Goal: Task Accomplishment & Management: Use online tool/utility

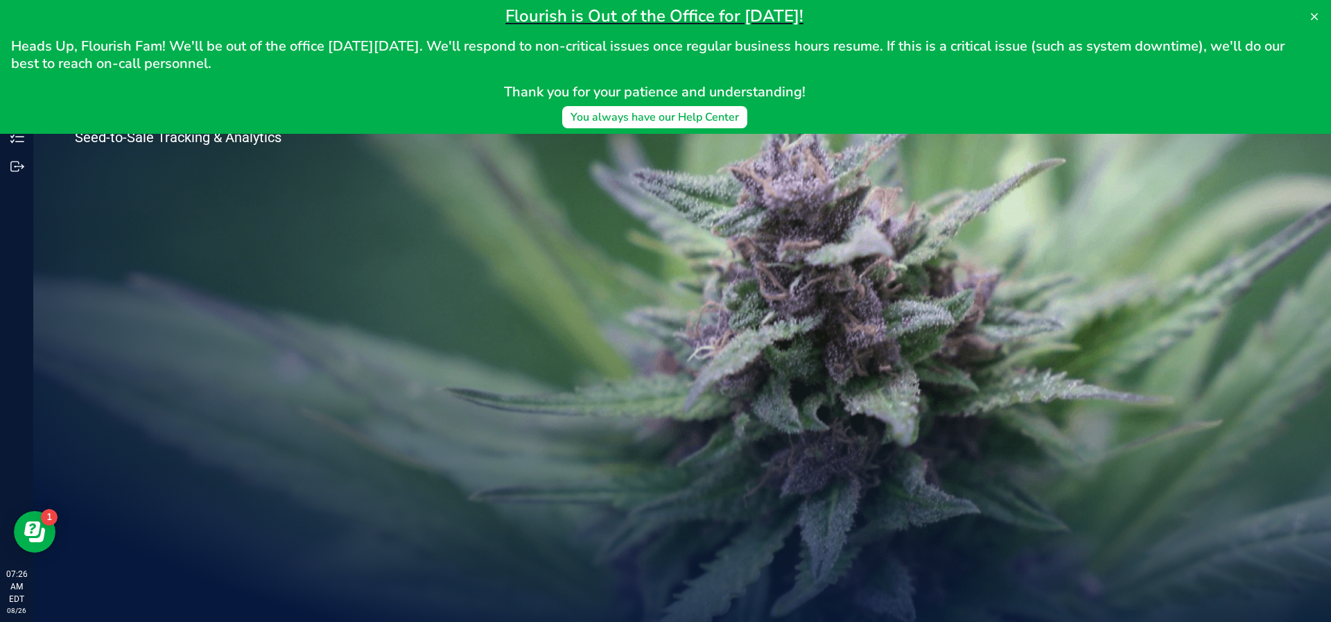
click at [476, 225] on div "Welcome to Flourish Software Seed-to-Sale Tracking & Analytics" at bounding box center [682, 327] width 1298 height 589
click at [641, 124] on div "You always have our Help Center" at bounding box center [655, 117] width 168 height 17
click at [1314, 21] on icon at bounding box center [1314, 16] width 11 height 11
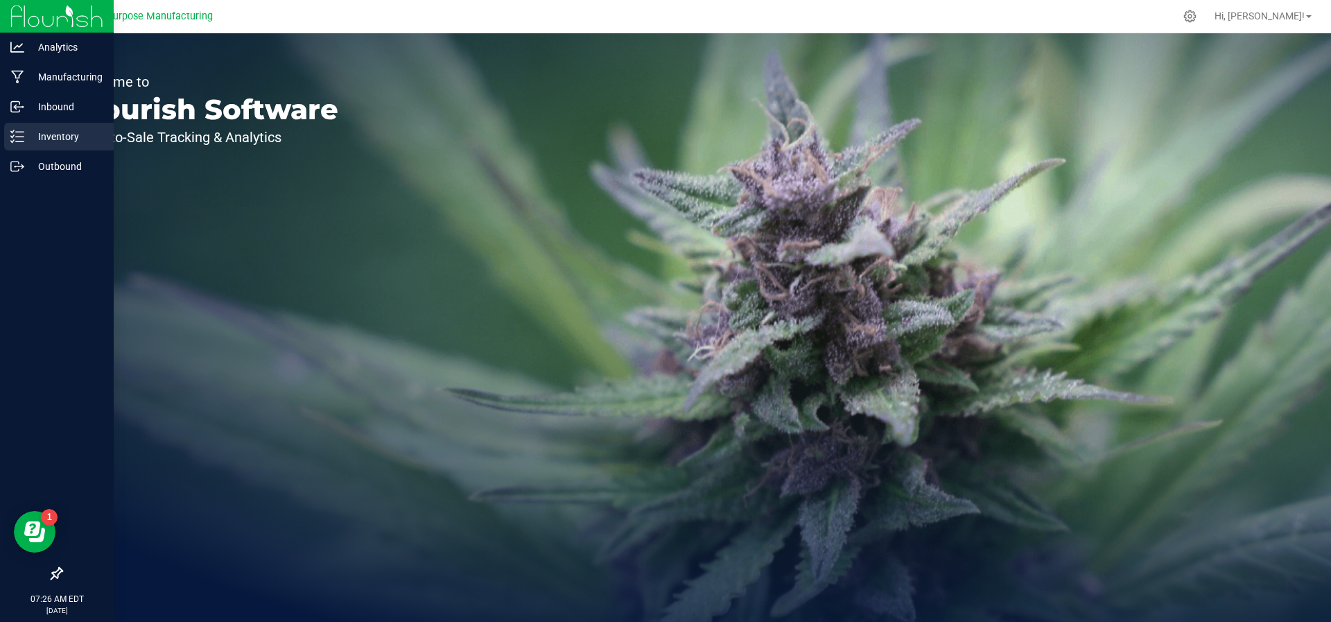
click at [33, 133] on p "Inventory" at bounding box center [65, 136] width 83 height 17
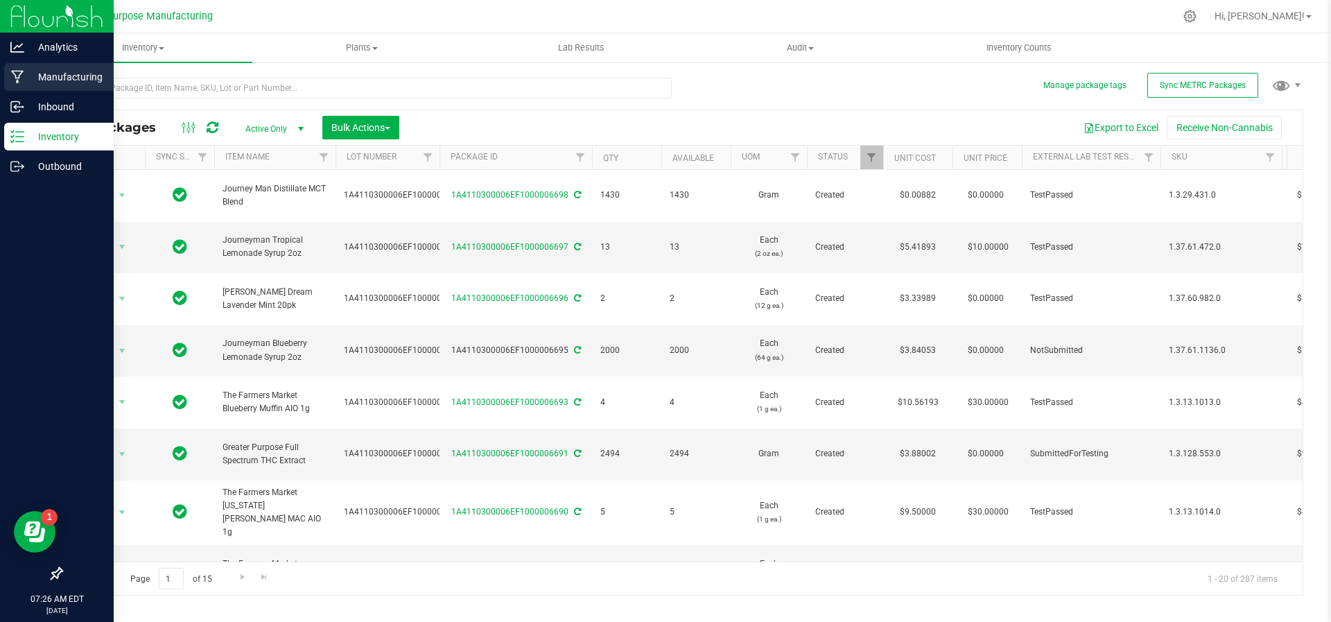
click at [60, 83] on p "Manufacturing" at bounding box center [65, 77] width 83 height 17
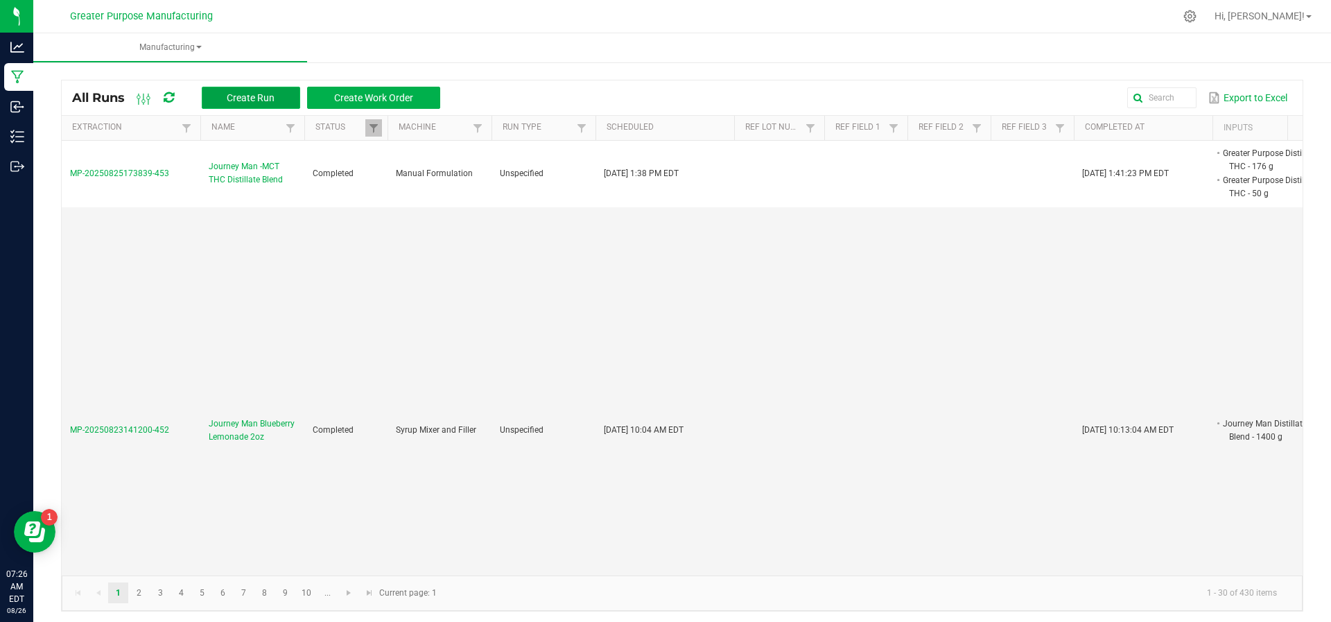
click at [251, 98] on span "Create Run" at bounding box center [251, 97] width 48 height 11
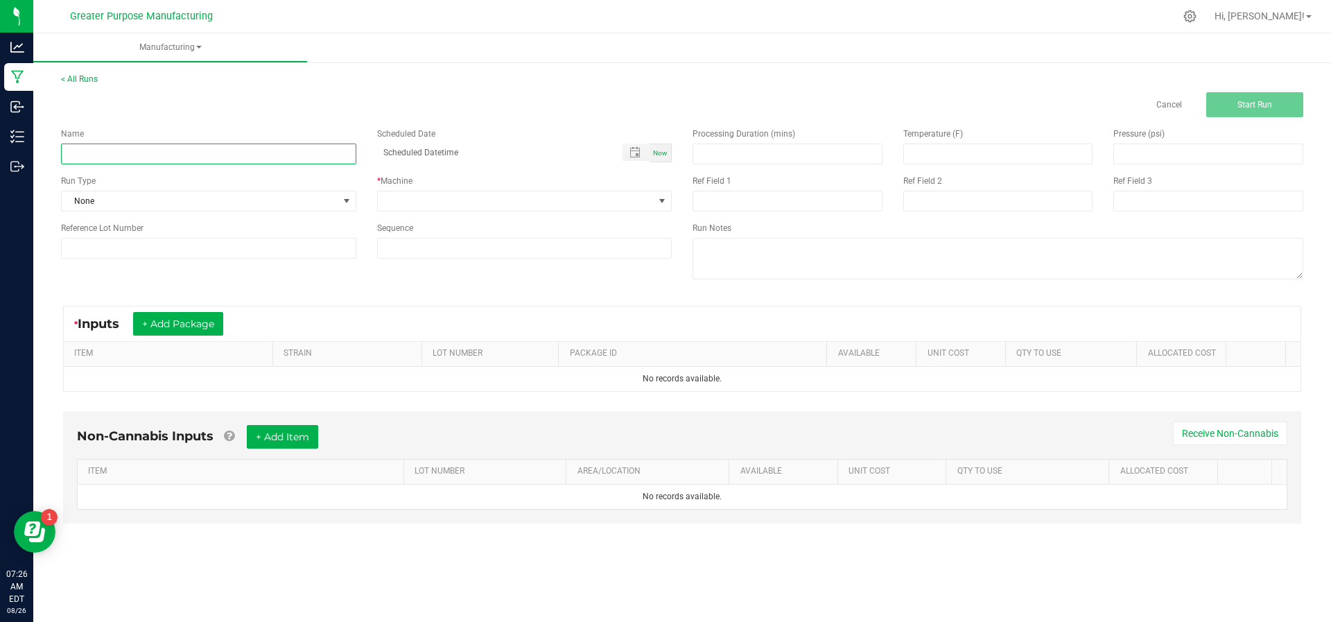
click at [230, 148] on input at bounding box center [208, 154] width 295 height 21
type input "Journey Man Watermelon Lemondae"
click at [668, 154] on span "Now" at bounding box center [660, 153] width 15 height 8
type input "[DATE] 7:27 AM"
click at [634, 194] on span at bounding box center [516, 200] width 277 height 19
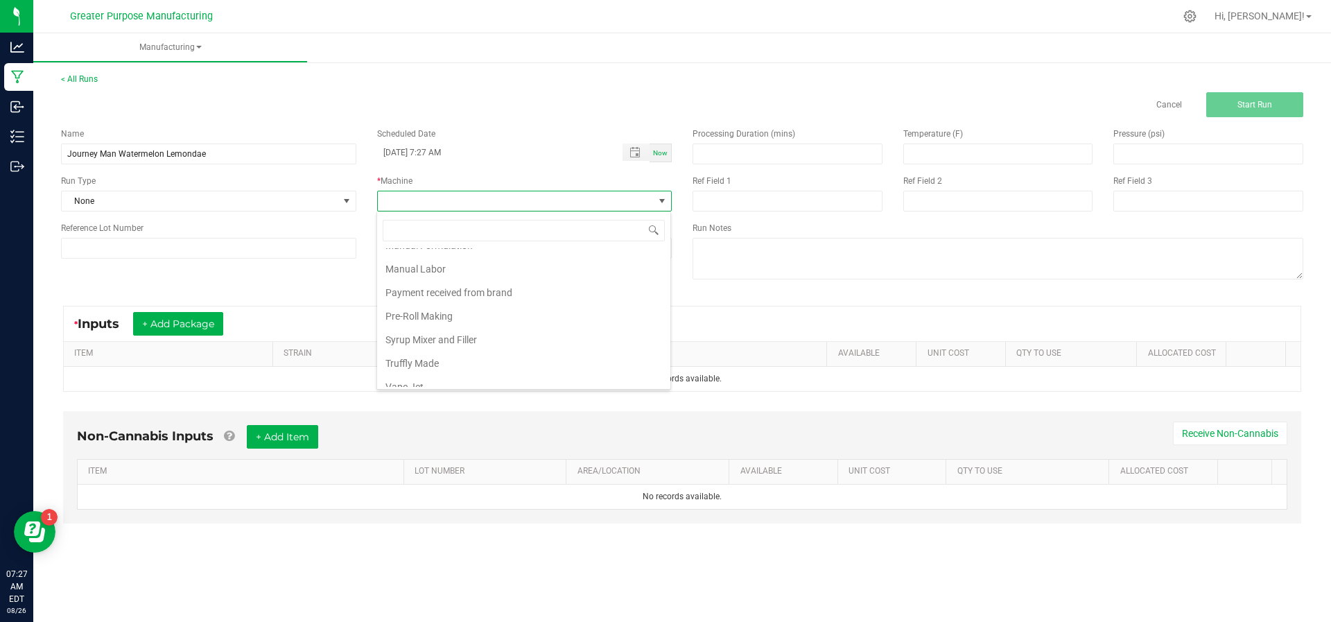
scroll to position [94, 0]
click at [430, 320] on li "Syrup Mixer and Filler" at bounding box center [523, 332] width 293 height 24
click at [173, 318] on button "+ Add Package" at bounding box center [178, 324] width 90 height 24
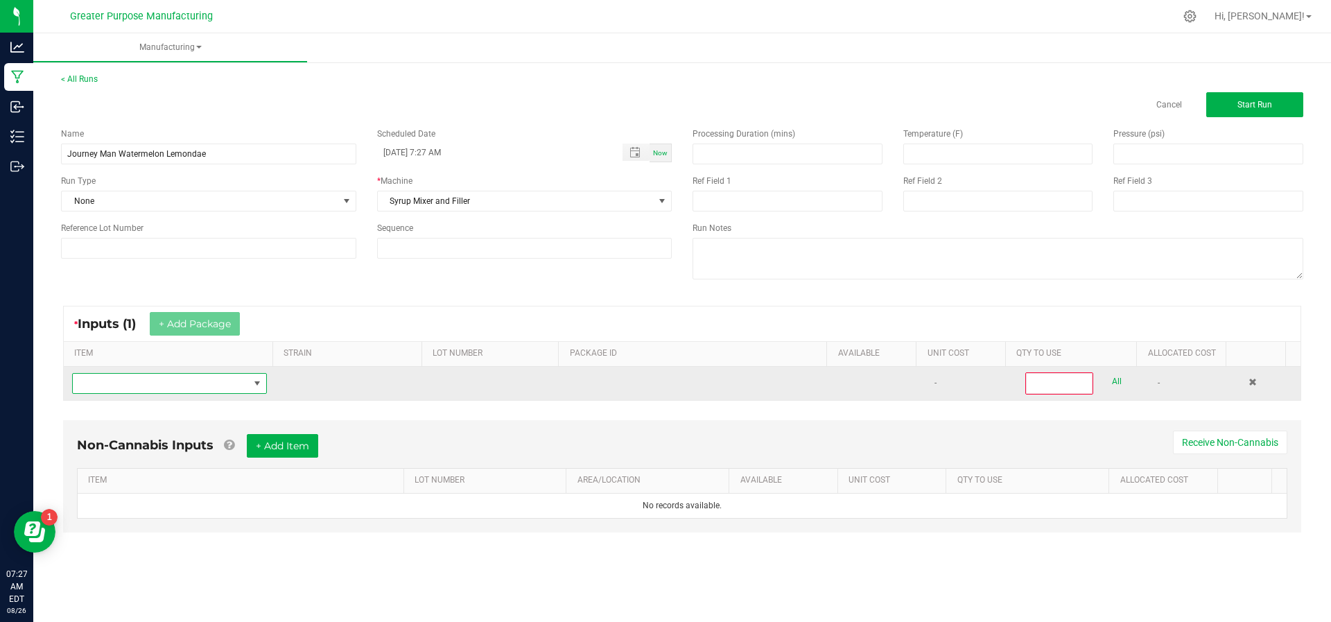
click at [173, 382] on span "NO DATA FOUND" at bounding box center [161, 383] width 176 height 19
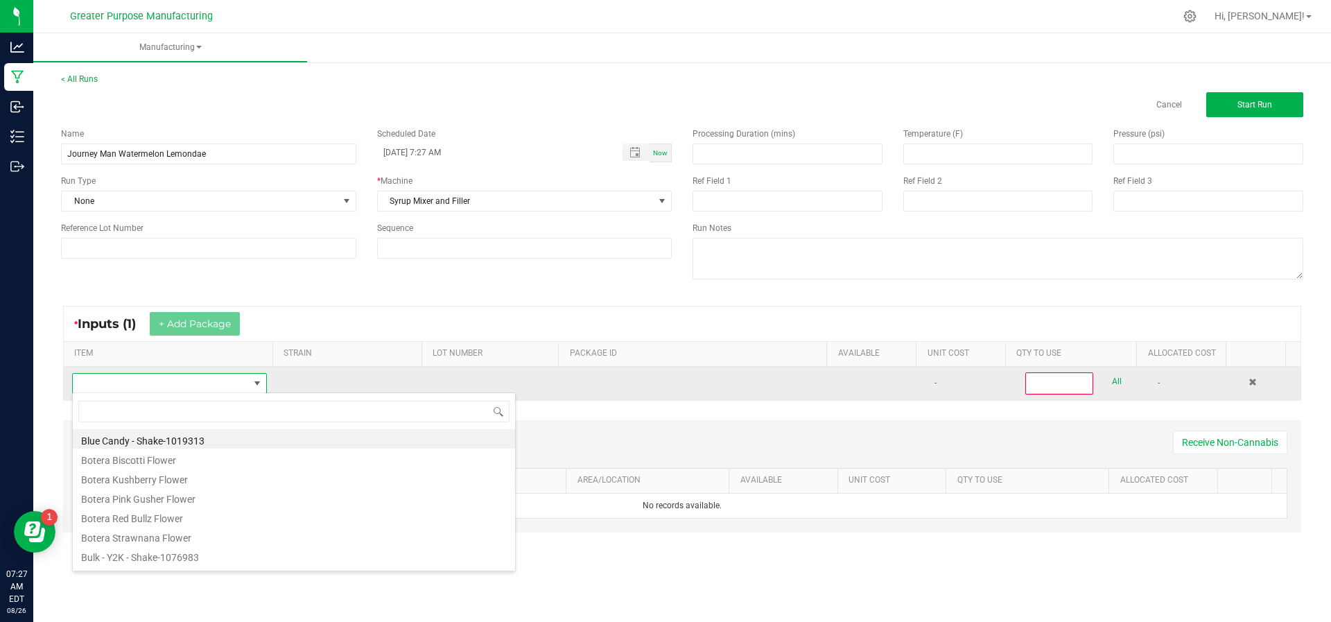
scroll to position [21, 189]
type input "H"
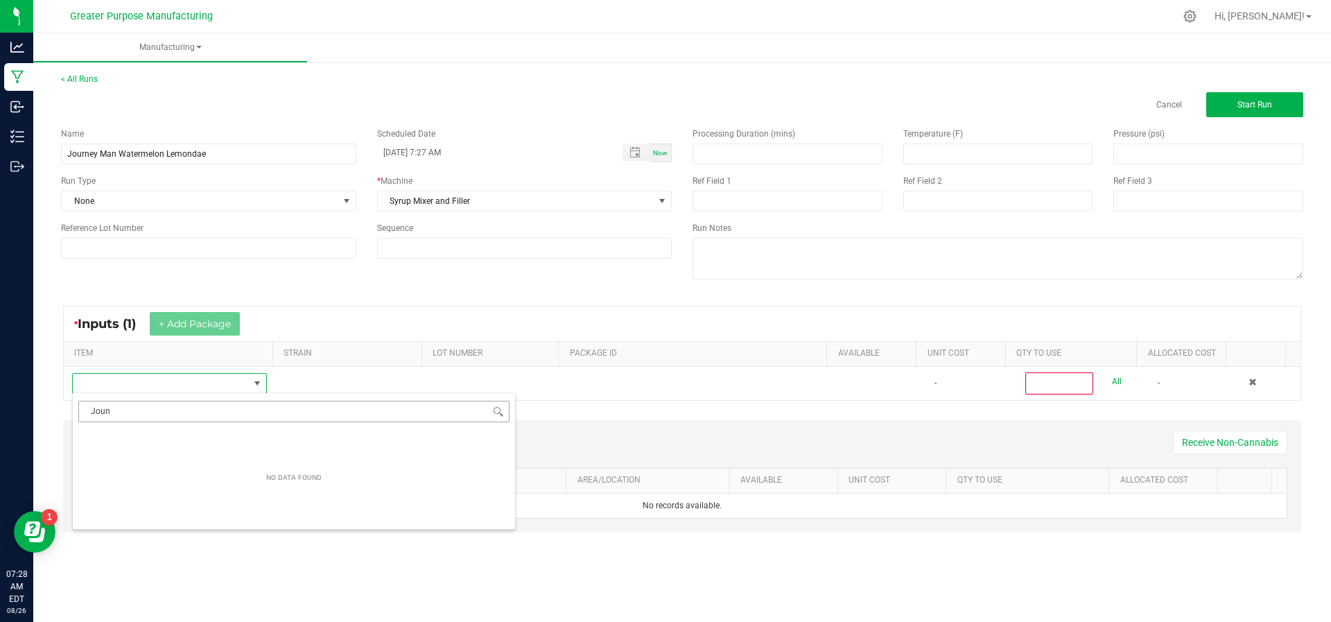
type input "Jou"
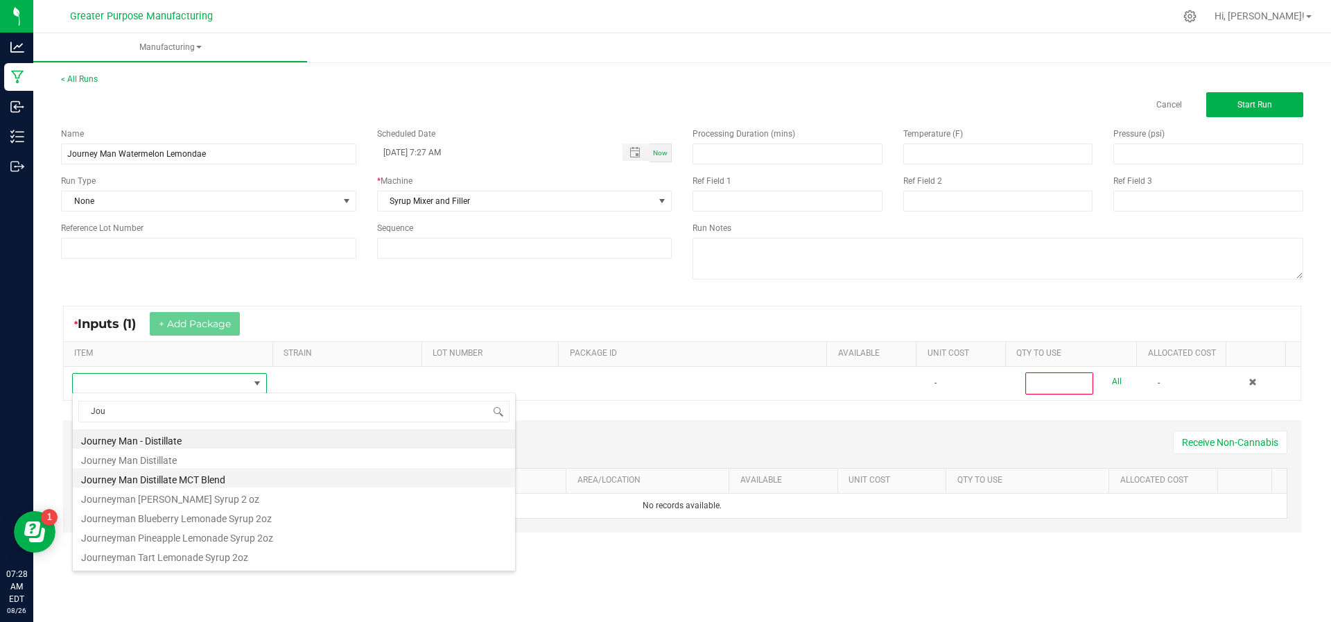
click at [146, 471] on li "Journey Man Distillate MCT Blend" at bounding box center [294, 477] width 442 height 19
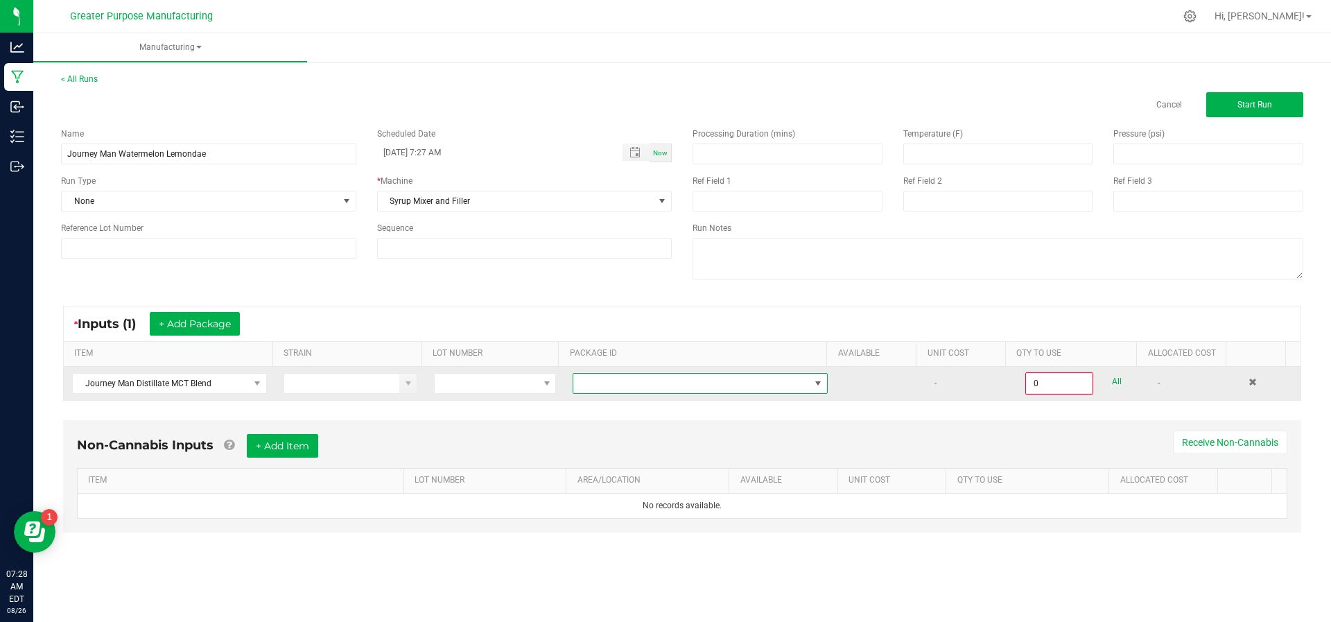
click at [587, 385] on span at bounding box center [691, 383] width 236 height 19
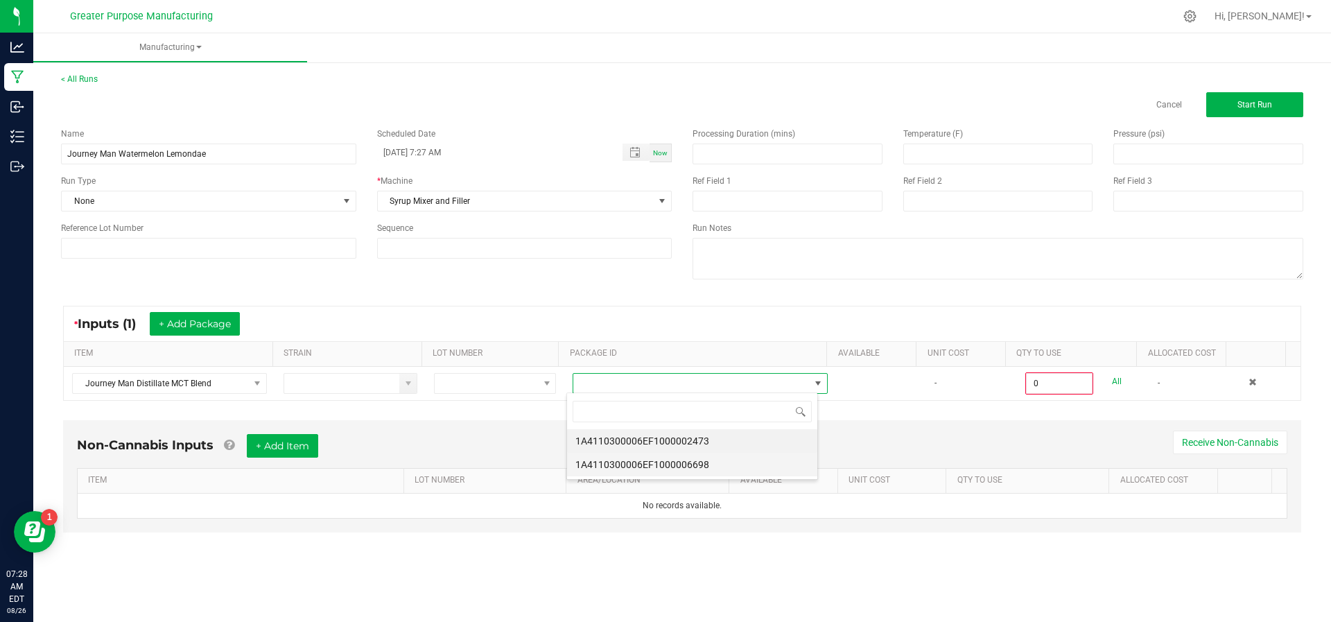
click at [605, 458] on li "1A4110300006EF1000006698" at bounding box center [692, 465] width 250 height 24
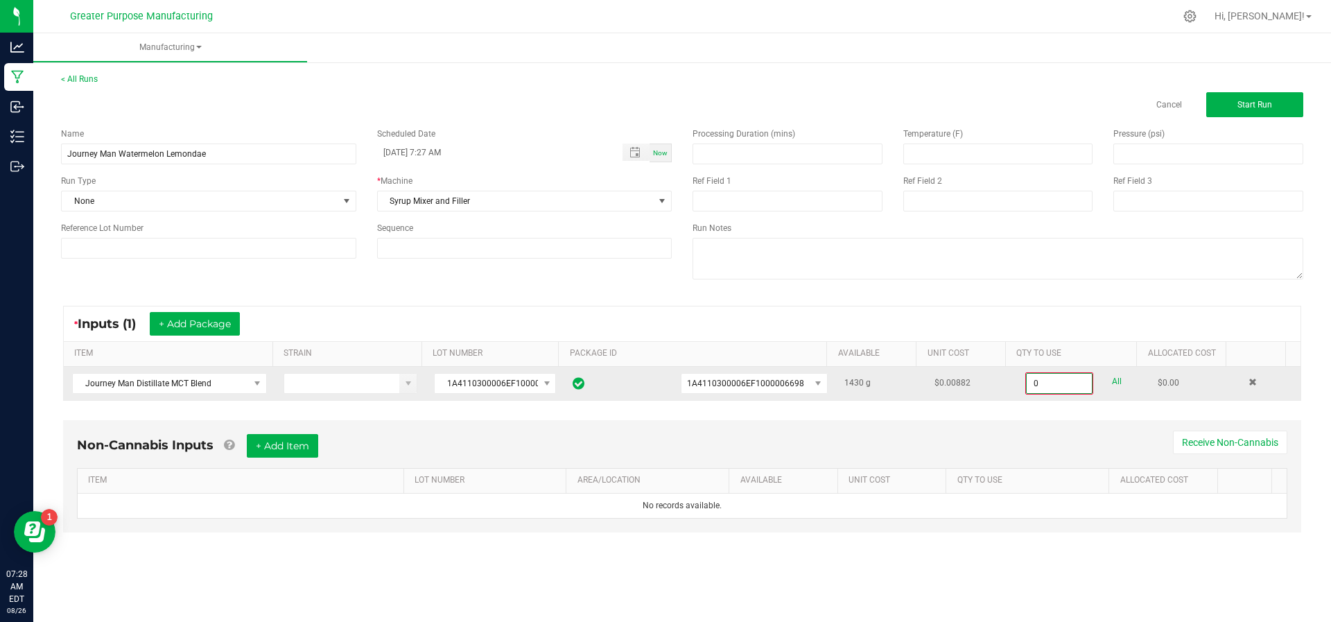
click at [1044, 379] on input "0" at bounding box center [1059, 383] width 65 height 19
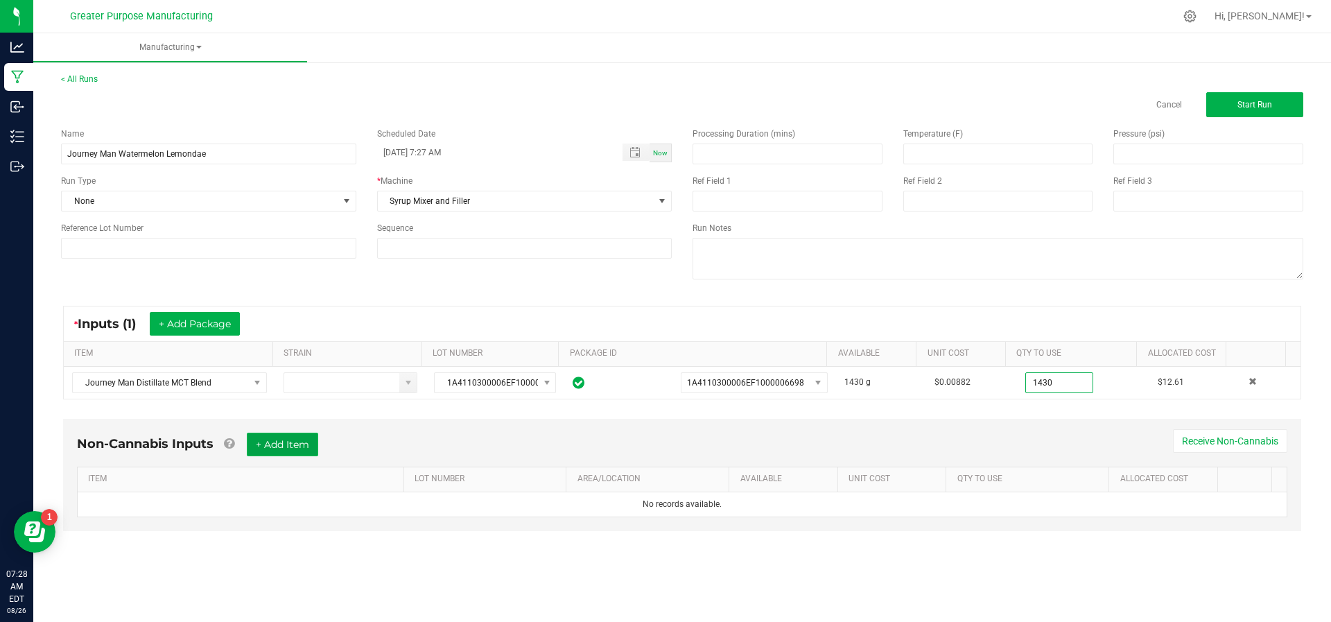
type input "1430.0000 g"
click at [315, 435] on button "+ Add Item" at bounding box center [282, 445] width 71 height 24
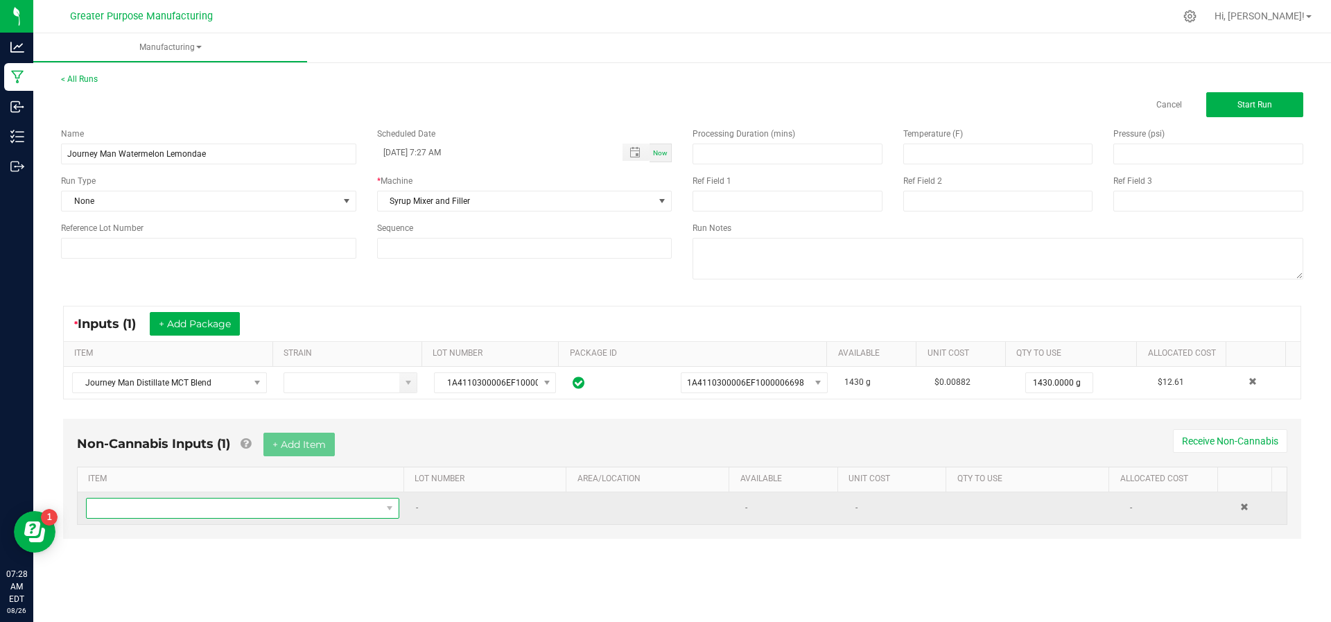
click at [293, 505] on span "NO DATA FOUND" at bounding box center [234, 508] width 295 height 19
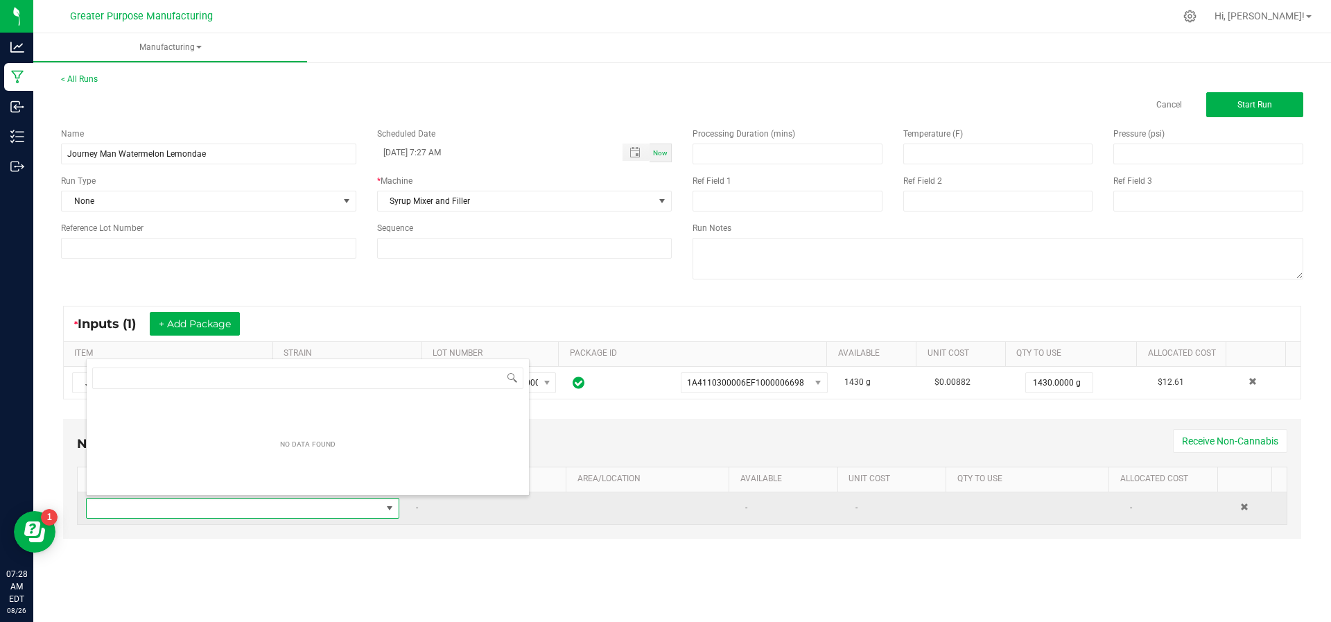
scroll to position [21, 304]
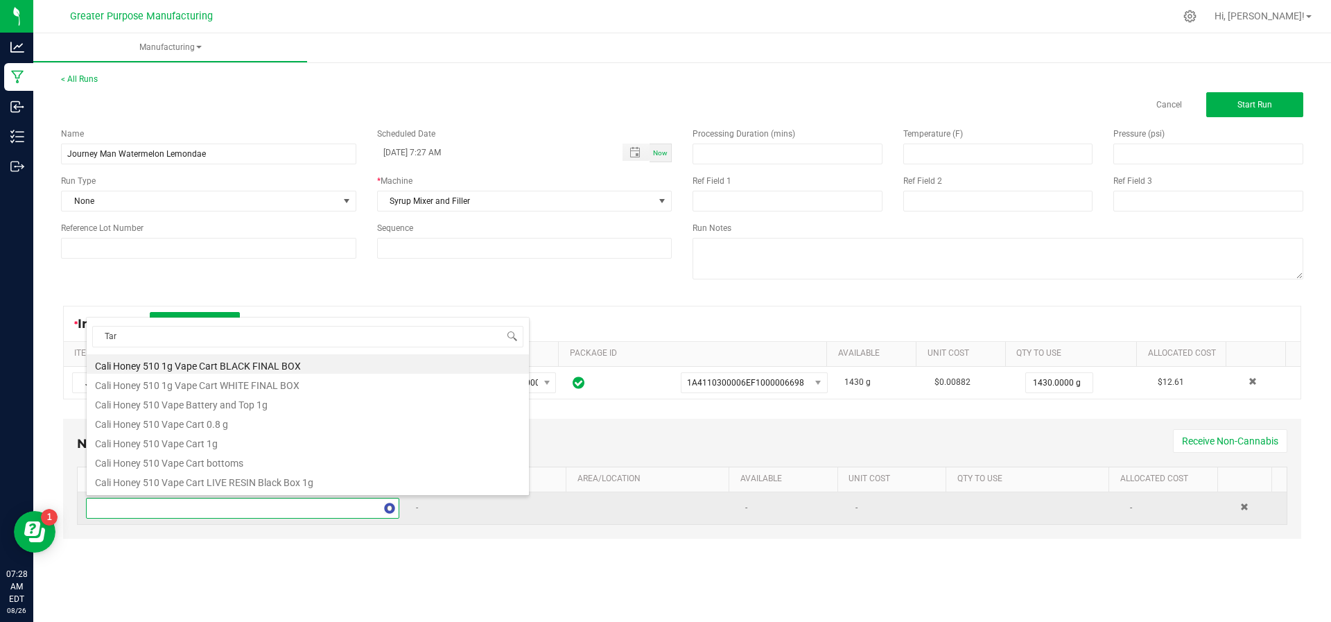
type input "Tart"
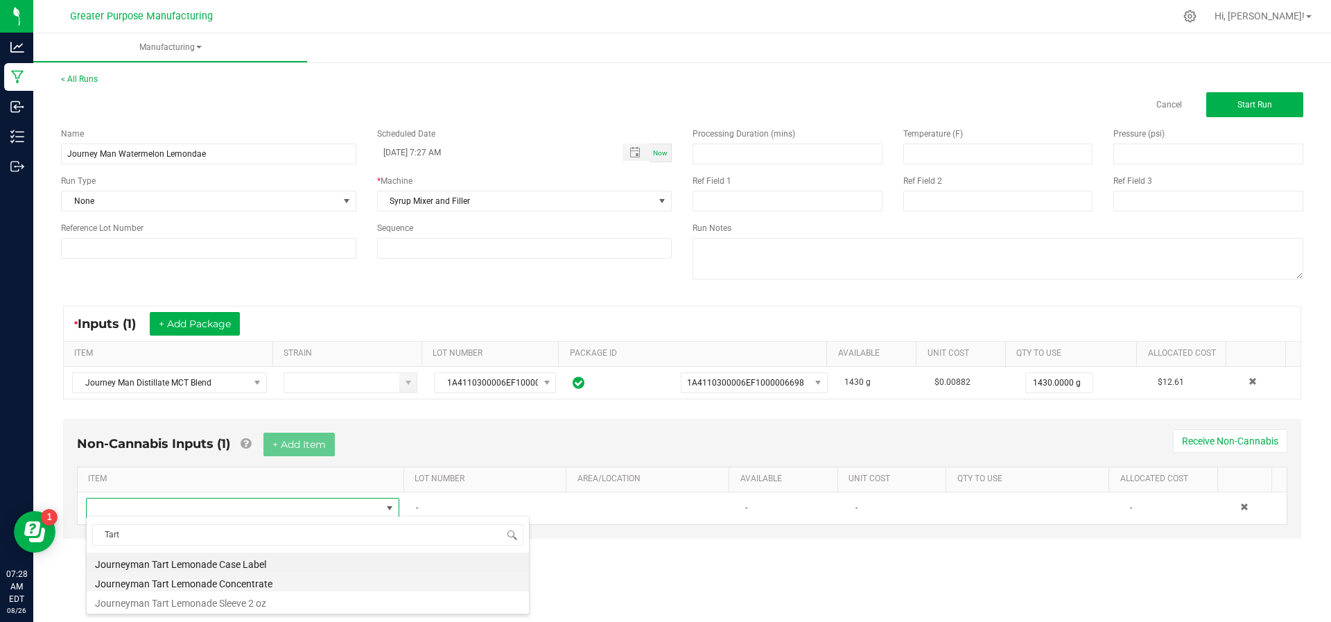
click at [268, 578] on li "Journeyman Tart Lemonade Concentrate" at bounding box center [308, 581] width 442 height 19
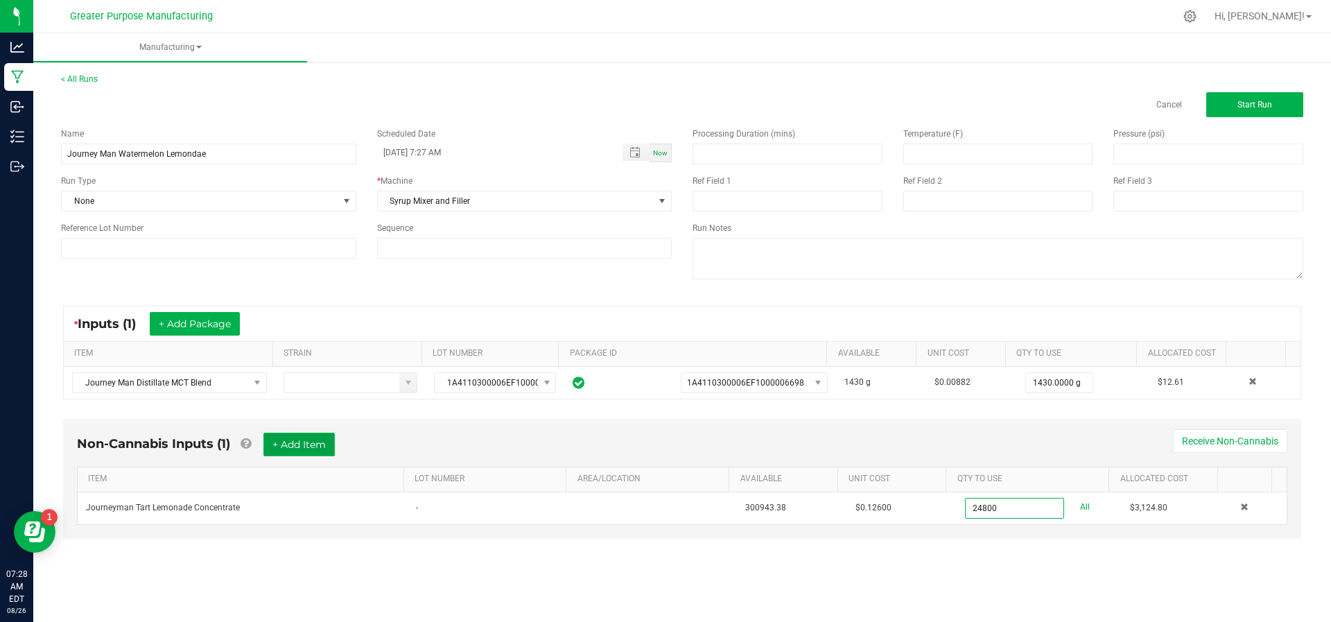
type input "24800.0000 g"
click at [281, 436] on button "+ Add Item" at bounding box center [298, 445] width 71 height 24
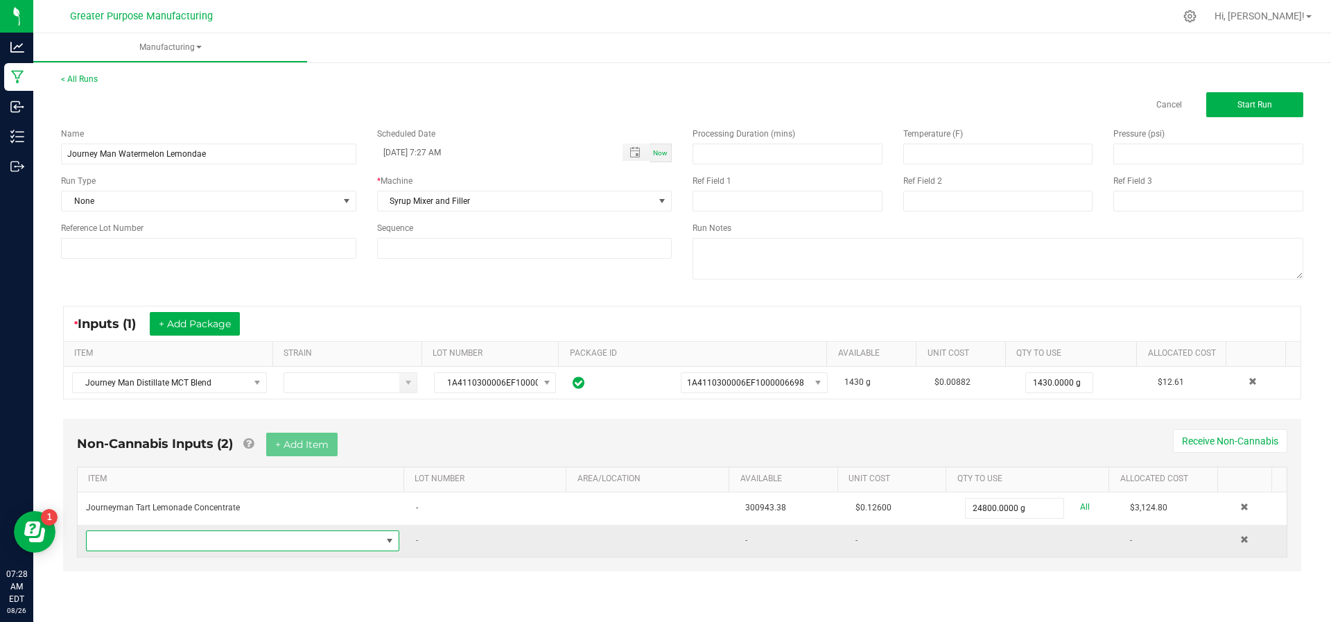
click at [233, 532] on span "NO DATA FOUND" at bounding box center [234, 540] width 295 height 19
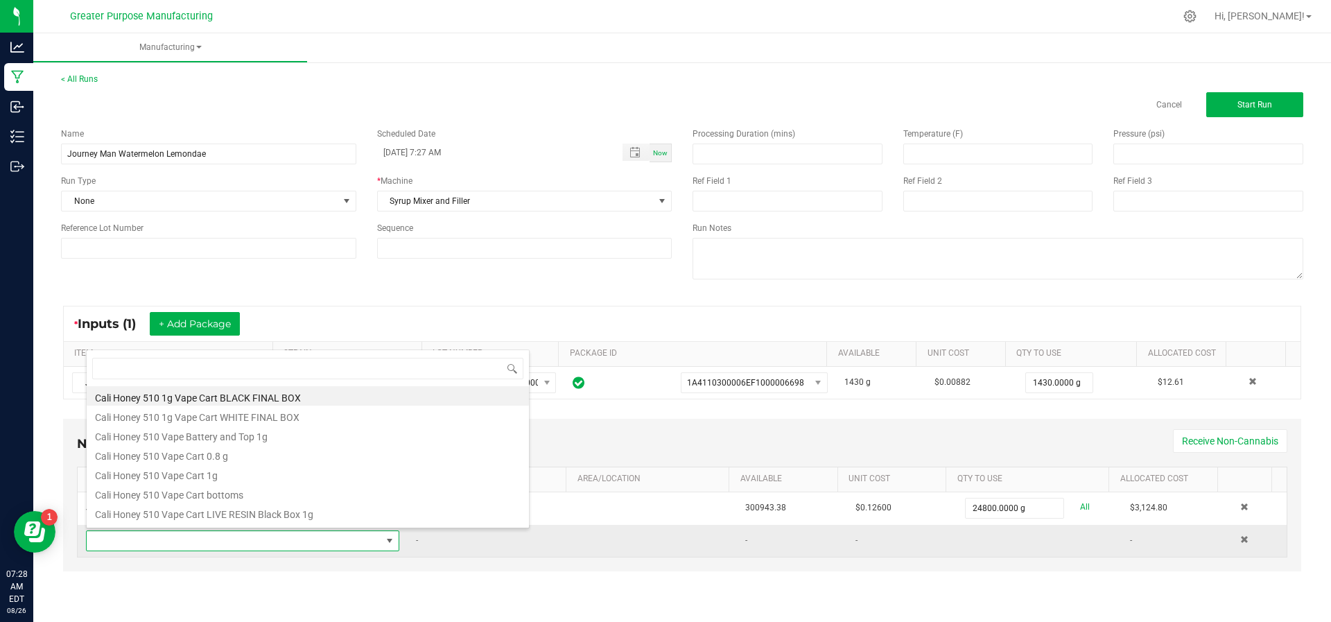
scroll to position [21, 304]
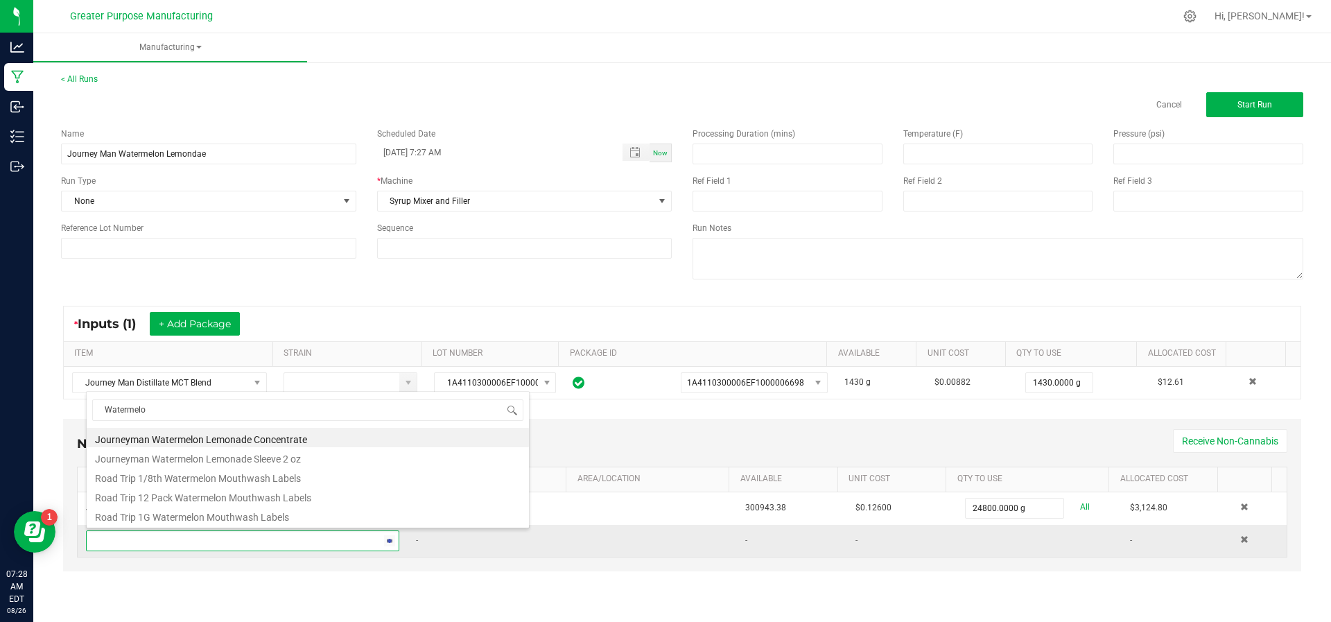
type input "Watermelon"
click at [252, 442] on li "Journeyman Watermelon Lemonade Concentrate" at bounding box center [308, 437] width 442 height 19
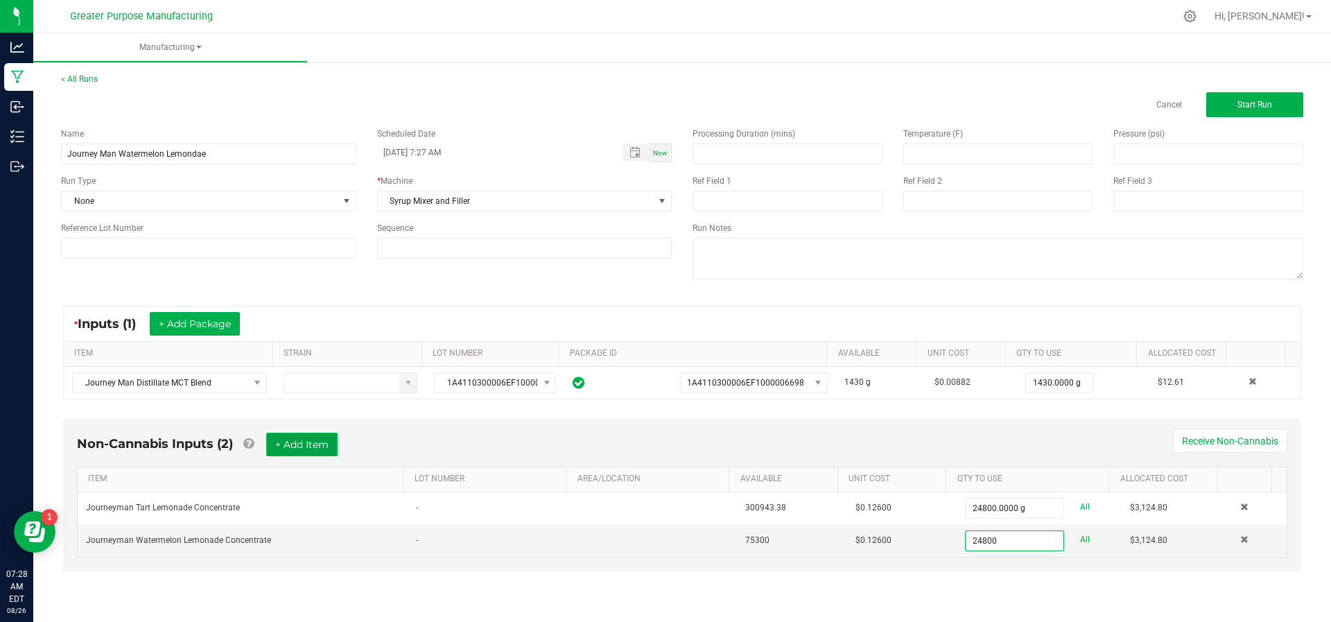
type input "24800.0000 g"
click at [309, 433] on button "+ Add Item" at bounding box center [301, 445] width 71 height 24
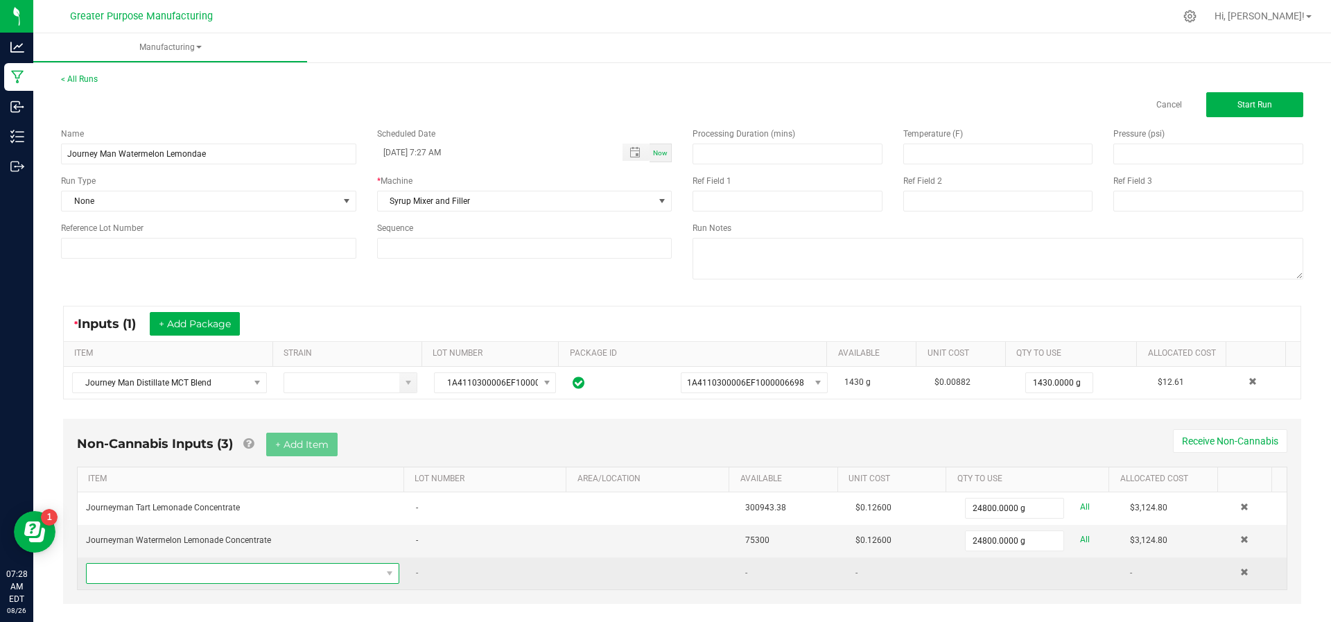
click at [263, 572] on span "NO DATA FOUND" at bounding box center [234, 573] width 295 height 19
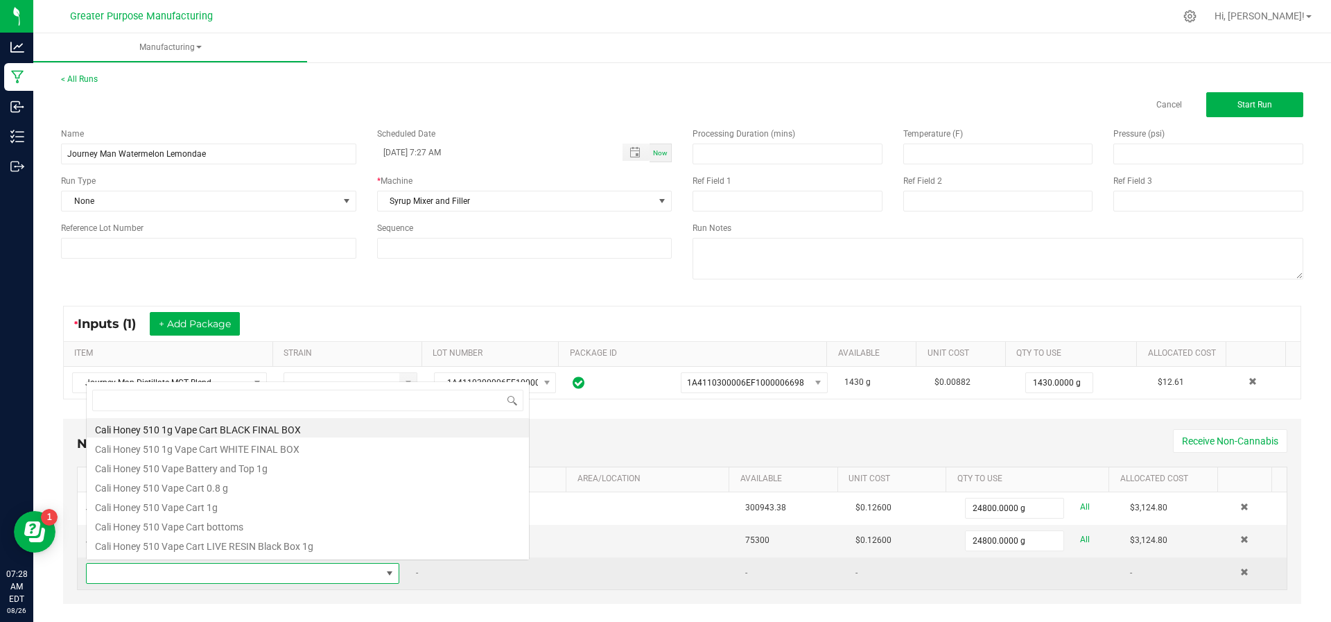
scroll to position [21, 300]
type input "Water"
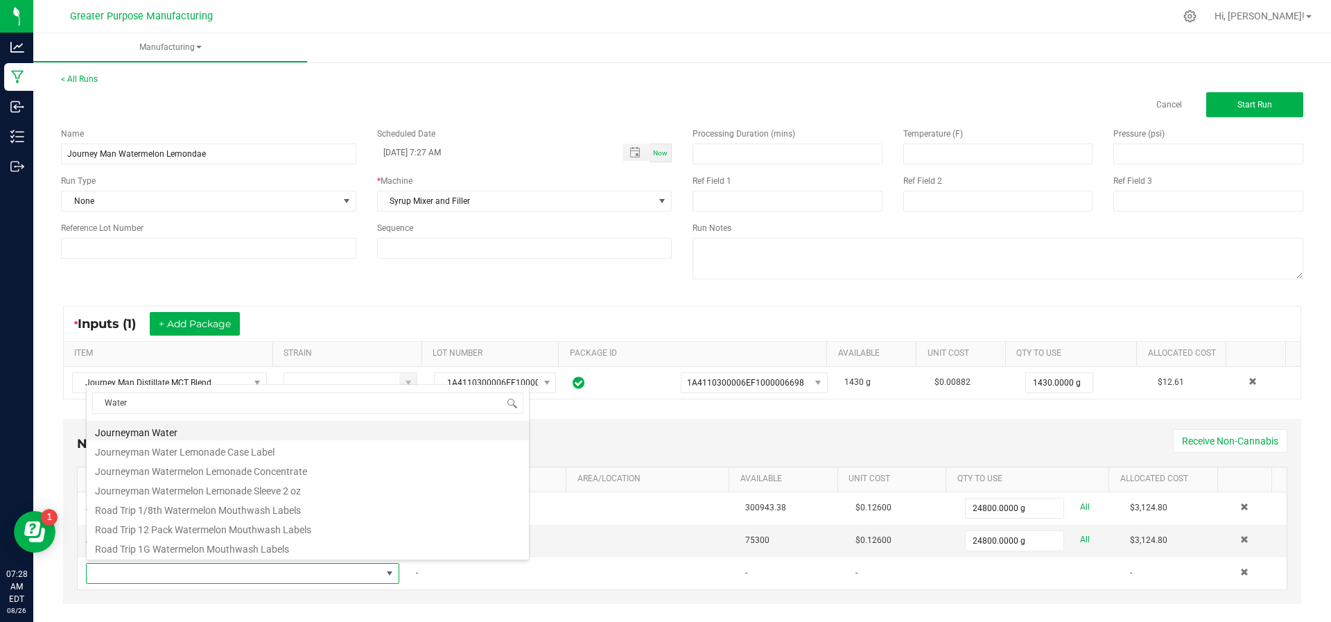
click at [222, 429] on li "Journeyman Water" at bounding box center [308, 430] width 442 height 19
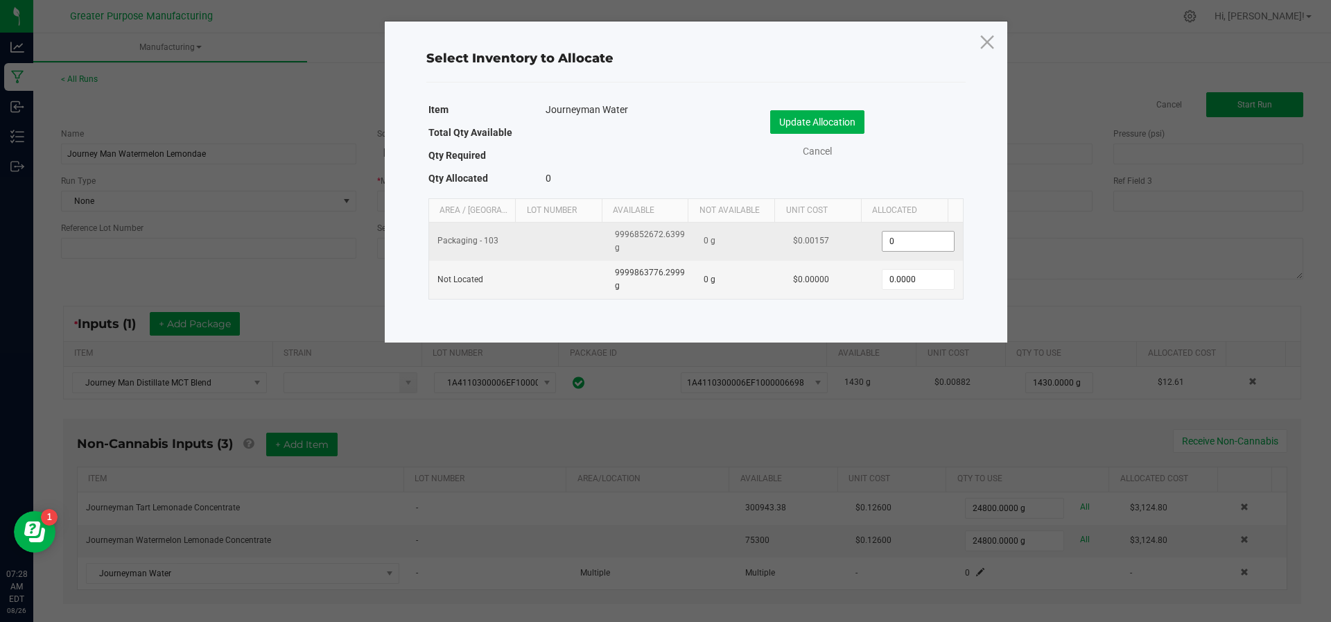
click at [910, 237] on input "0" at bounding box center [918, 241] width 71 height 19
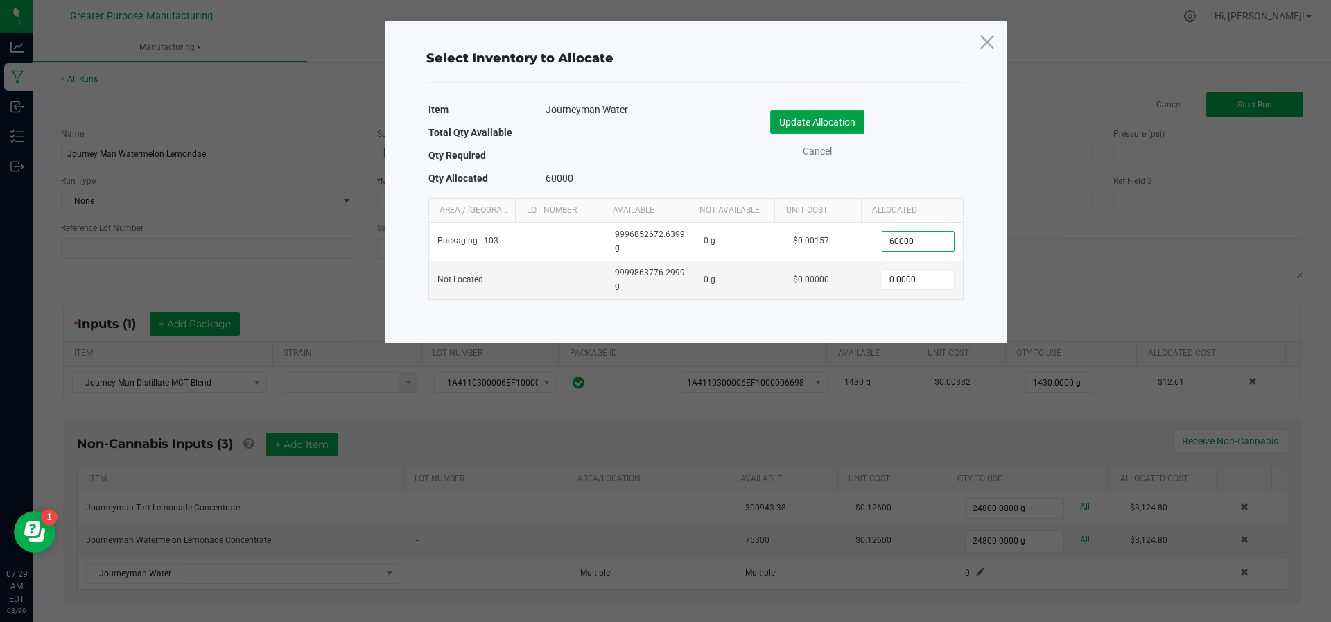
type input "60,000.0000"
click at [850, 119] on button "Update Allocation" at bounding box center [817, 122] width 94 height 24
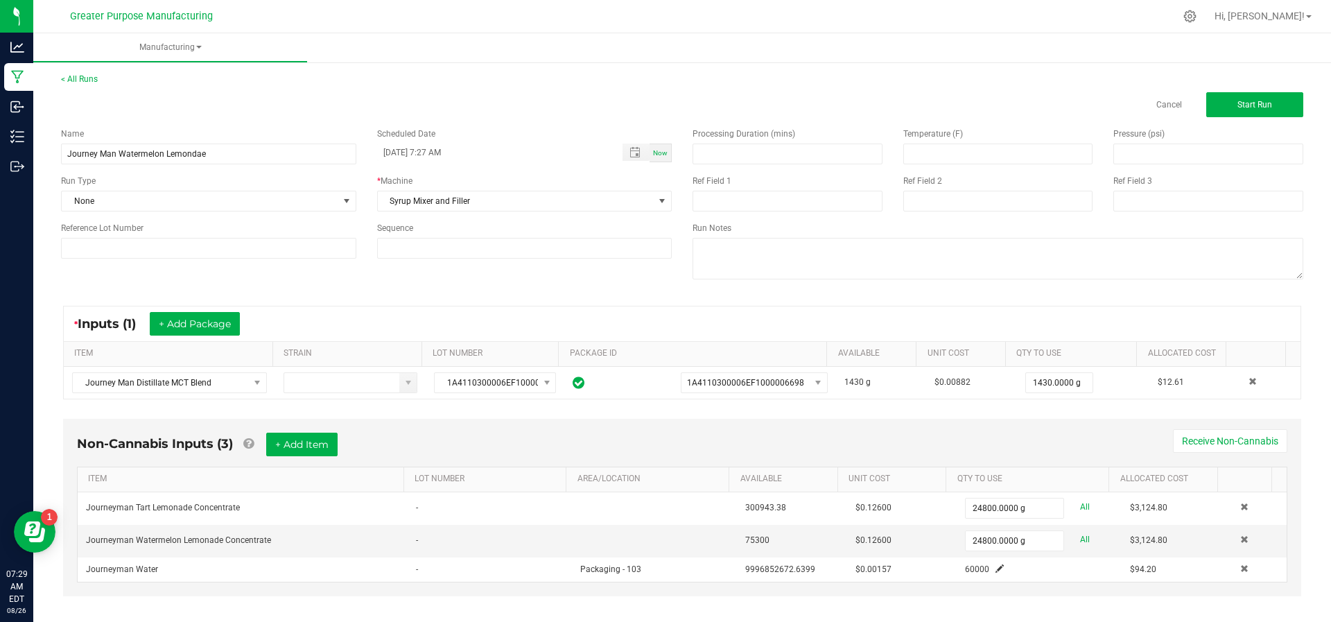
scroll to position [10, 0]
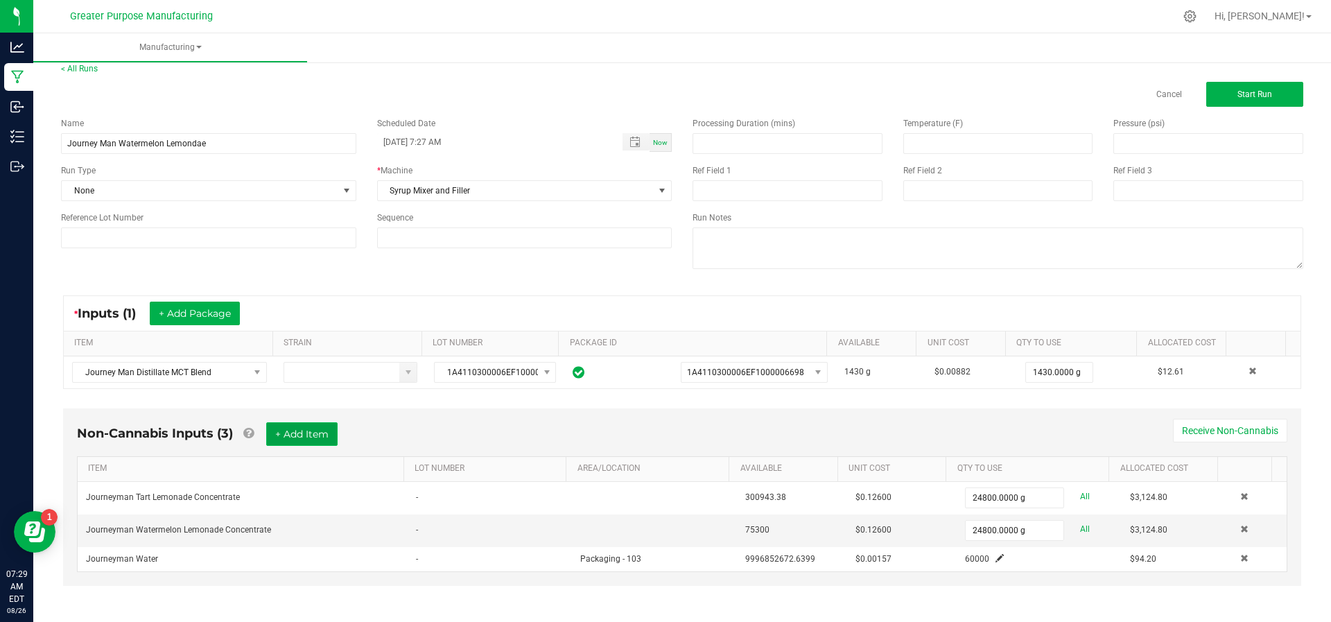
click at [296, 435] on button "+ Add Item" at bounding box center [301, 434] width 71 height 24
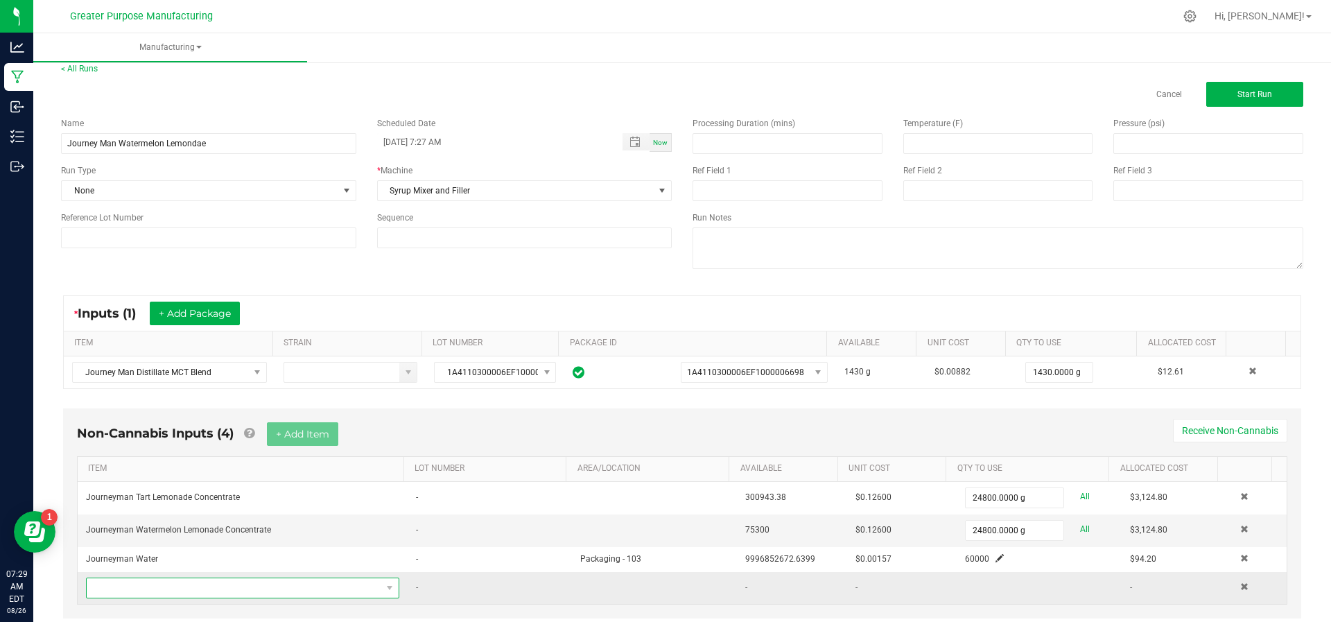
click at [183, 587] on span "NO DATA FOUND" at bounding box center [234, 587] width 295 height 19
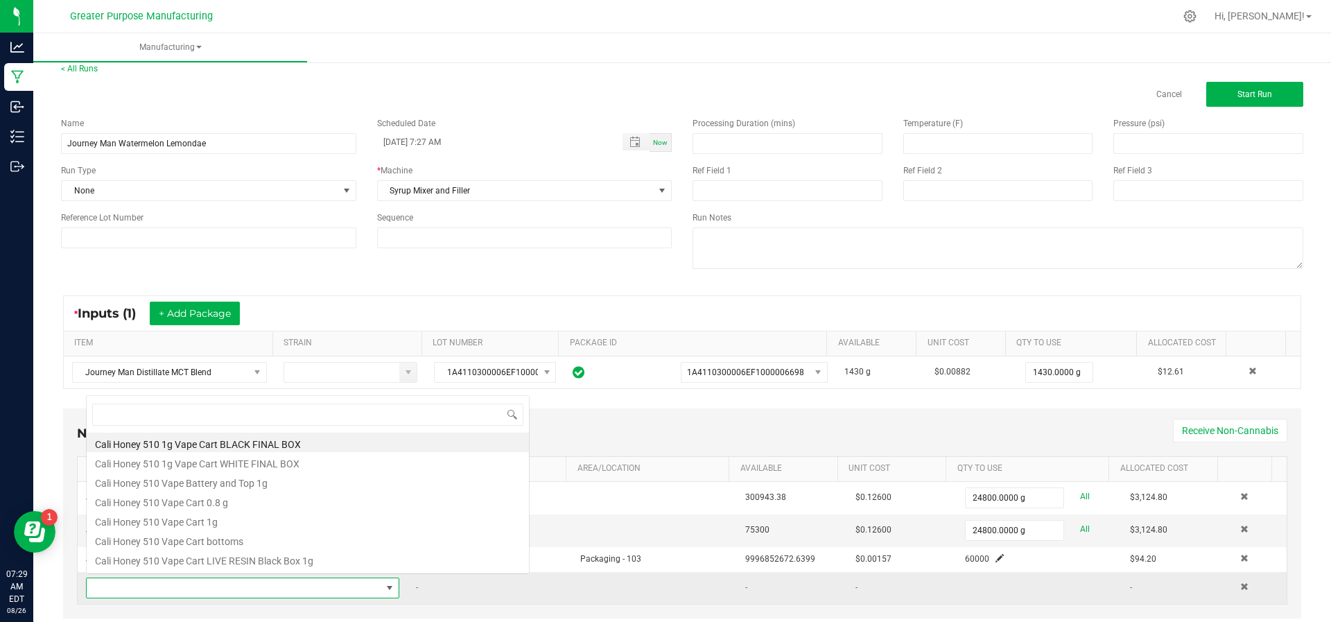
scroll to position [21, 300]
type input "Xanthan"
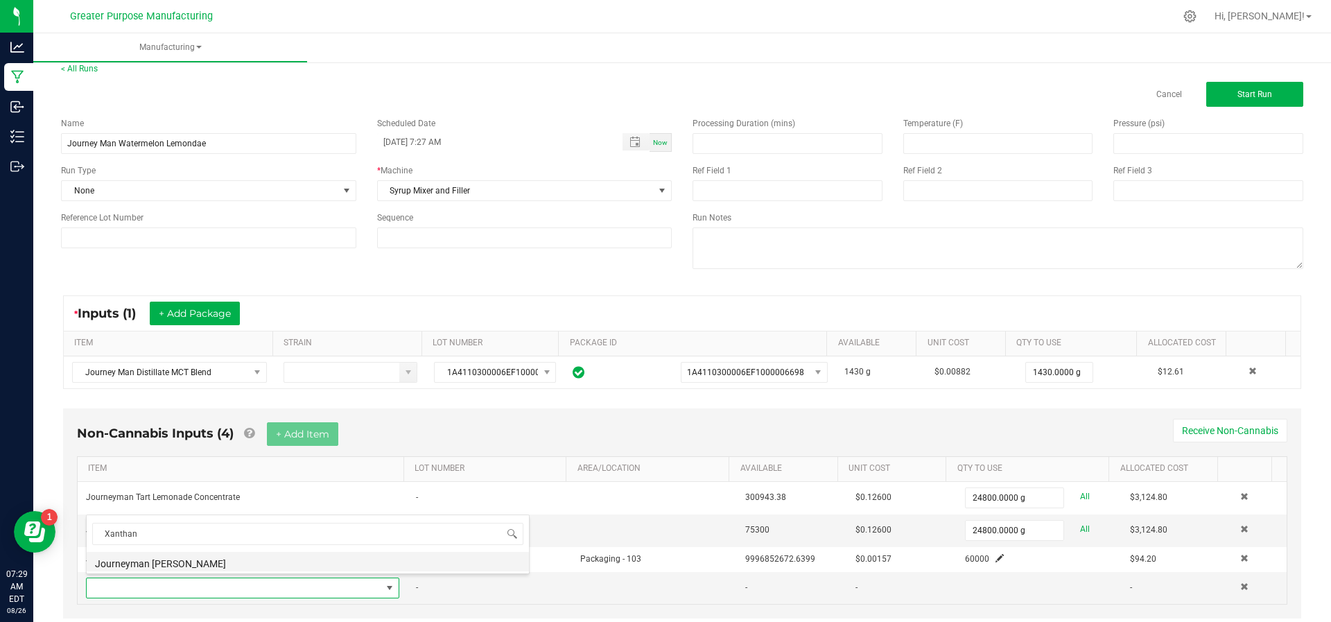
click at [189, 562] on li "Journeyman [PERSON_NAME]" at bounding box center [308, 561] width 442 height 19
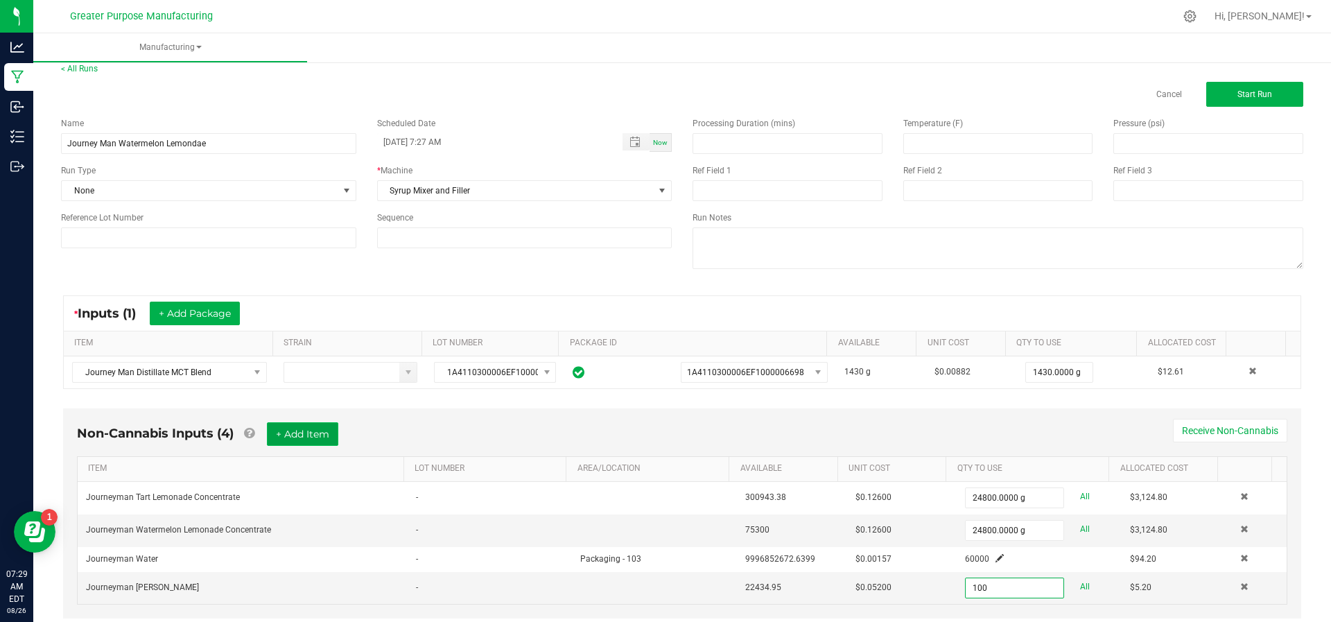
type input "100.0000 g"
click at [287, 424] on button "+ Add Item" at bounding box center [302, 434] width 71 height 24
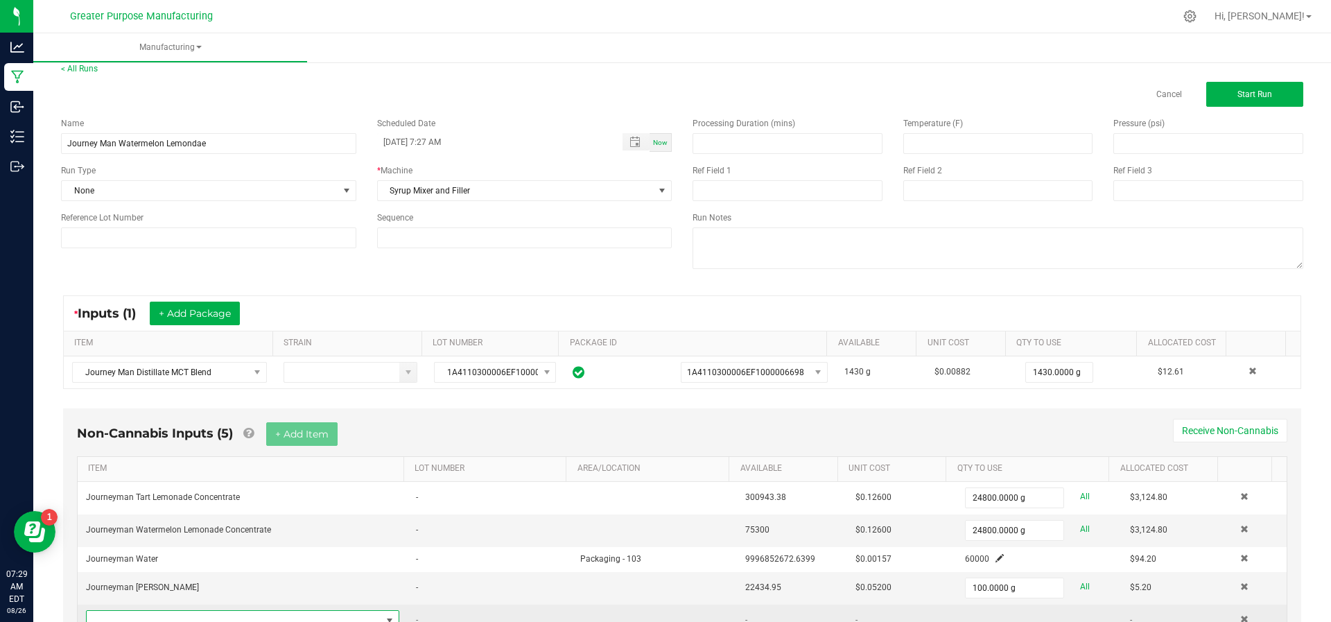
click at [189, 612] on span "NO DATA FOUND" at bounding box center [234, 620] width 295 height 19
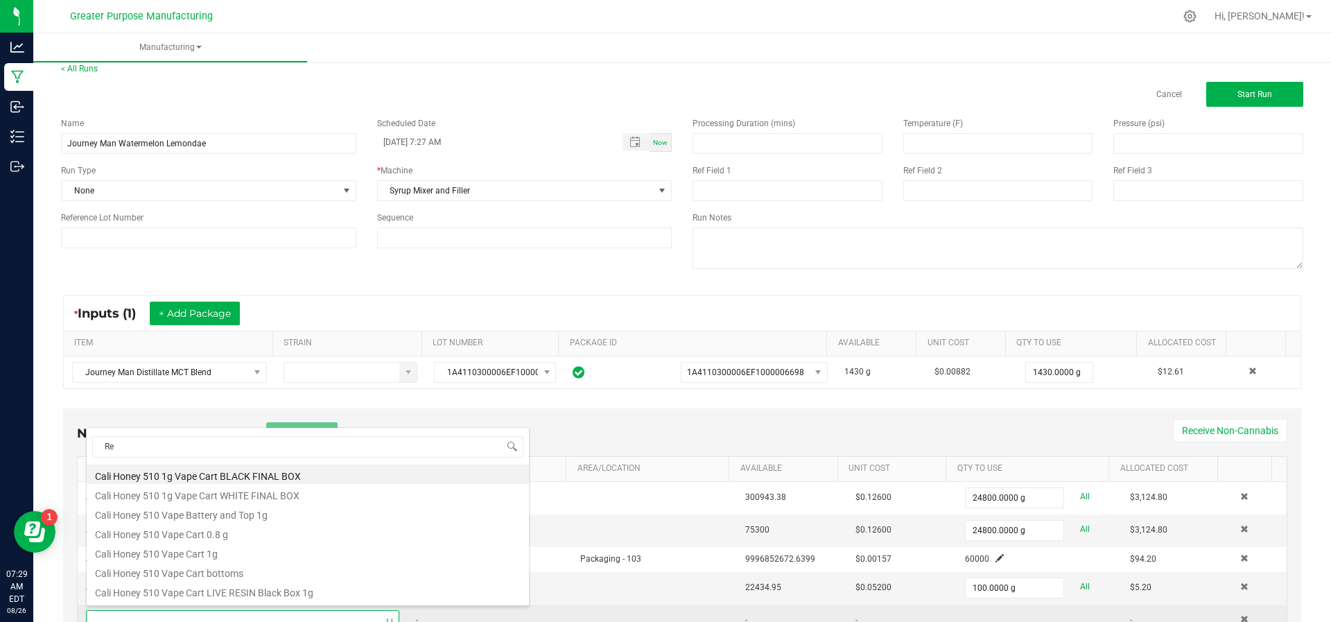
type input "Red"
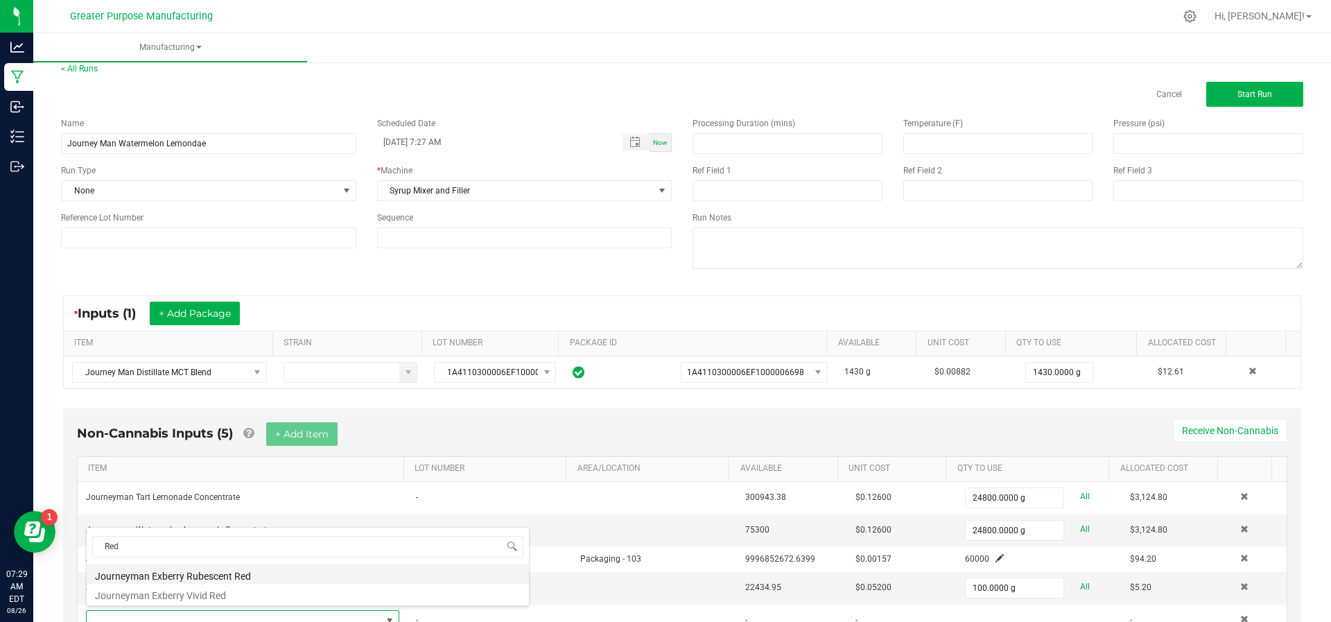
click at [206, 575] on li "Journeyman Exberry Rubescent Red" at bounding box center [308, 573] width 442 height 19
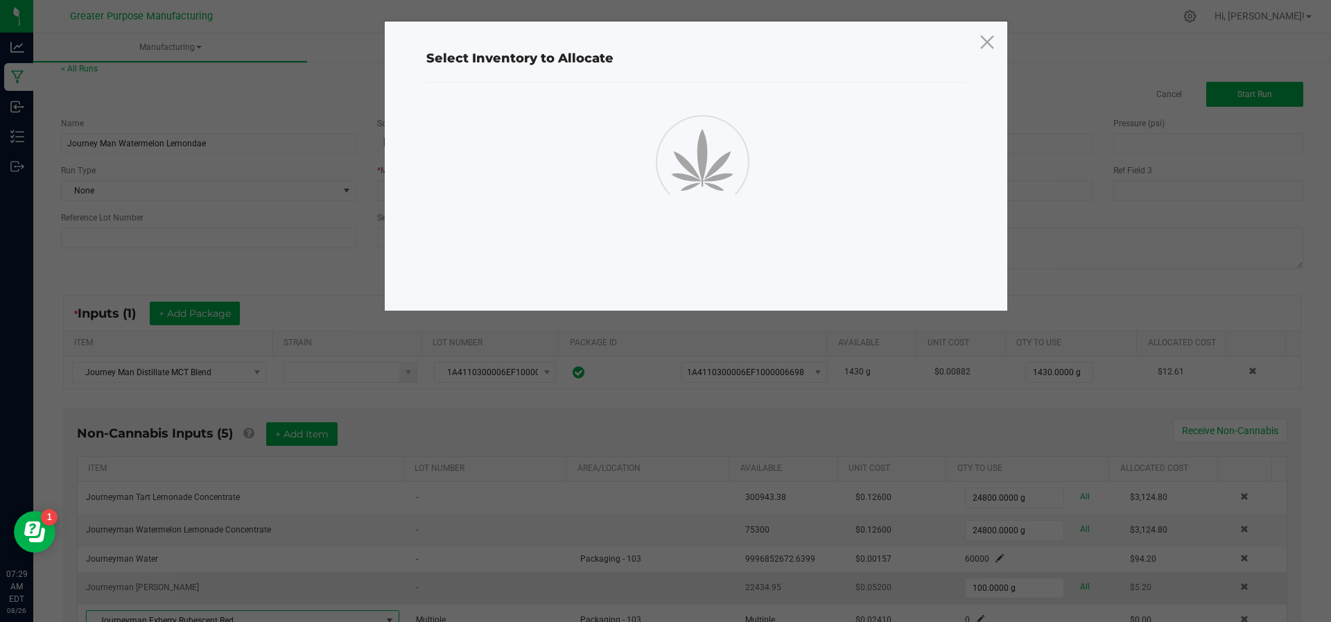
scroll to position [15, 0]
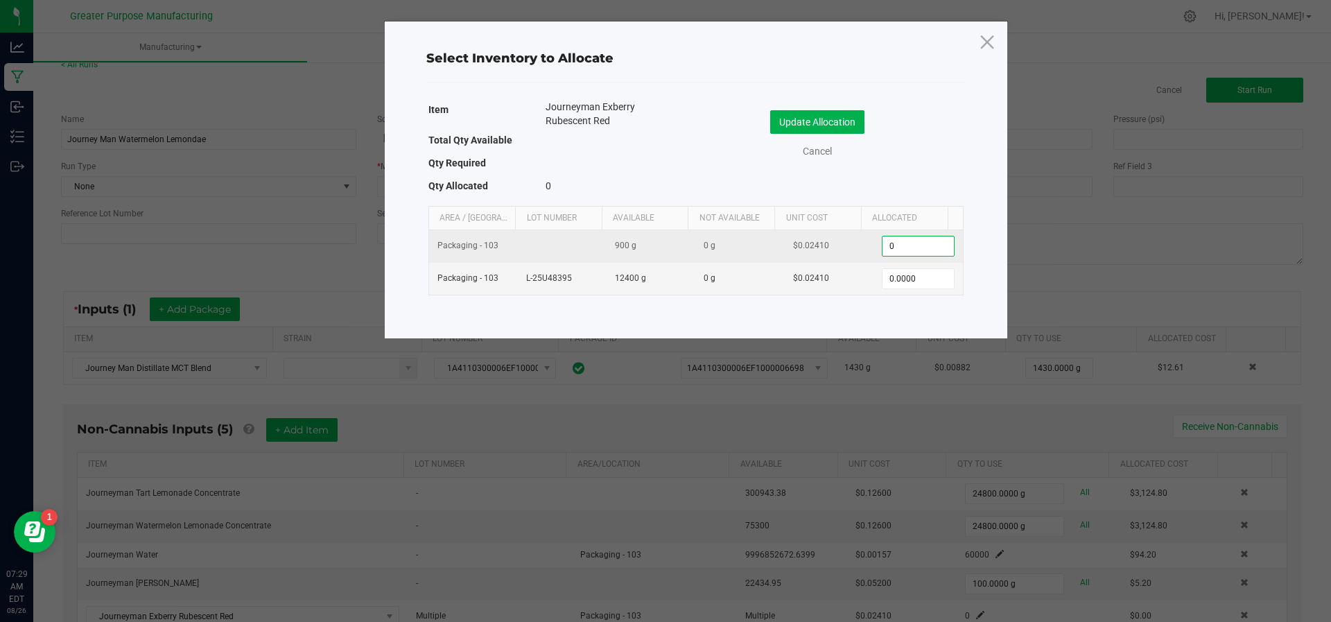
click at [926, 241] on input "0" at bounding box center [918, 245] width 71 height 19
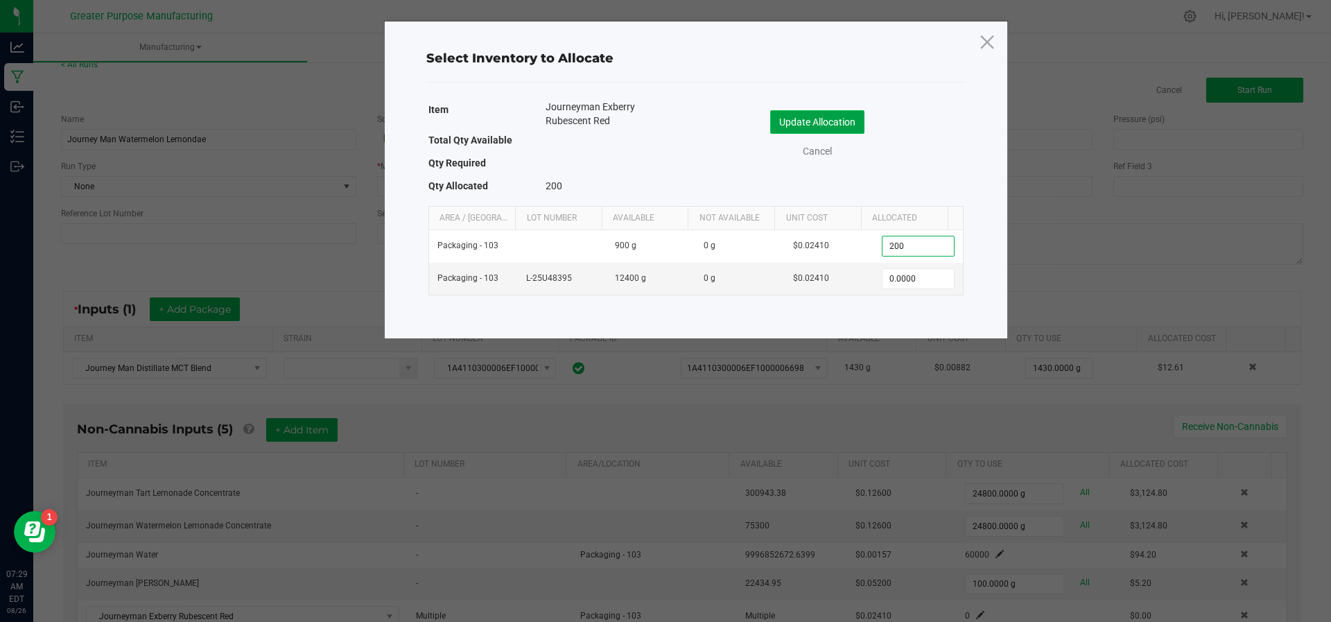
type input "200.0000"
click at [840, 128] on button "Update Allocation" at bounding box center [817, 122] width 94 height 24
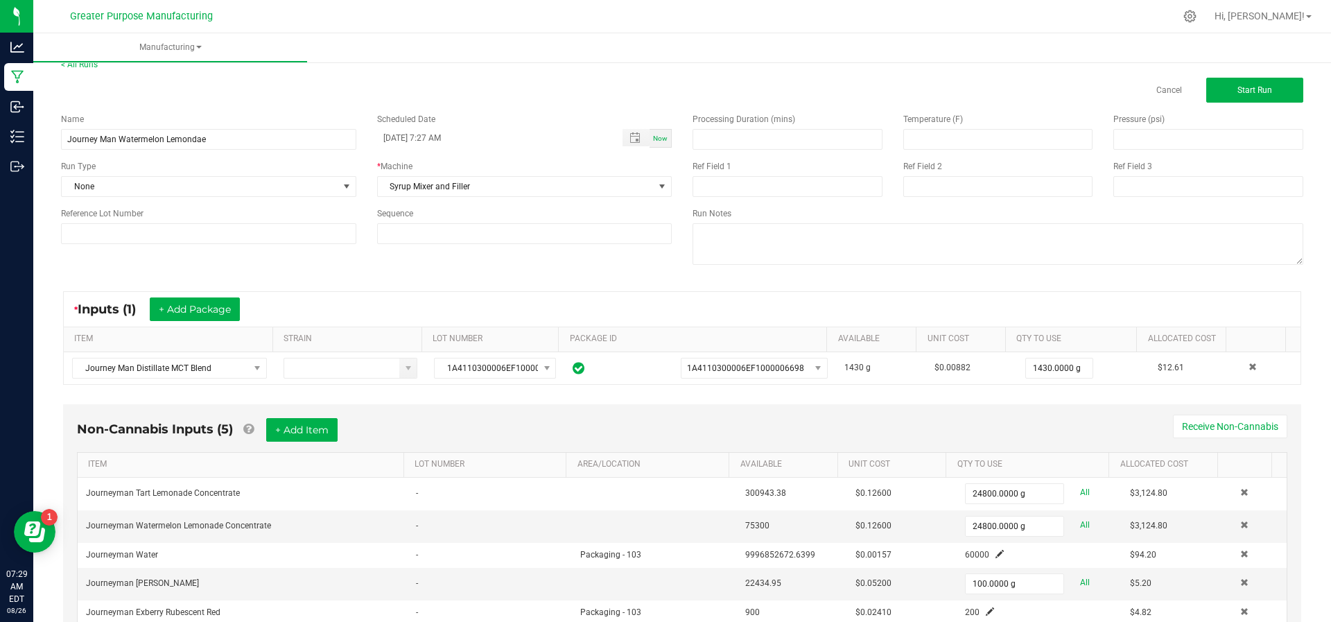
scroll to position [68, 0]
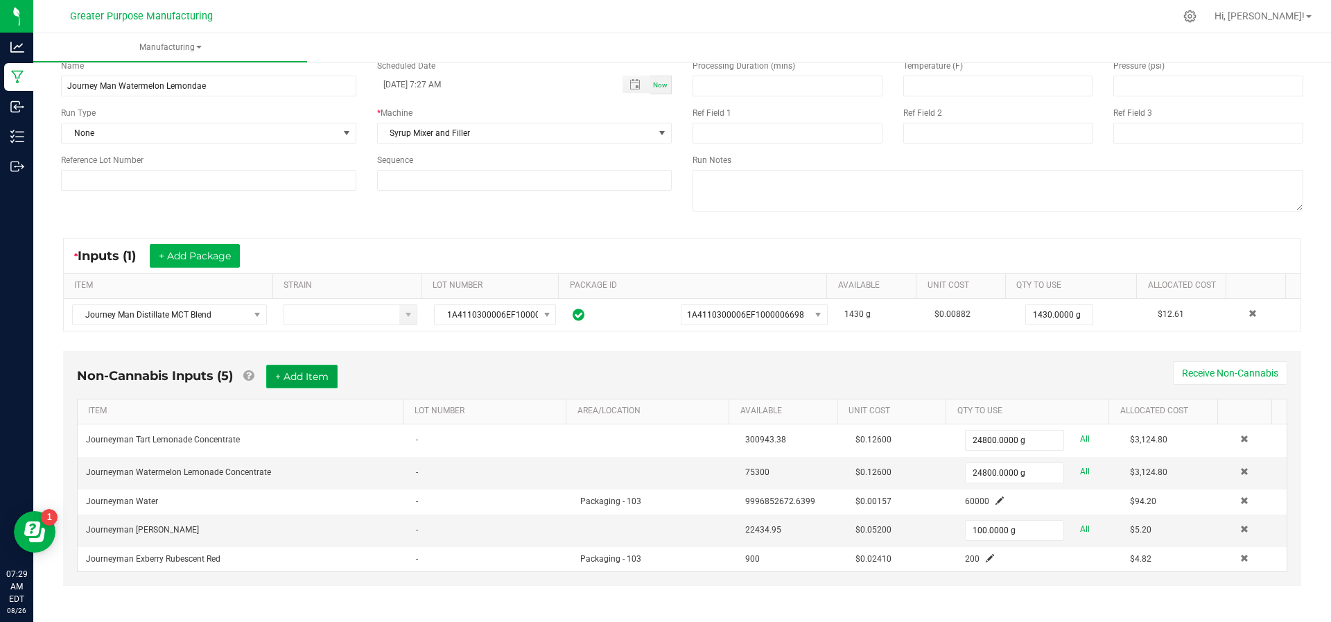
click at [331, 368] on button "+ Add Item" at bounding box center [301, 377] width 71 height 24
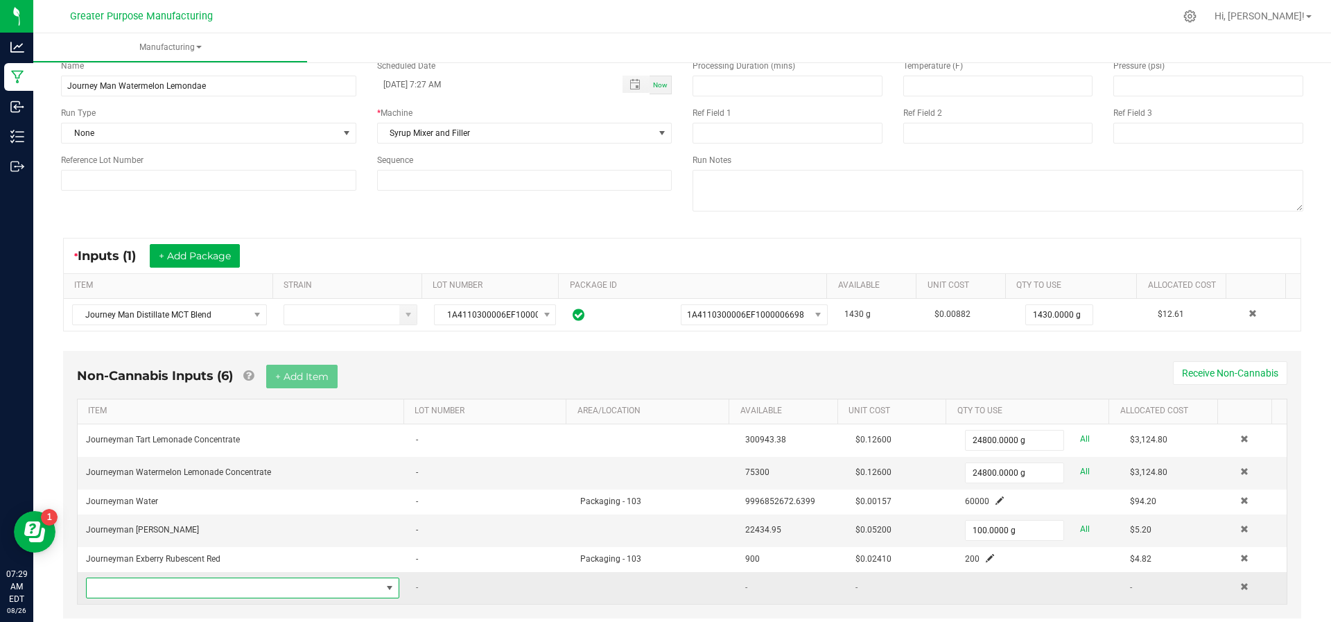
click at [212, 578] on span "NO DATA FOUND" at bounding box center [234, 587] width 295 height 19
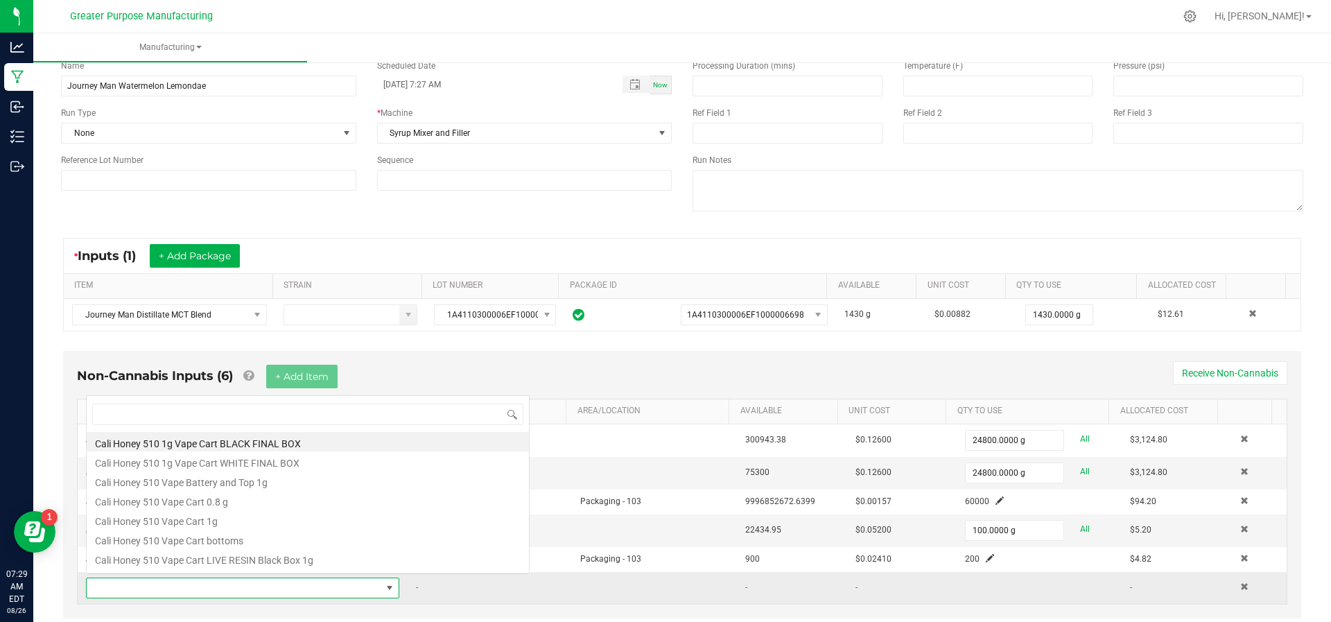
scroll to position [21, 300]
type input "Fona"
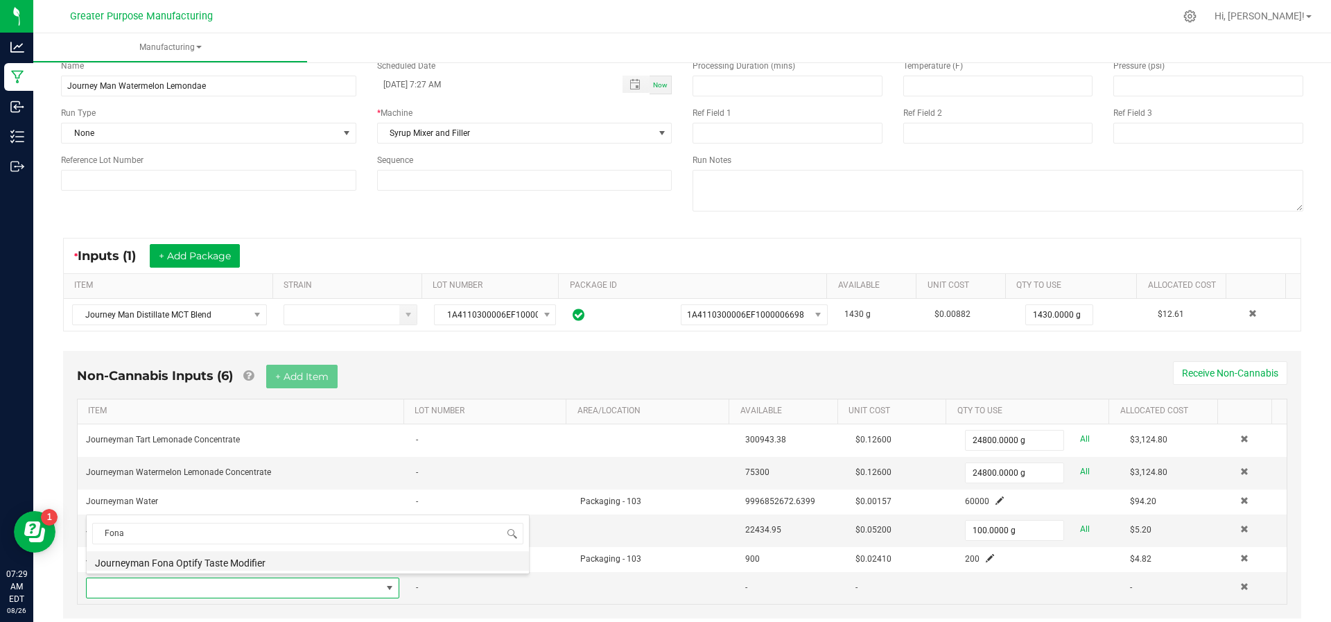
click at [214, 564] on li "Journeyman Fona Optify Taste Modifier" at bounding box center [308, 560] width 442 height 19
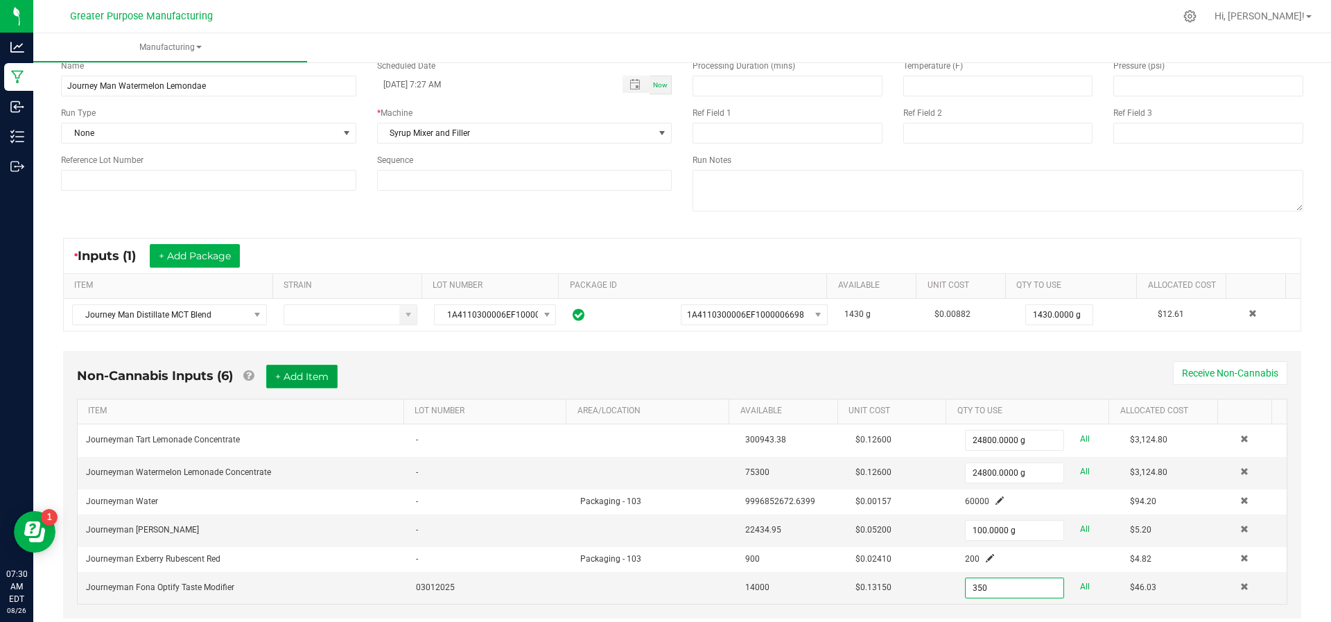
type input "350.0000 g"
click at [319, 368] on button "+ Add Item" at bounding box center [301, 377] width 71 height 24
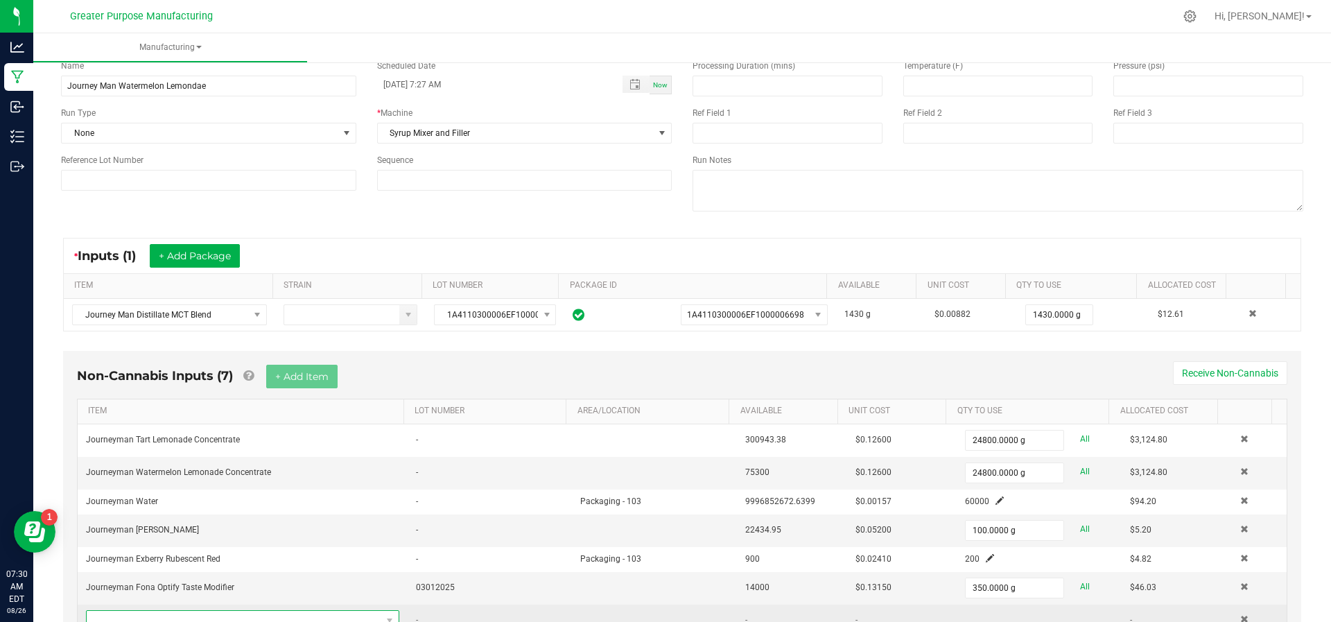
click at [264, 612] on span "NO DATA FOUND" at bounding box center [234, 620] width 295 height 19
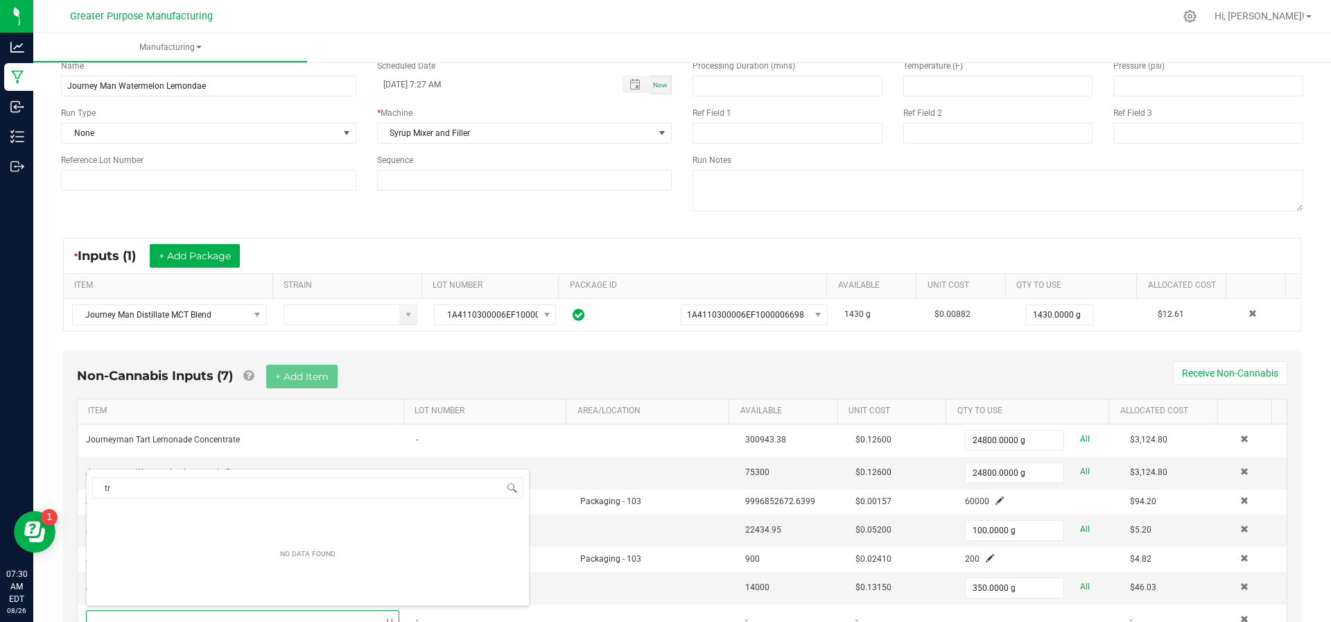
type input "t"
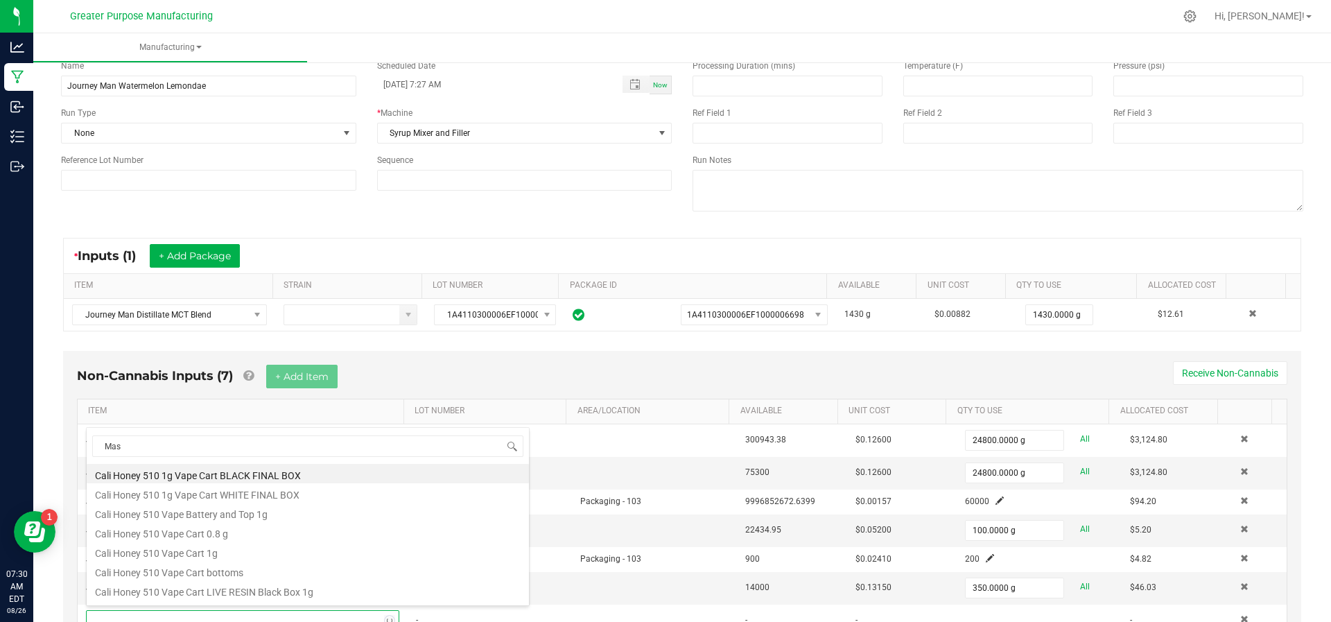
type input "Mask"
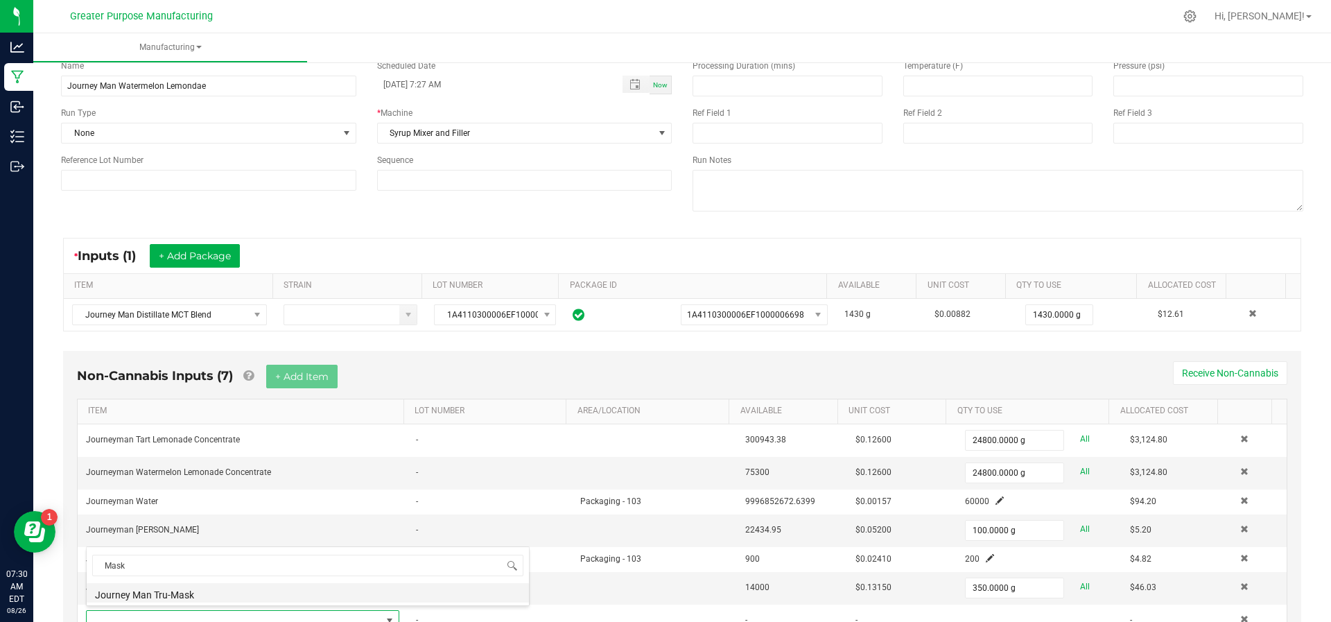
click at [220, 594] on li "Journey Man Tru-Mask" at bounding box center [308, 592] width 442 height 19
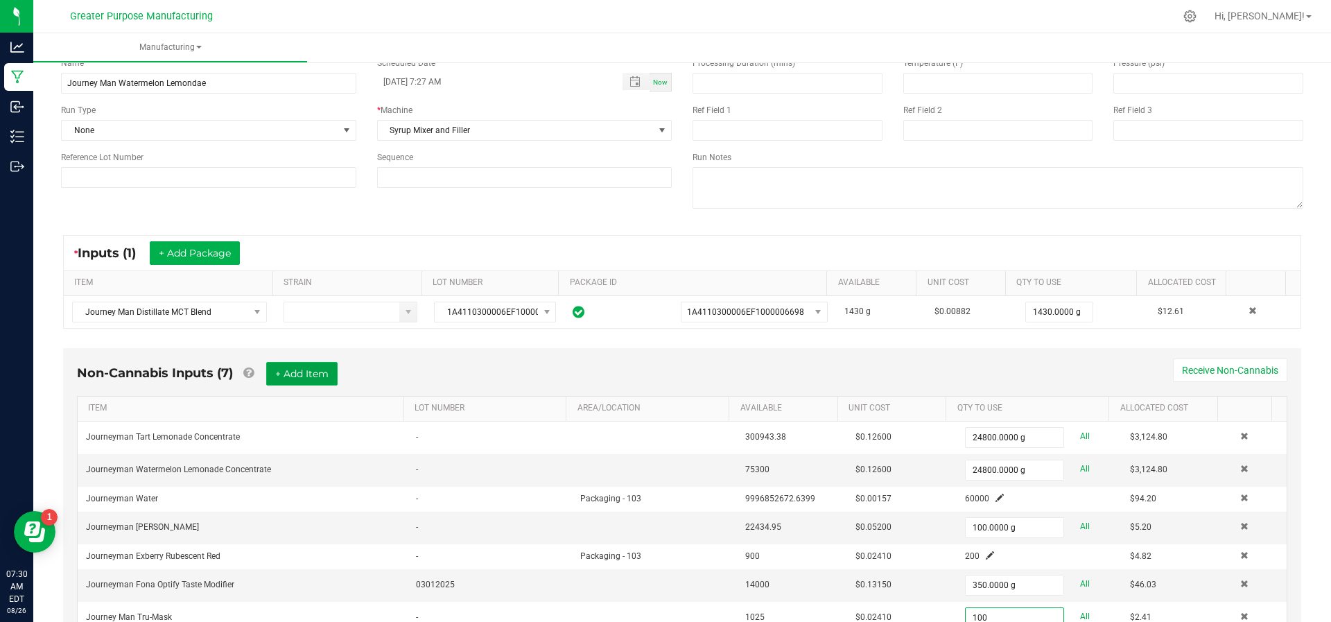
type input "100.0000 g"
click at [297, 372] on button "+ Add Item" at bounding box center [301, 374] width 71 height 24
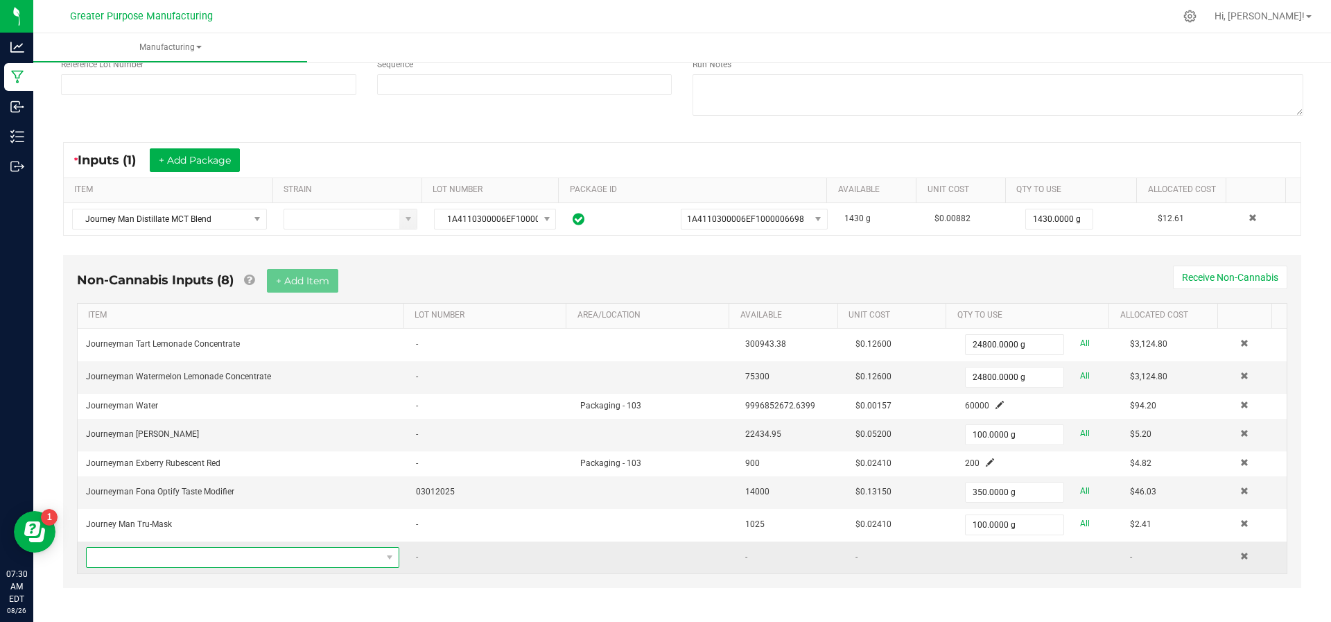
click at [248, 551] on span "NO DATA FOUND" at bounding box center [234, 557] width 295 height 19
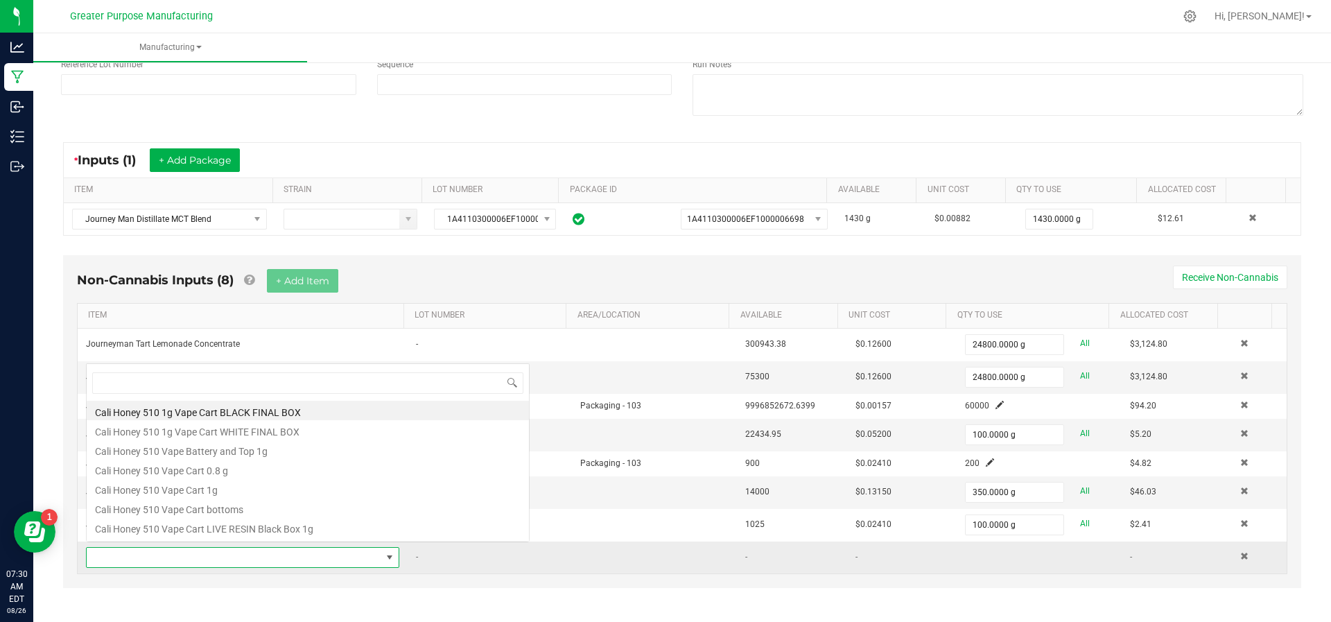
scroll to position [21, 300]
type input "Ara"
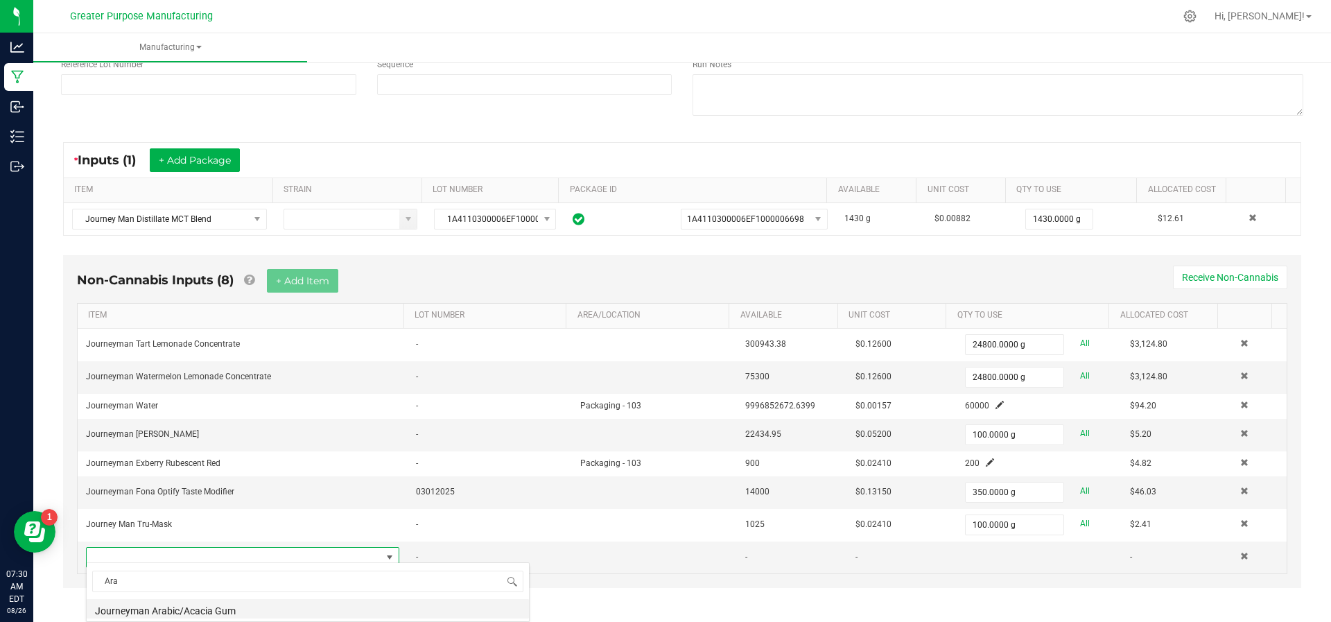
click at [235, 609] on li "Journeyman Arabic/Acacia Gum" at bounding box center [308, 608] width 442 height 19
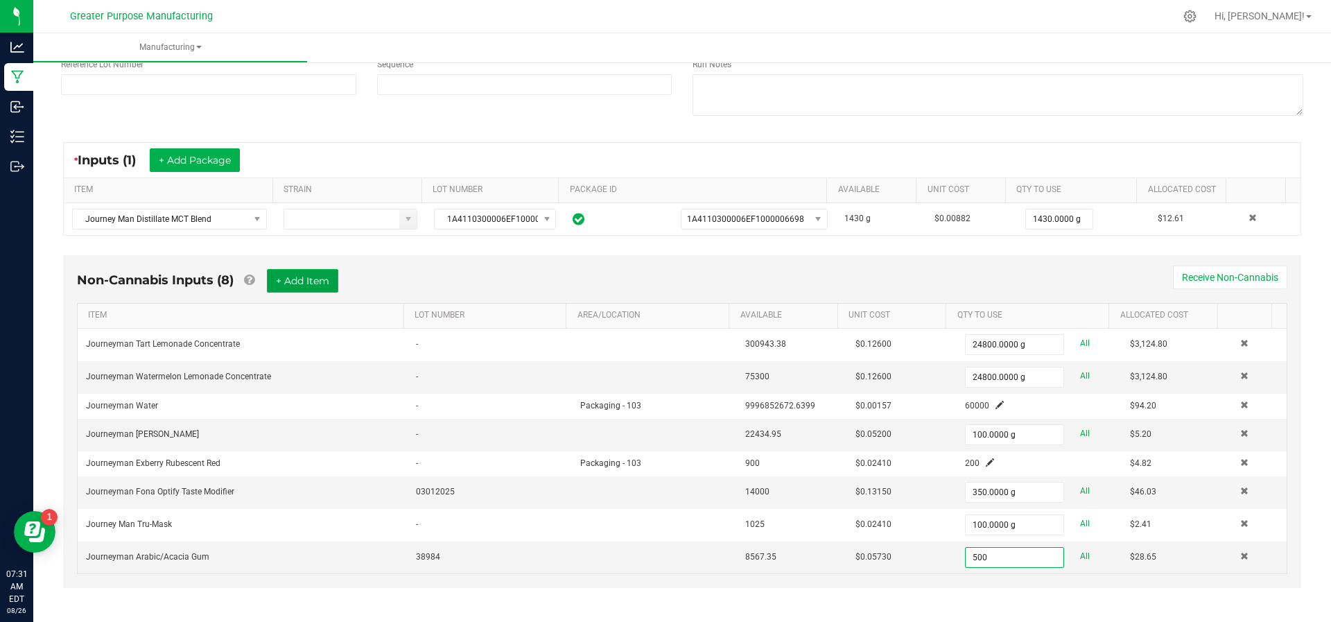
type input "500.0000 g"
click at [287, 272] on button "+ Add Item" at bounding box center [302, 281] width 71 height 24
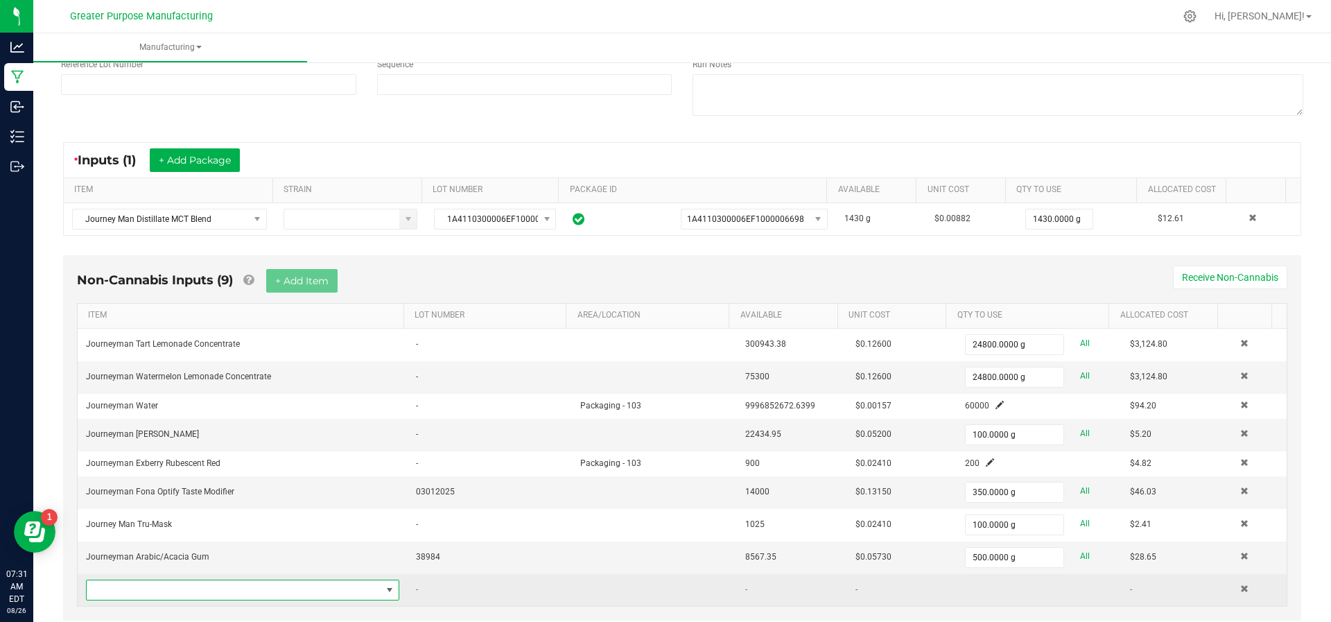
click at [241, 580] on span "NO DATA FOUND" at bounding box center [234, 589] width 295 height 19
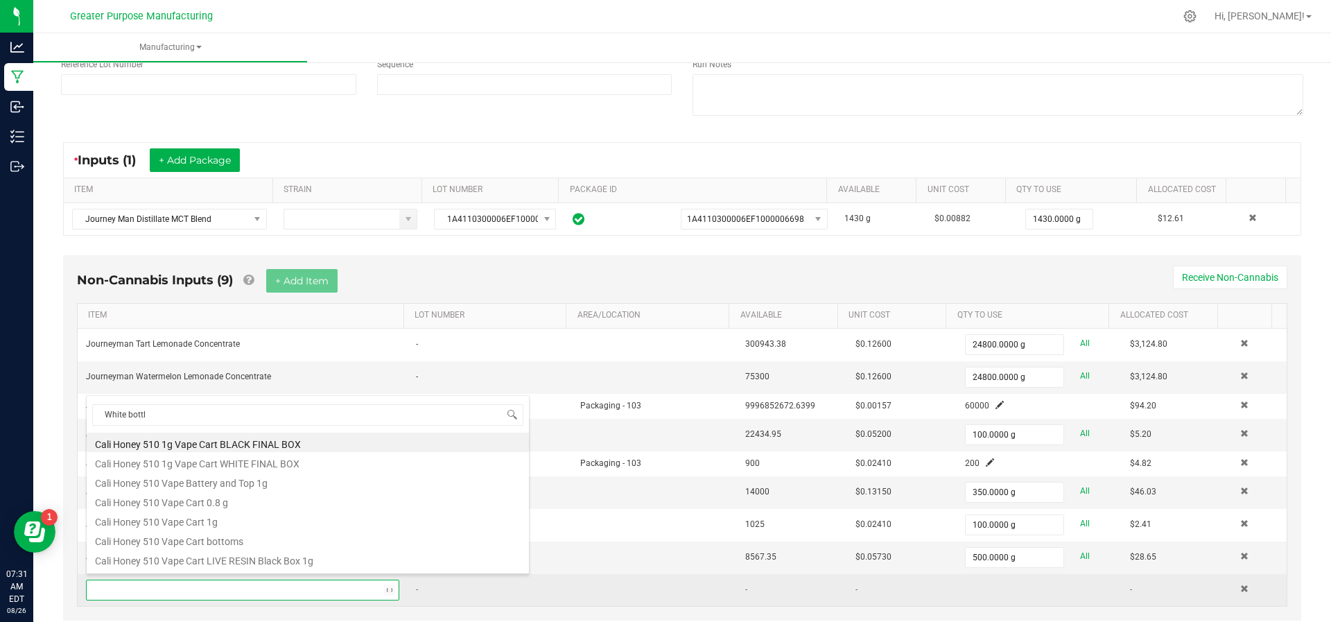
type input "White bottle"
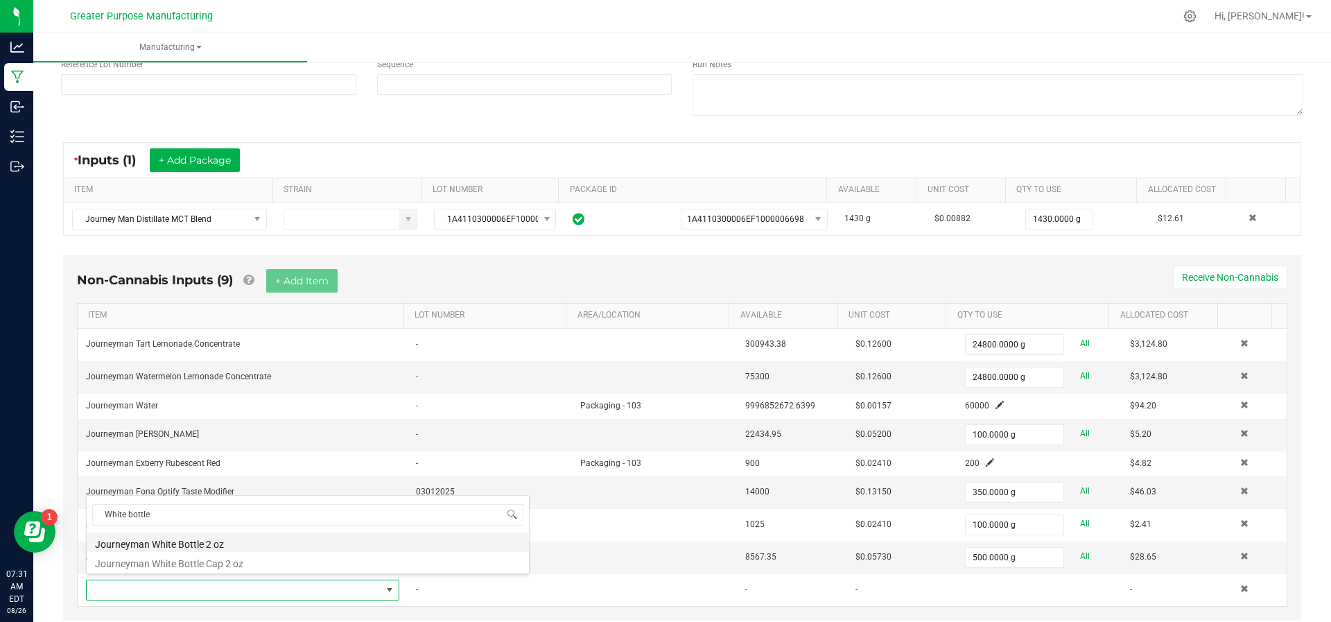
click at [241, 547] on li "Journeyman White Bottle 2 oz" at bounding box center [308, 541] width 442 height 19
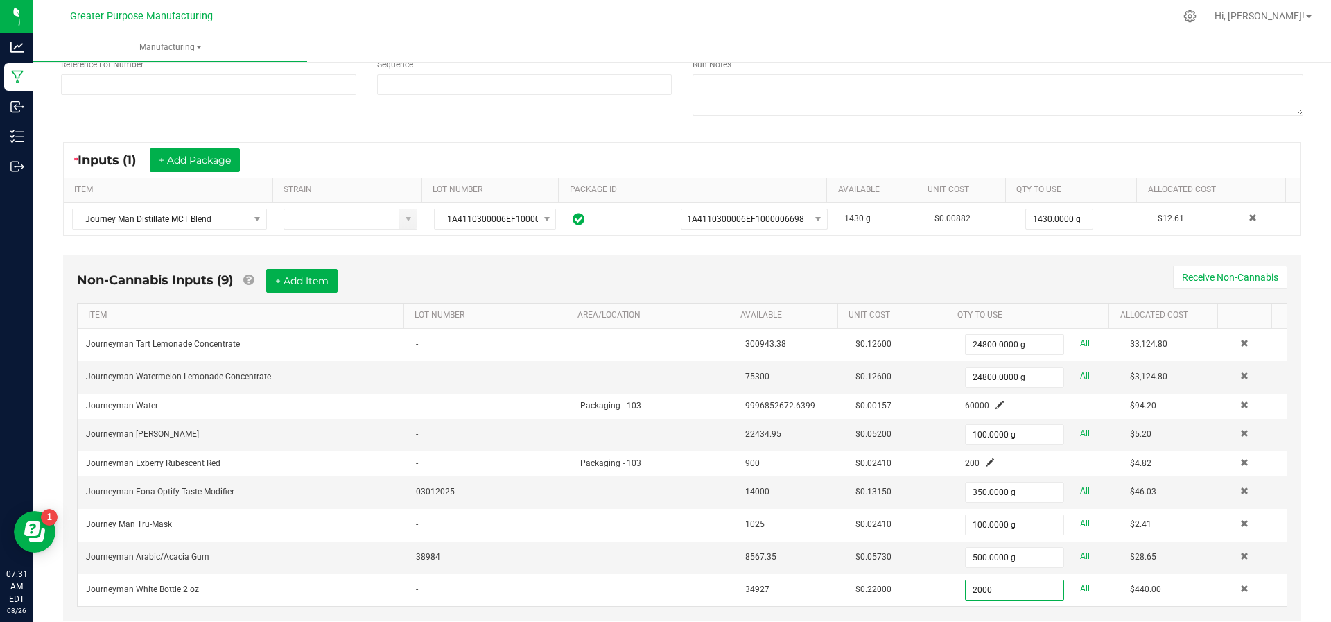
type input "2000 ea"
click at [863, 277] on div "Non-Cannabis Inputs (9) + Add Item Receive Non-Cannabis" at bounding box center [682, 286] width 1211 height 34
click at [295, 287] on button "+ Add Item" at bounding box center [301, 281] width 71 height 24
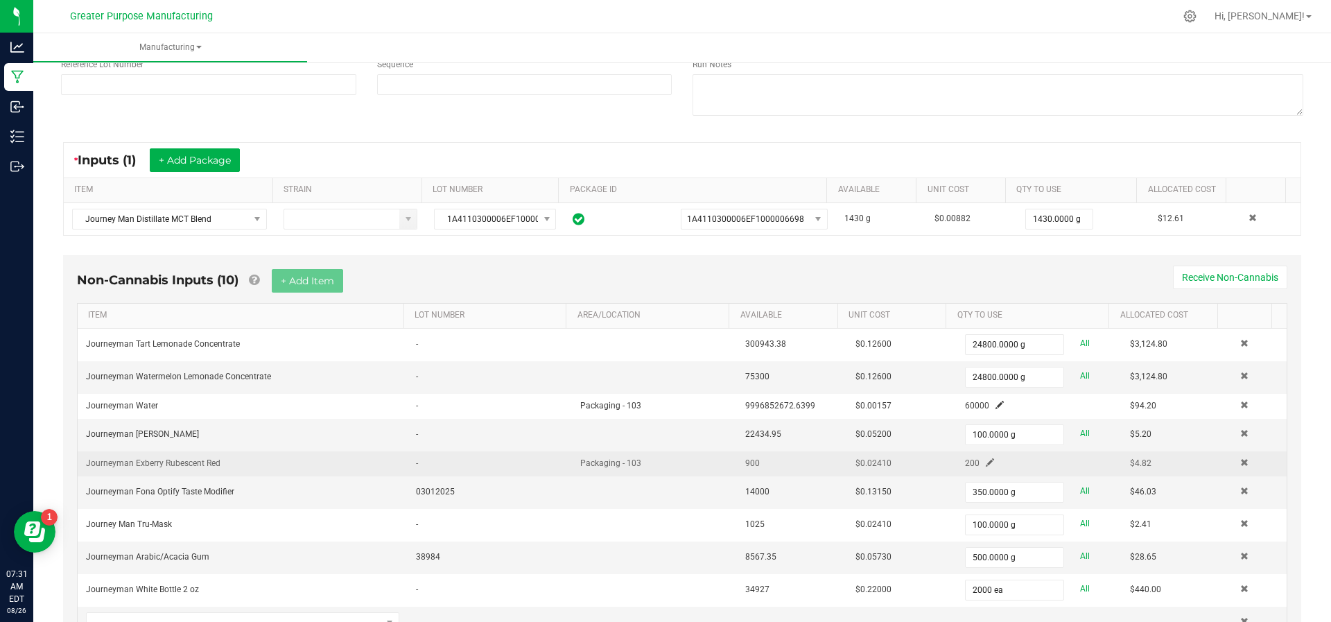
scroll to position [228, 0]
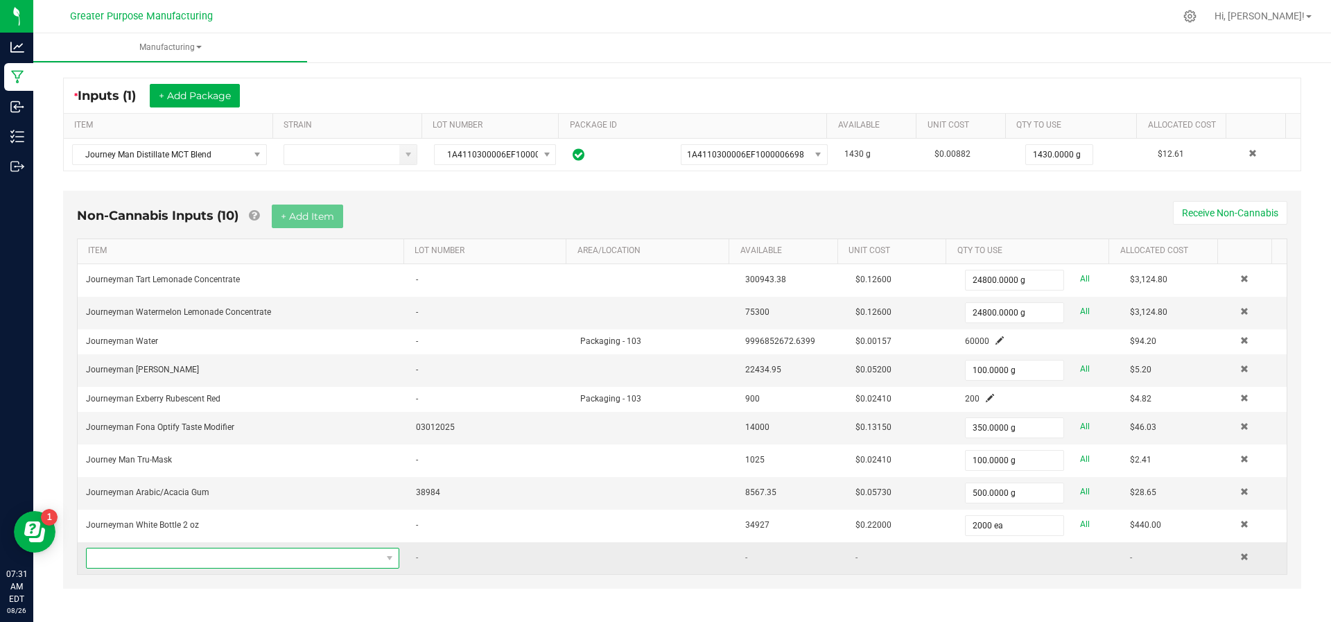
click at [257, 555] on span "NO DATA FOUND" at bounding box center [234, 557] width 295 height 19
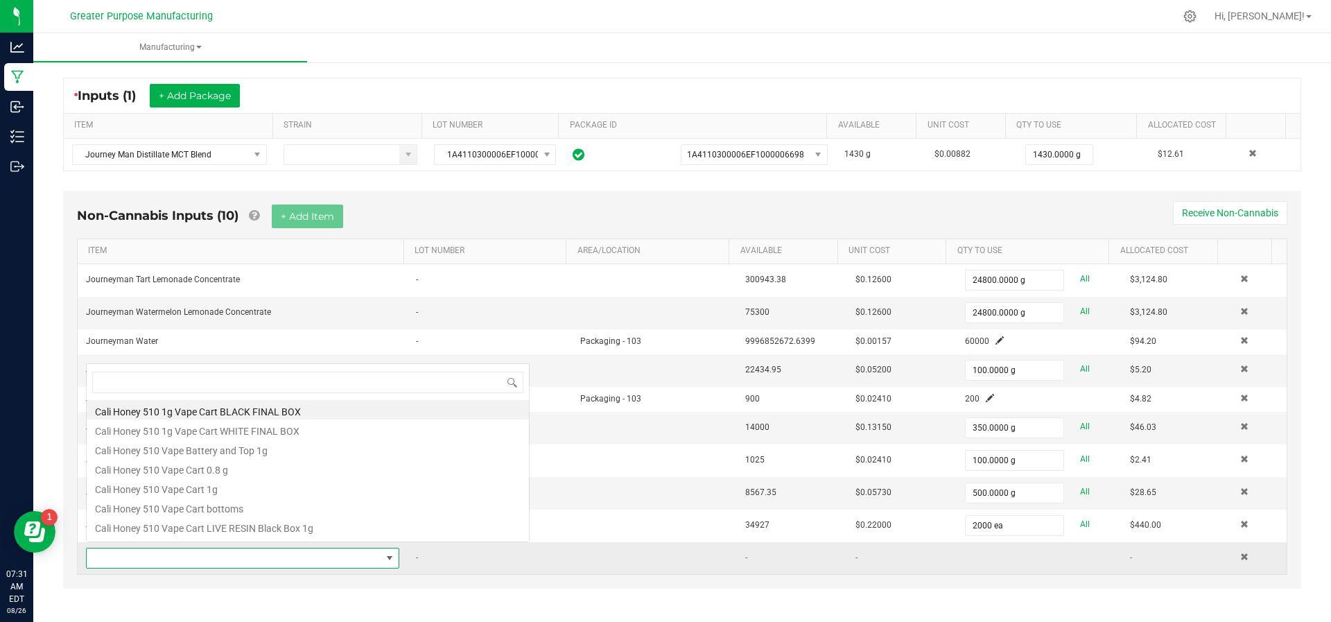
scroll to position [21, 300]
type input "White Bottle"
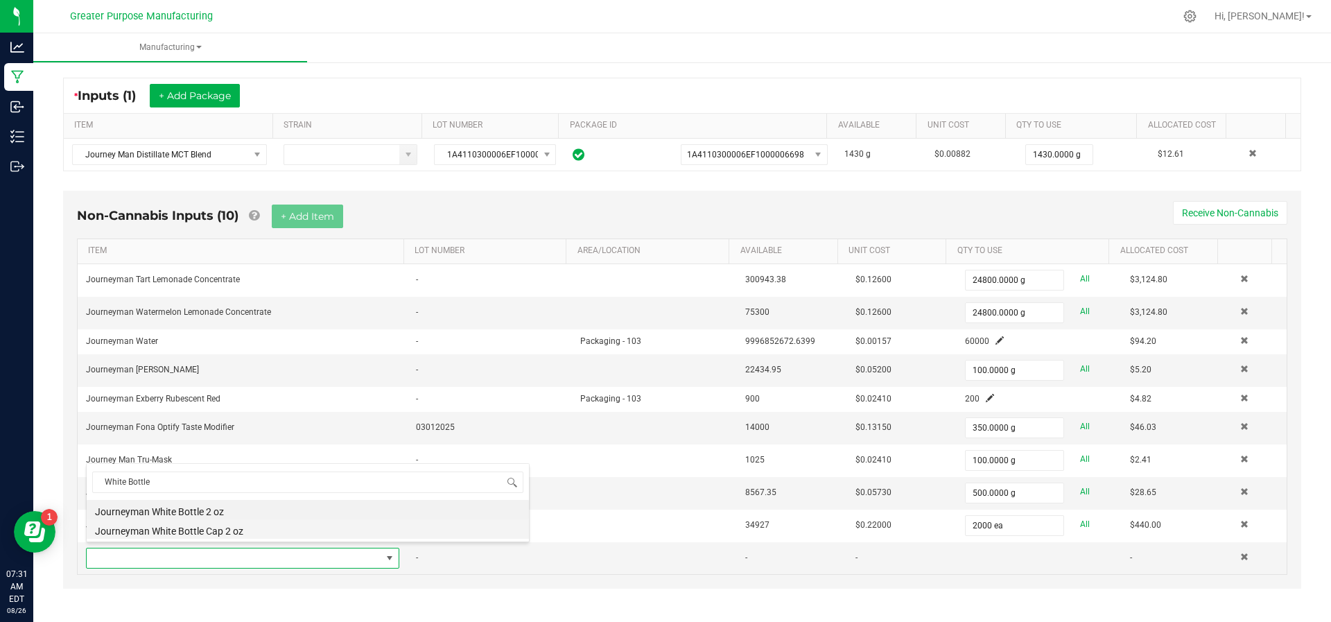
click at [254, 524] on li "Journeyman White Bottle Cap 2 oz" at bounding box center [308, 528] width 442 height 19
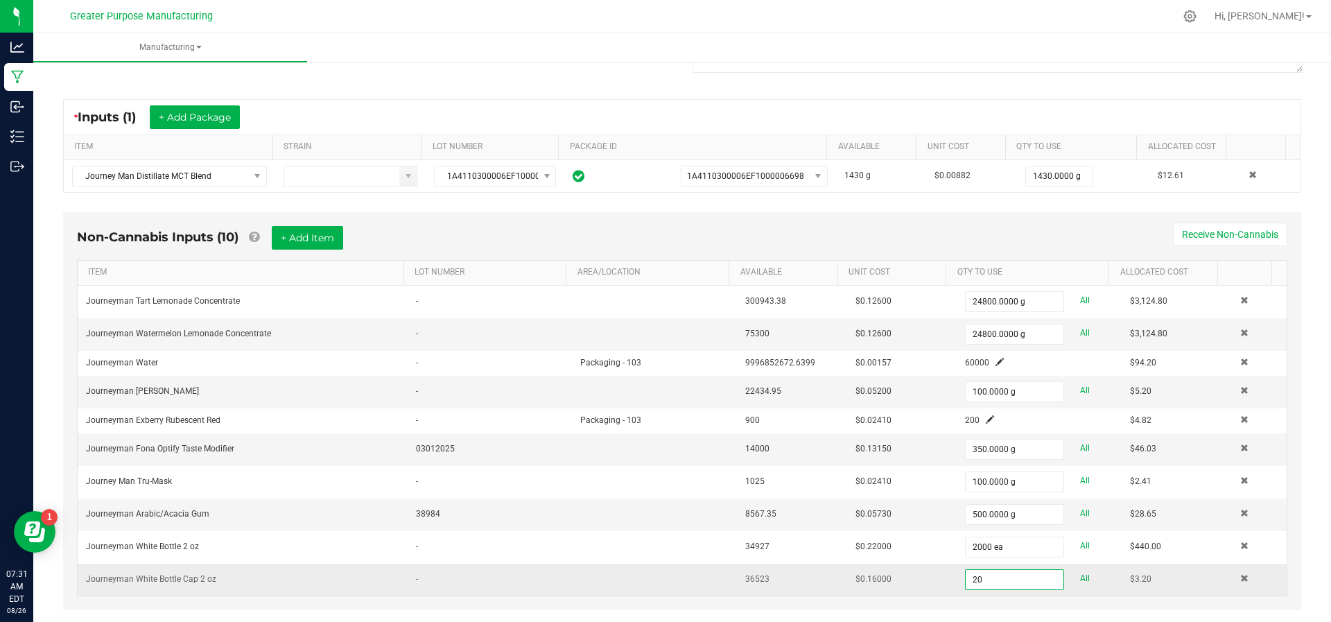
scroll to position [228, 0]
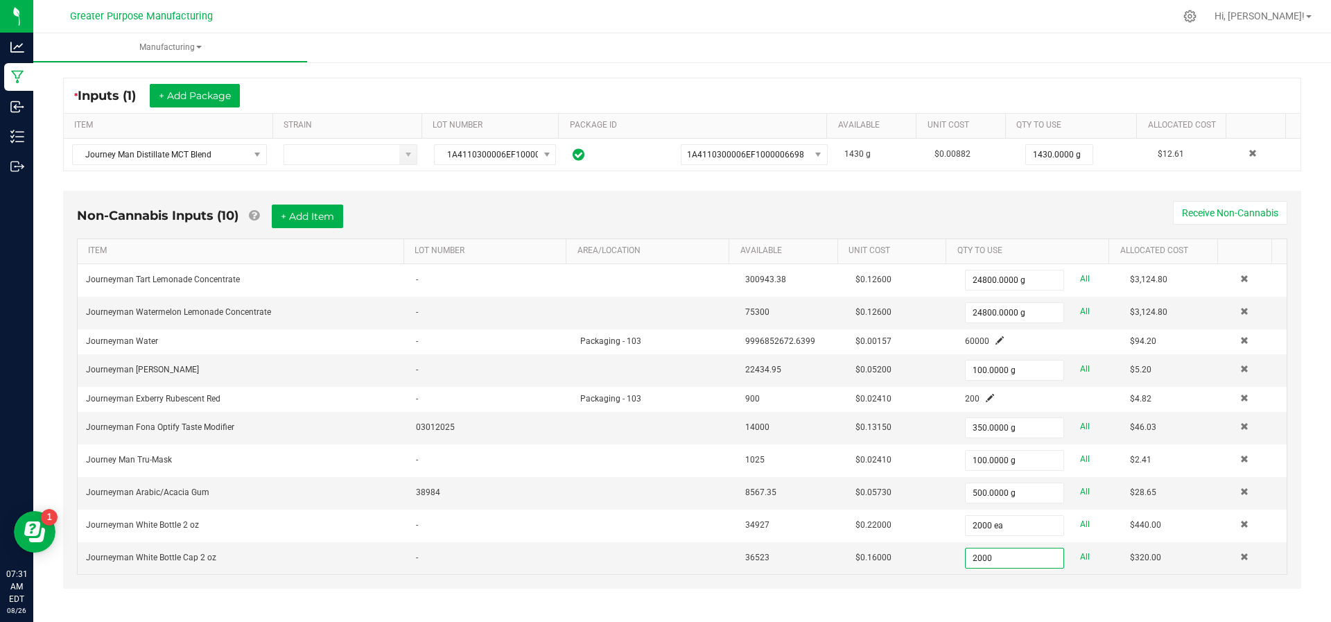
type input "2000 ea"
click at [948, 590] on div "Non-Cannabis Inputs (10) + Add Item Receive Non-Cannabis ITEM LOT NUMBER AREA/L…" at bounding box center [682, 399] width 1263 height 431
click at [318, 213] on button "+ Add Item" at bounding box center [307, 217] width 71 height 24
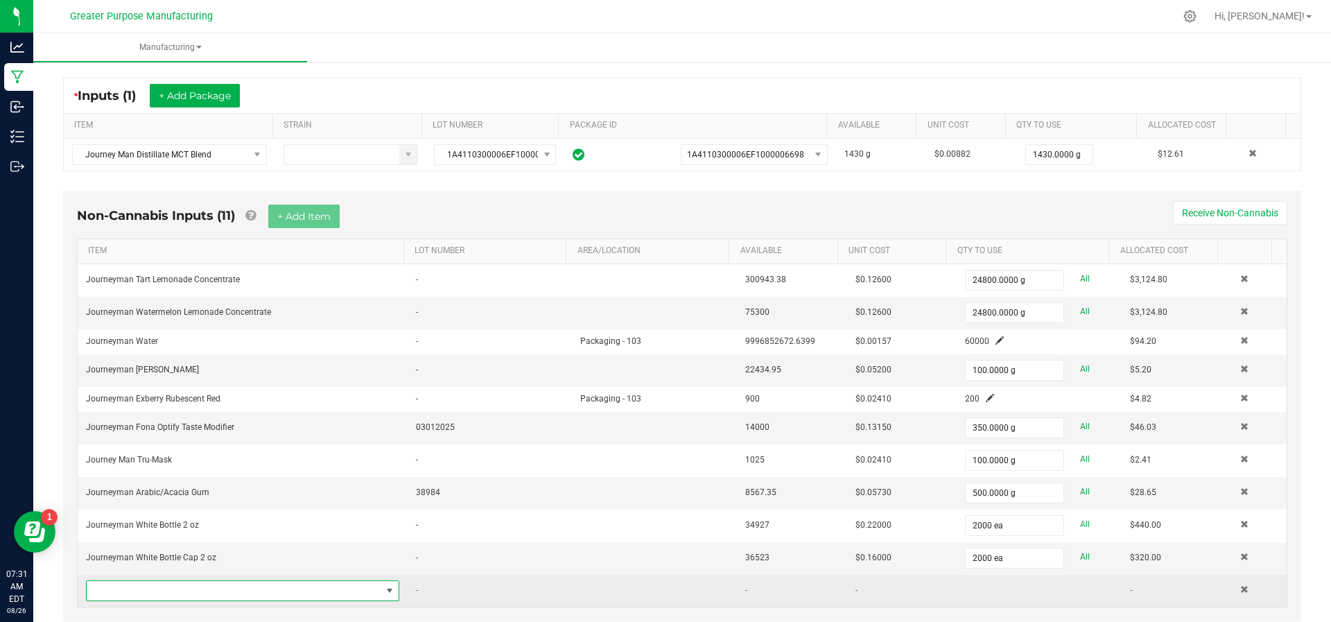
click at [264, 589] on span "NO DATA FOUND" at bounding box center [234, 590] width 295 height 19
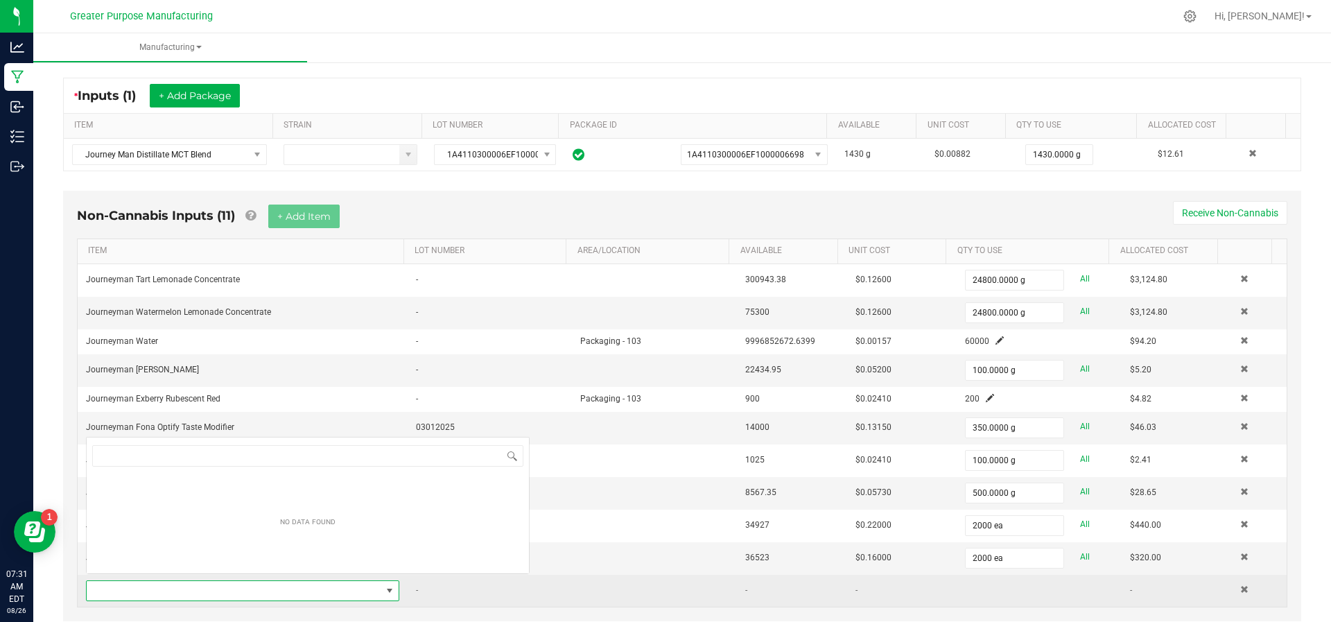
scroll to position [21, 300]
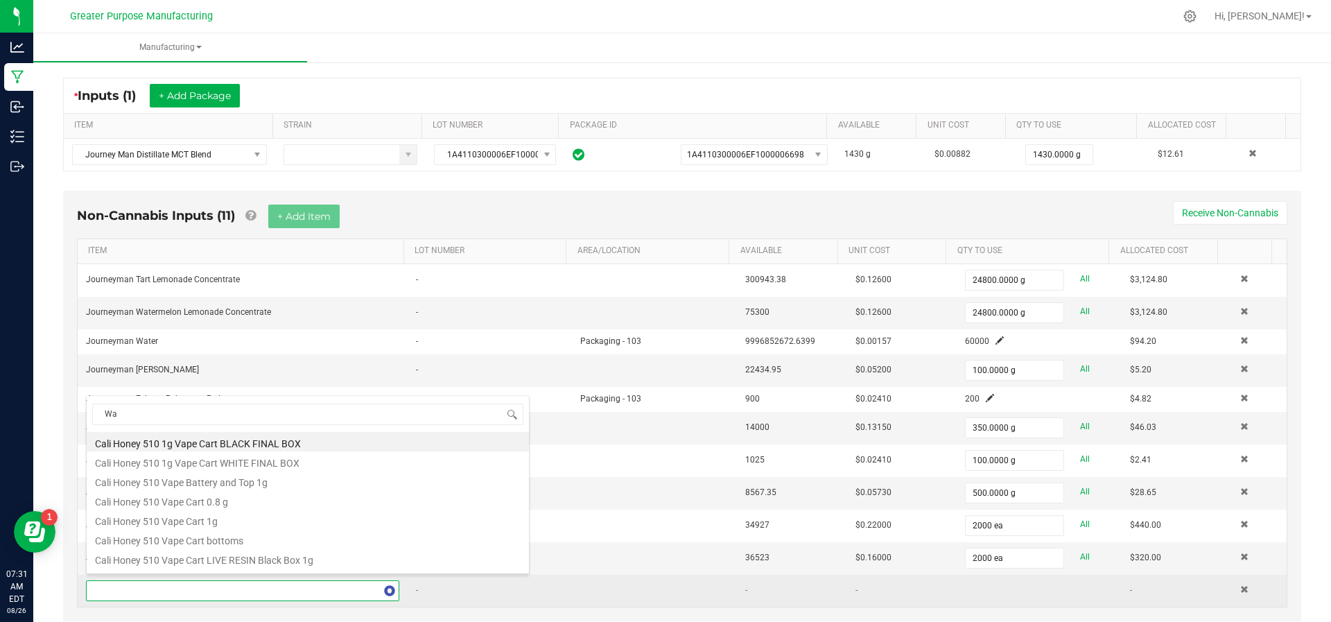
type input "W"
type input "Sleeve"
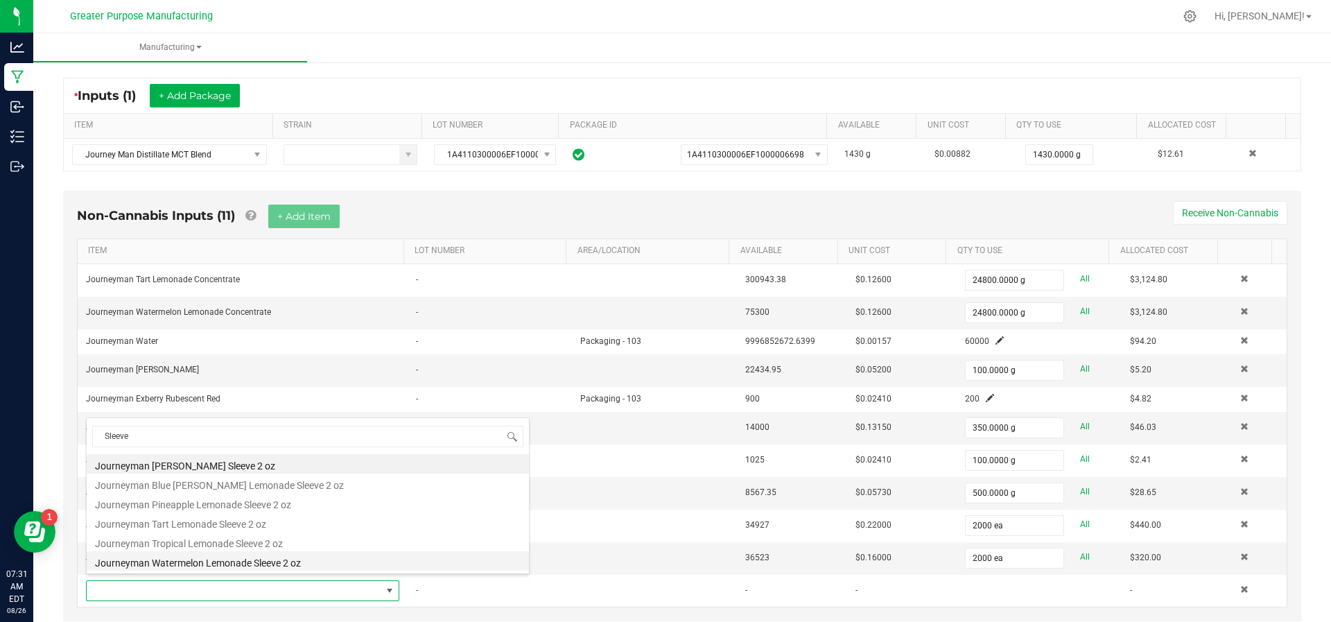
click at [264, 562] on li "Journeyman Watermelon Lemonade Sleeve 2 oz" at bounding box center [308, 560] width 442 height 19
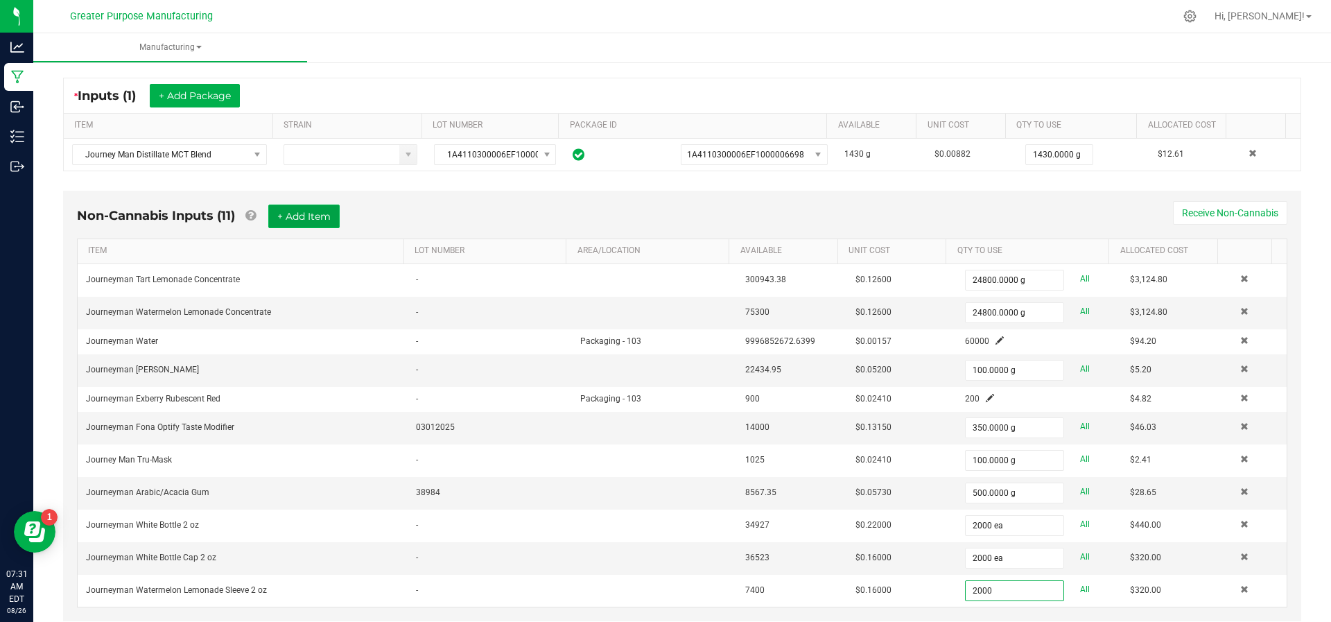
type input "2000 ea"
click at [321, 220] on button "+ Add Item" at bounding box center [303, 217] width 71 height 24
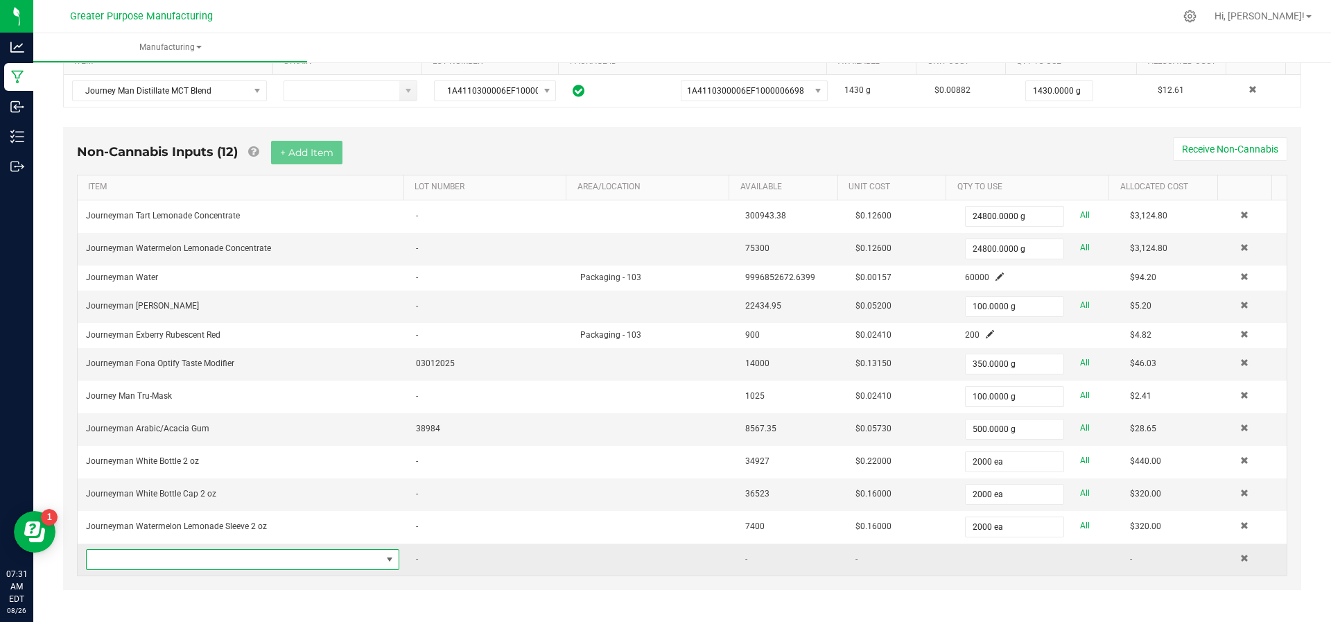
click at [233, 552] on span "NO DATA FOUND" at bounding box center [234, 559] width 295 height 19
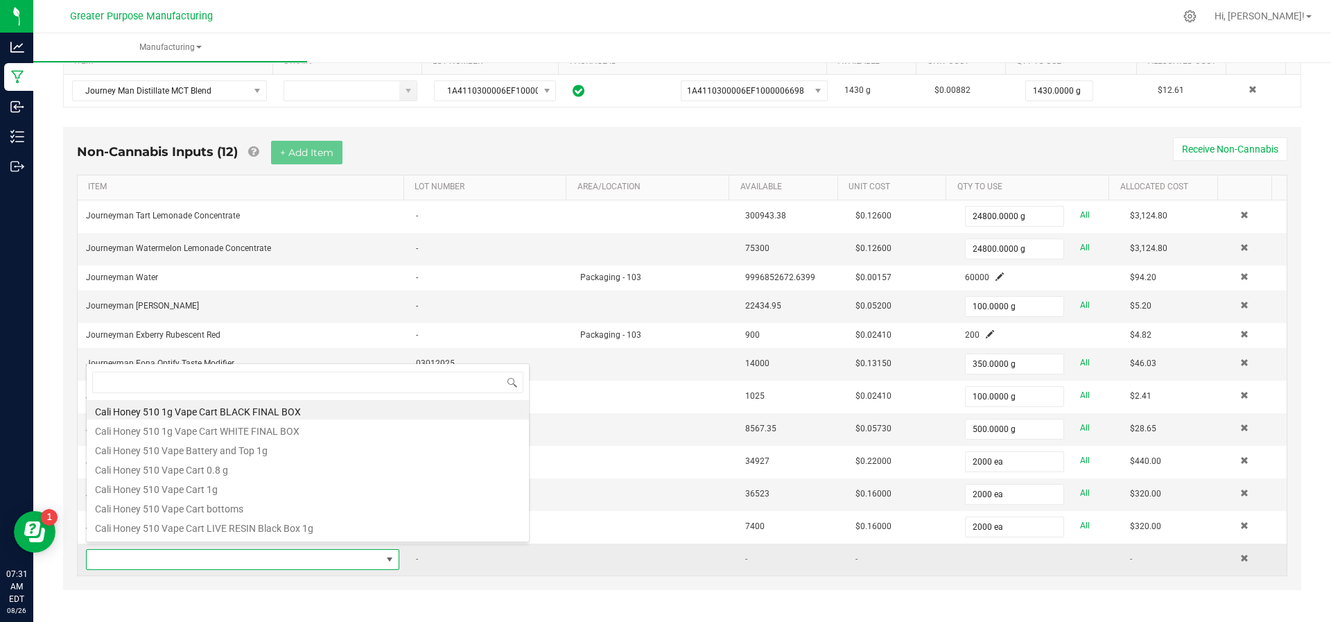
scroll to position [21, 300]
type input "Final"
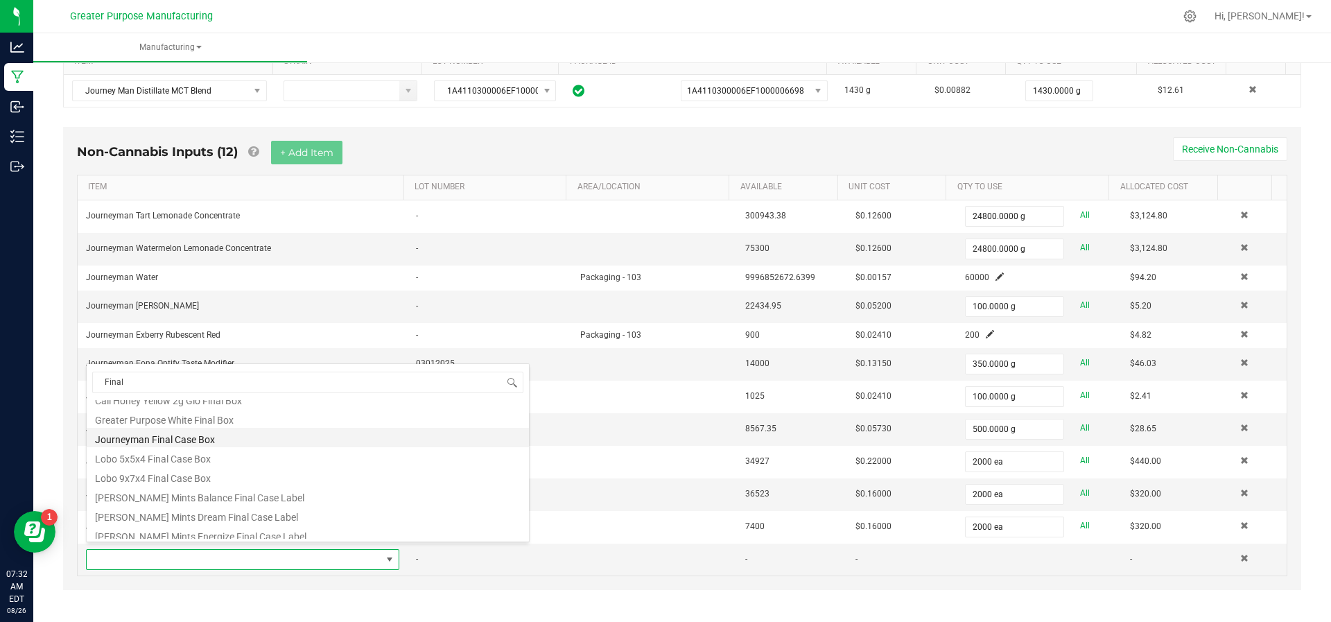
click at [244, 439] on li "Journeyman Final Case Box" at bounding box center [308, 437] width 442 height 19
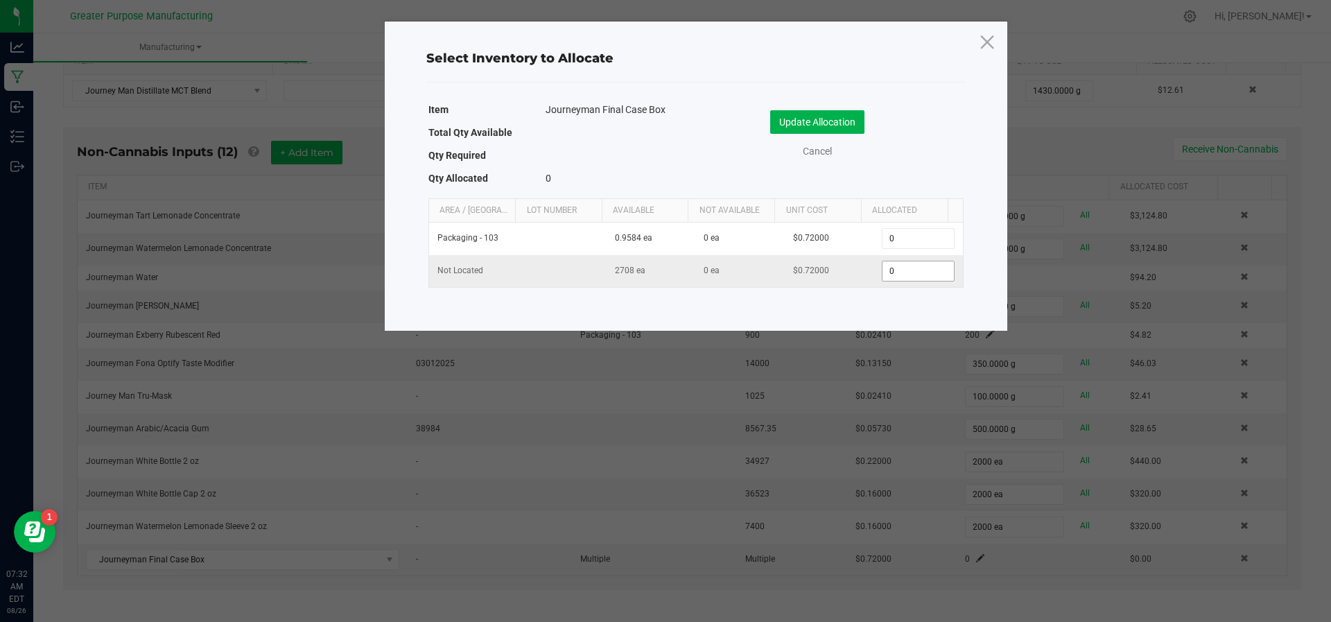
click at [901, 274] on input "0" at bounding box center [918, 270] width 71 height 19
type input "84"
click at [828, 119] on button "Update Allocation" at bounding box center [817, 122] width 94 height 24
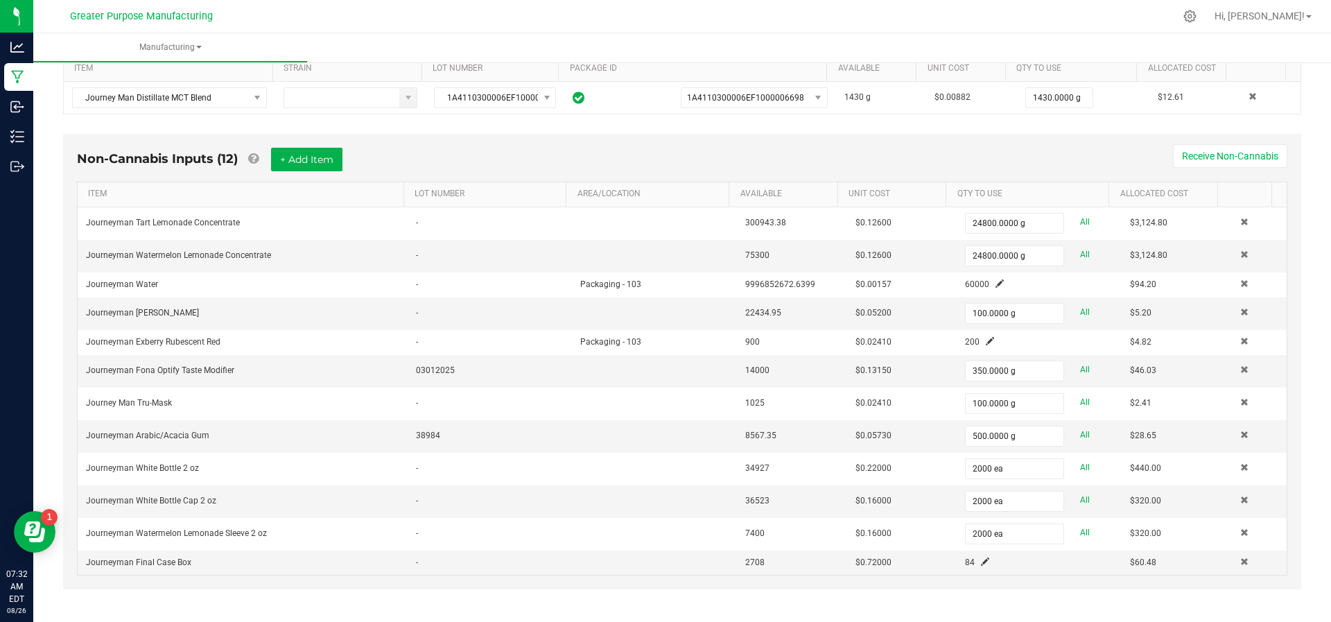
scroll to position [0, 0]
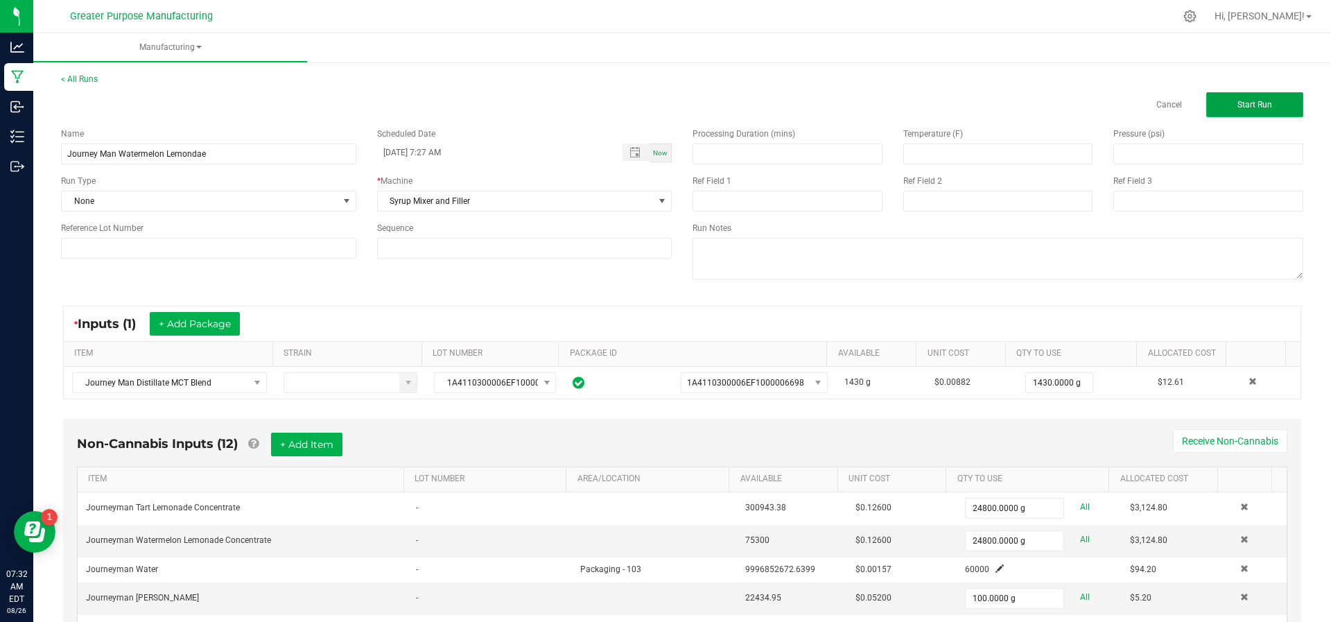
click at [1278, 104] on button "Start Run" at bounding box center [1254, 104] width 97 height 25
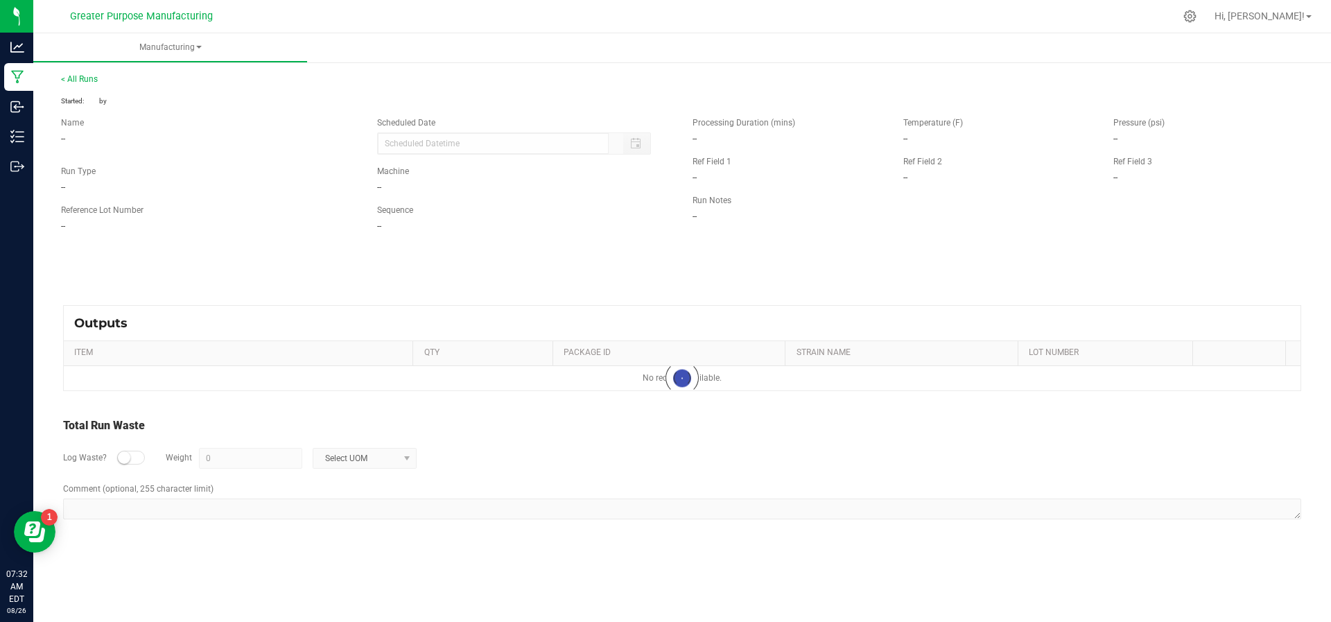
type input "[DATE] 7:27 AM"
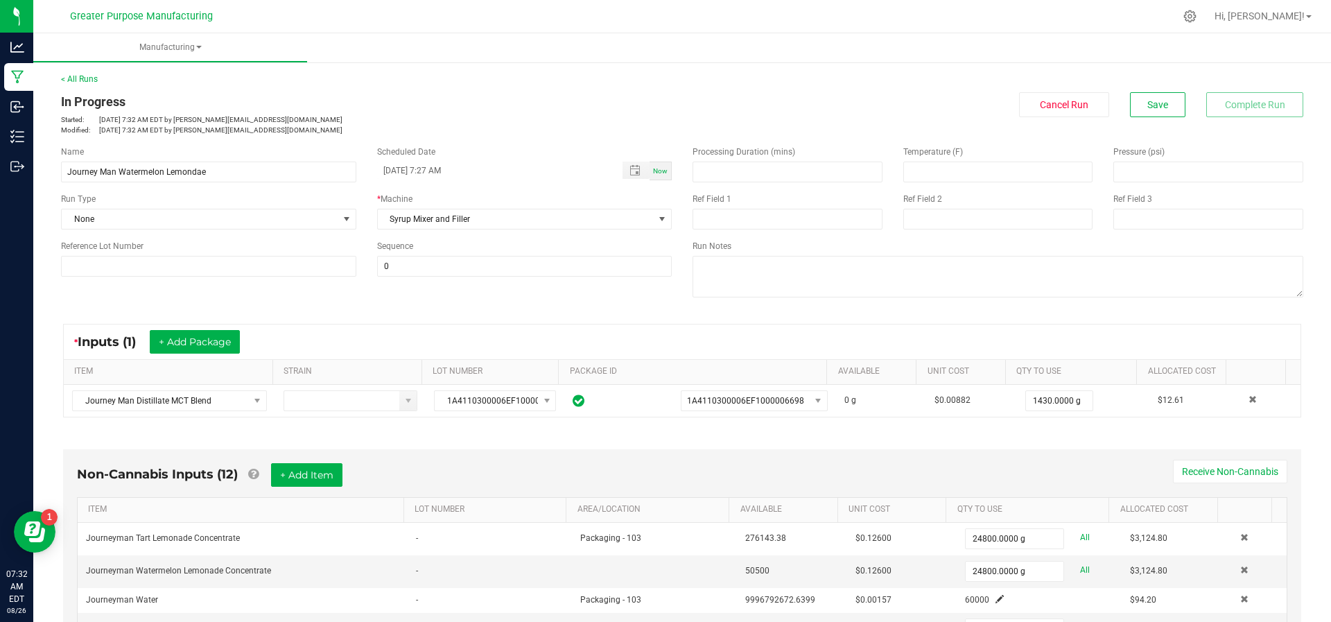
scroll to position [557, 0]
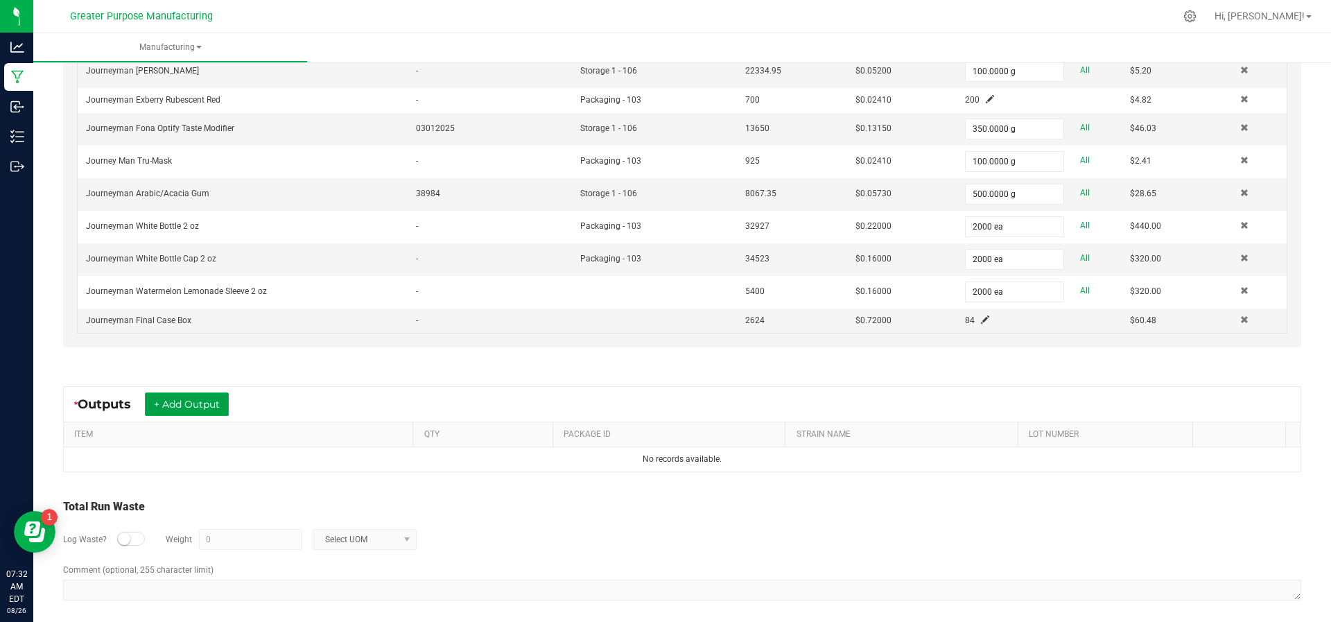
click at [218, 392] on button "+ Add Output" at bounding box center [187, 404] width 84 height 24
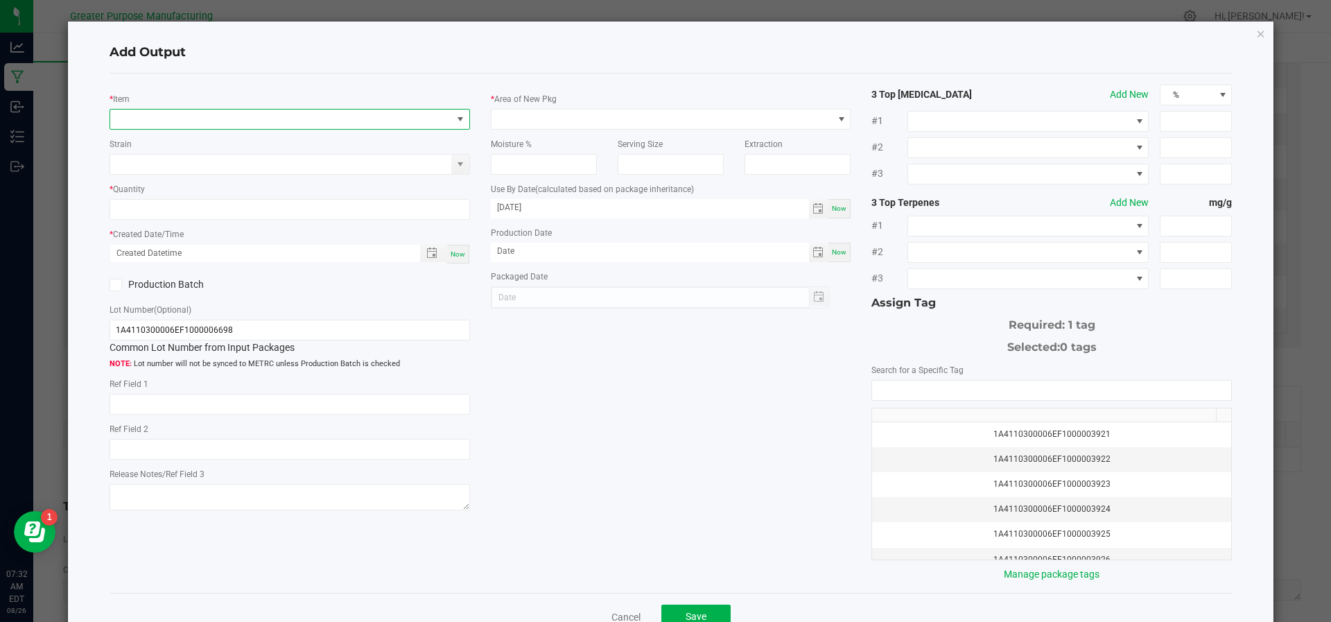
click at [232, 123] on span "NO DATA FOUND" at bounding box center [281, 119] width 342 height 19
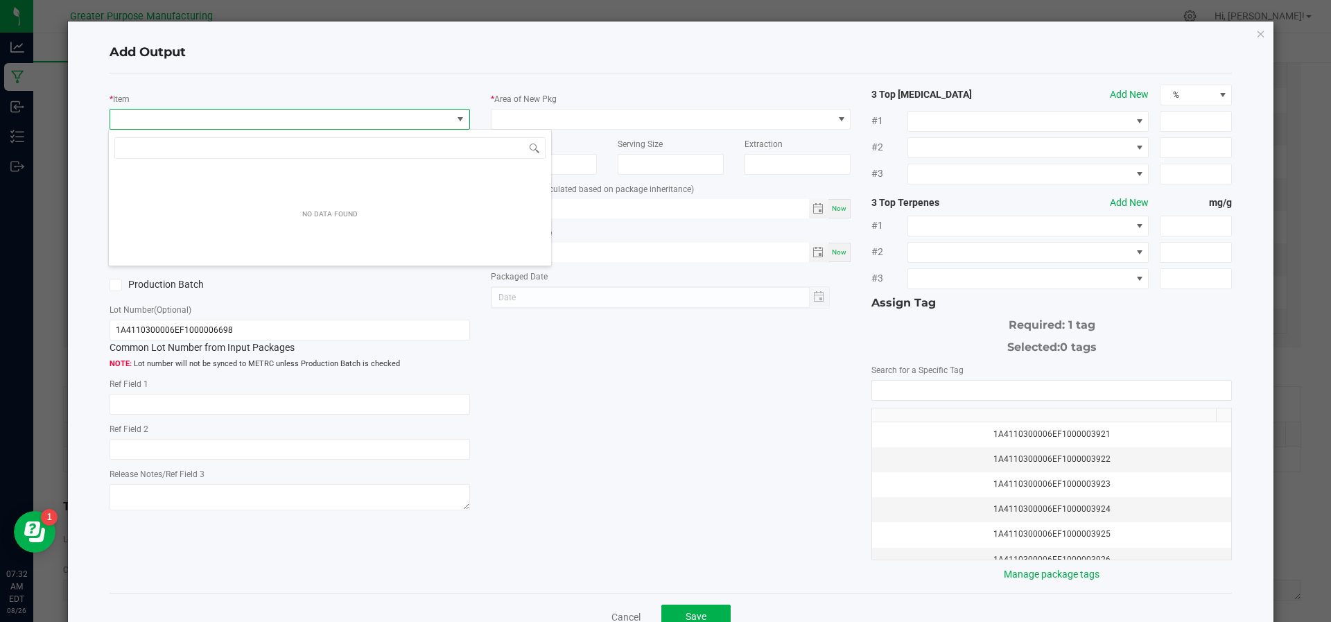
scroll to position [21, 356]
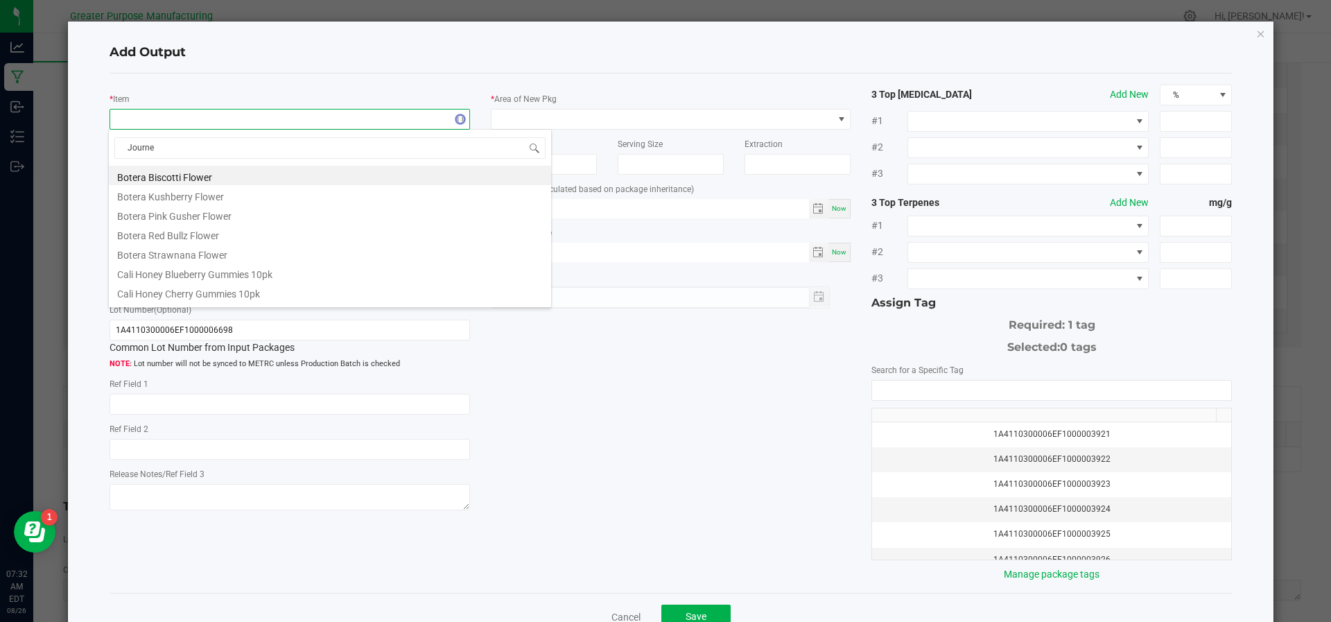
type input "Journey"
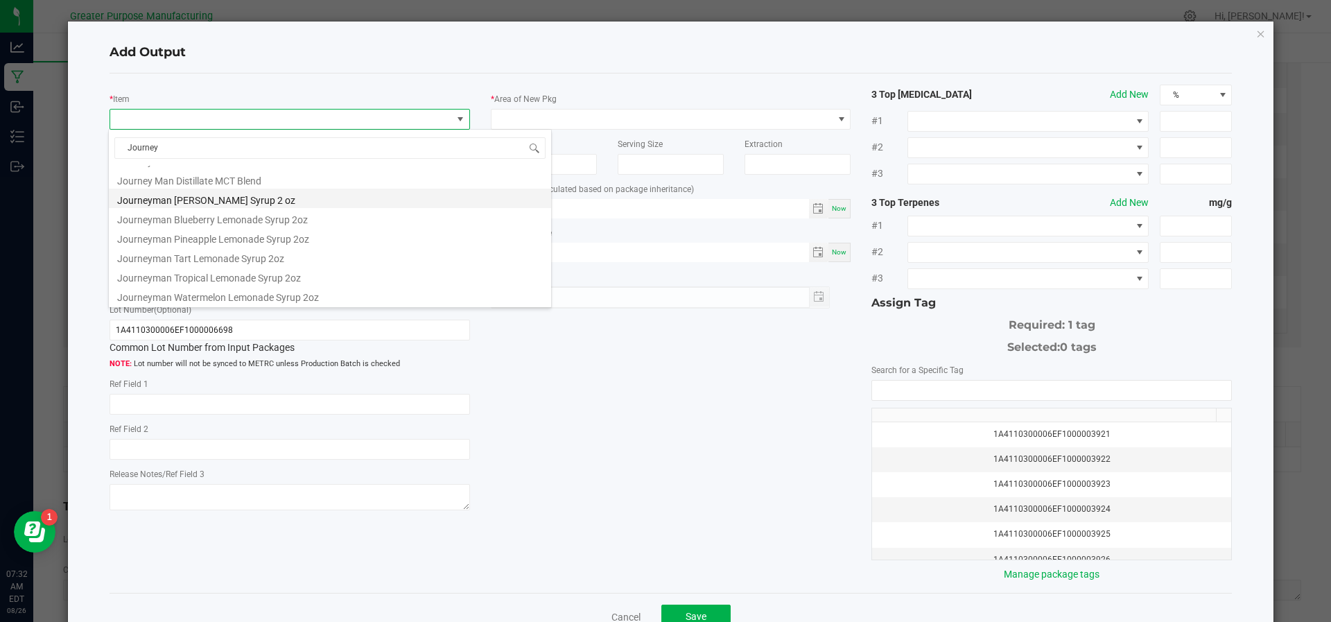
scroll to position [35, 0]
click at [223, 293] on li "Journeyman Watermelon Lemonade Syrup 2oz" at bounding box center [330, 295] width 442 height 19
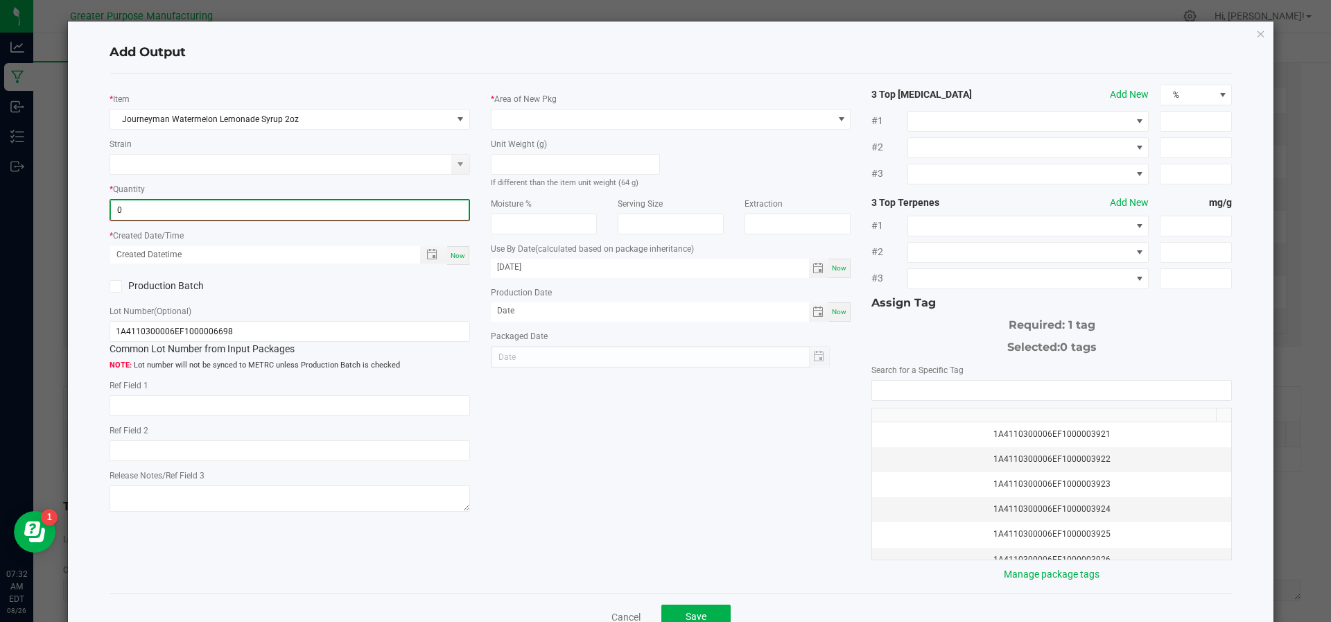
click at [188, 211] on input "0" at bounding box center [290, 209] width 358 height 19
type input "2000 ea"
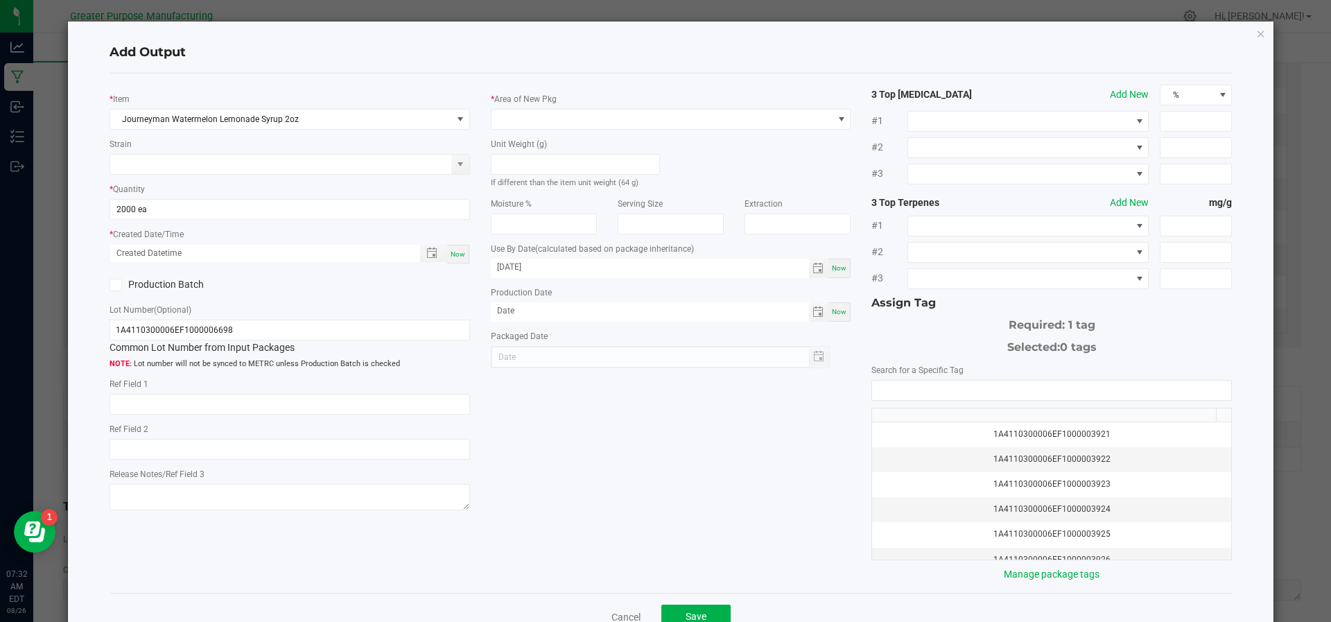
click at [453, 252] on span "Now" at bounding box center [458, 254] width 15 height 8
type input "[DATE] 7:32 AM"
type input "[DATE]"
click at [119, 291] on div "Production Batch" at bounding box center [194, 285] width 191 height 21
click at [116, 285] on icon at bounding box center [115, 285] width 9 height 0
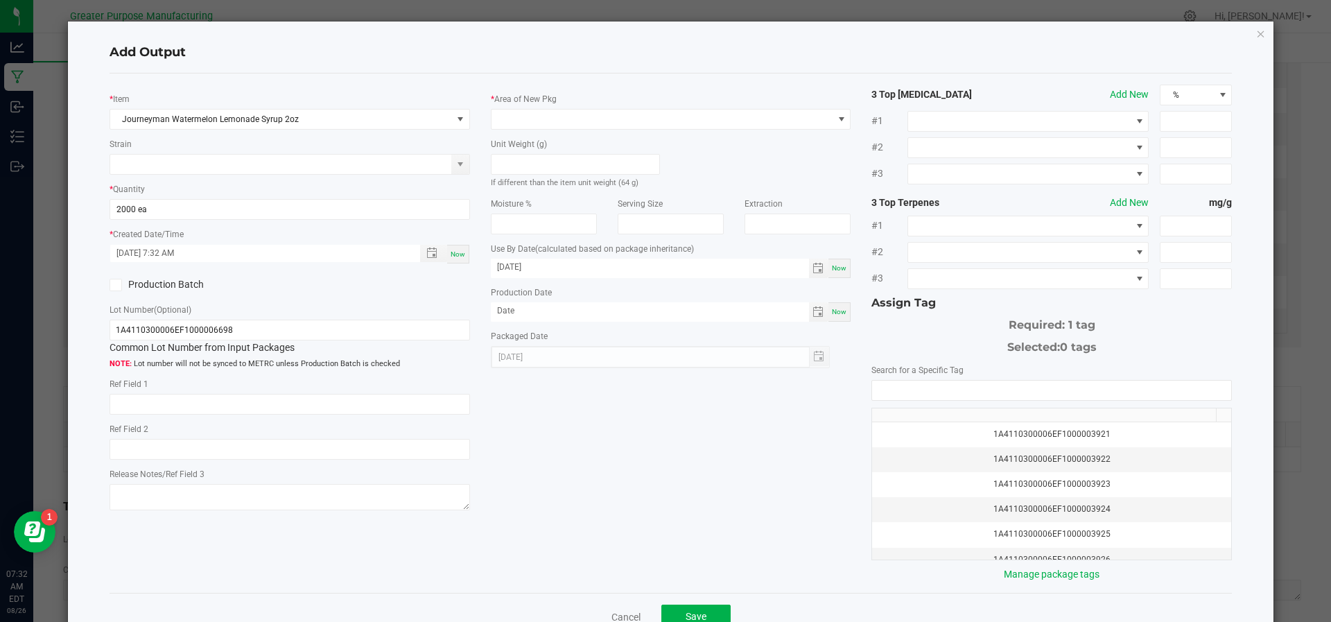
click at [0, 0] on input "Production Batch" at bounding box center [0, 0] width 0 height 0
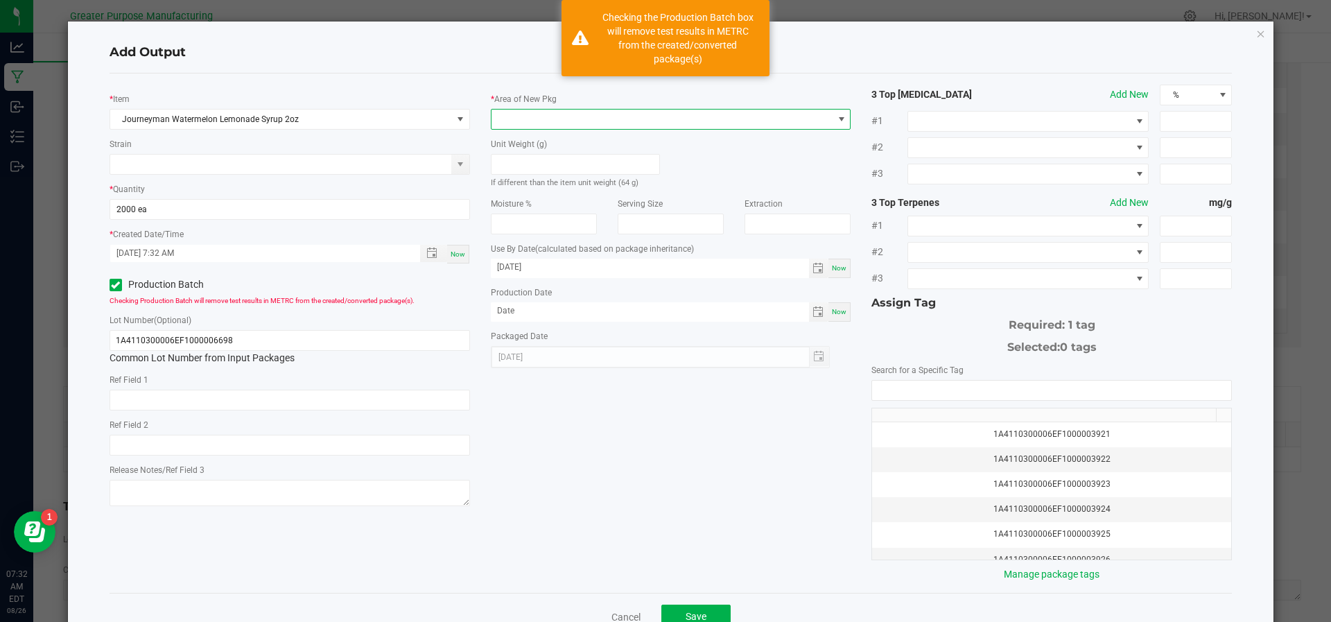
click at [566, 117] on span at bounding box center [663, 119] width 342 height 19
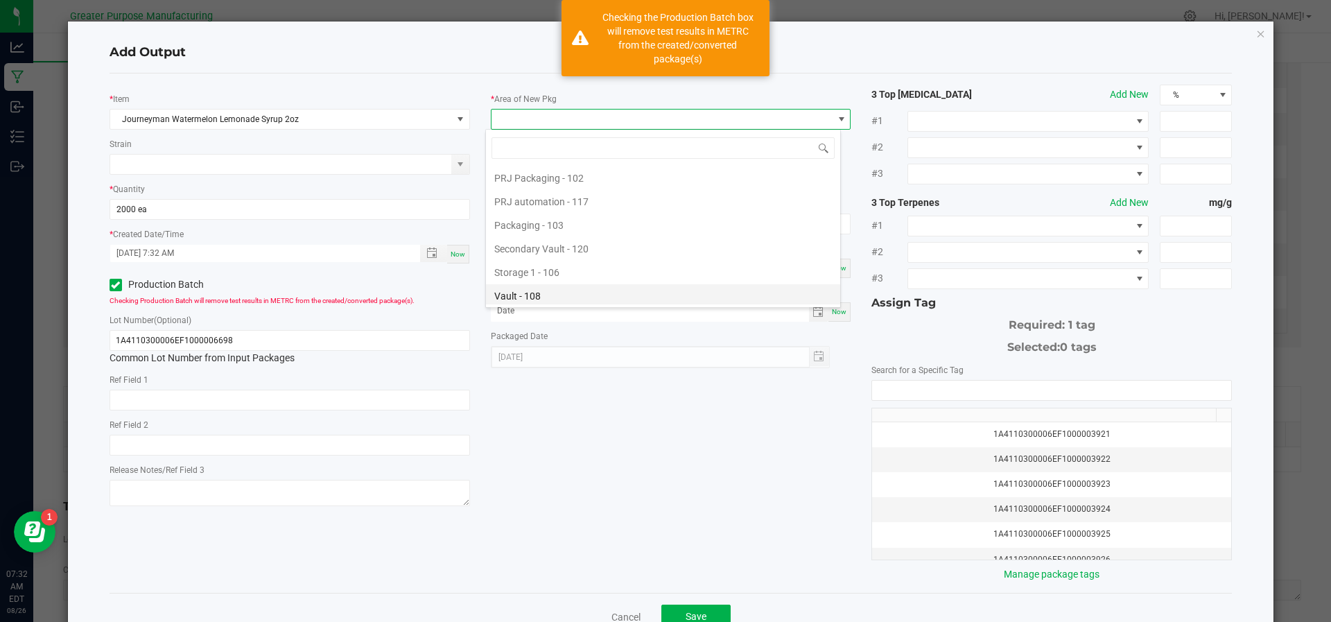
click at [582, 289] on li "Vault - 108" at bounding box center [663, 296] width 354 height 24
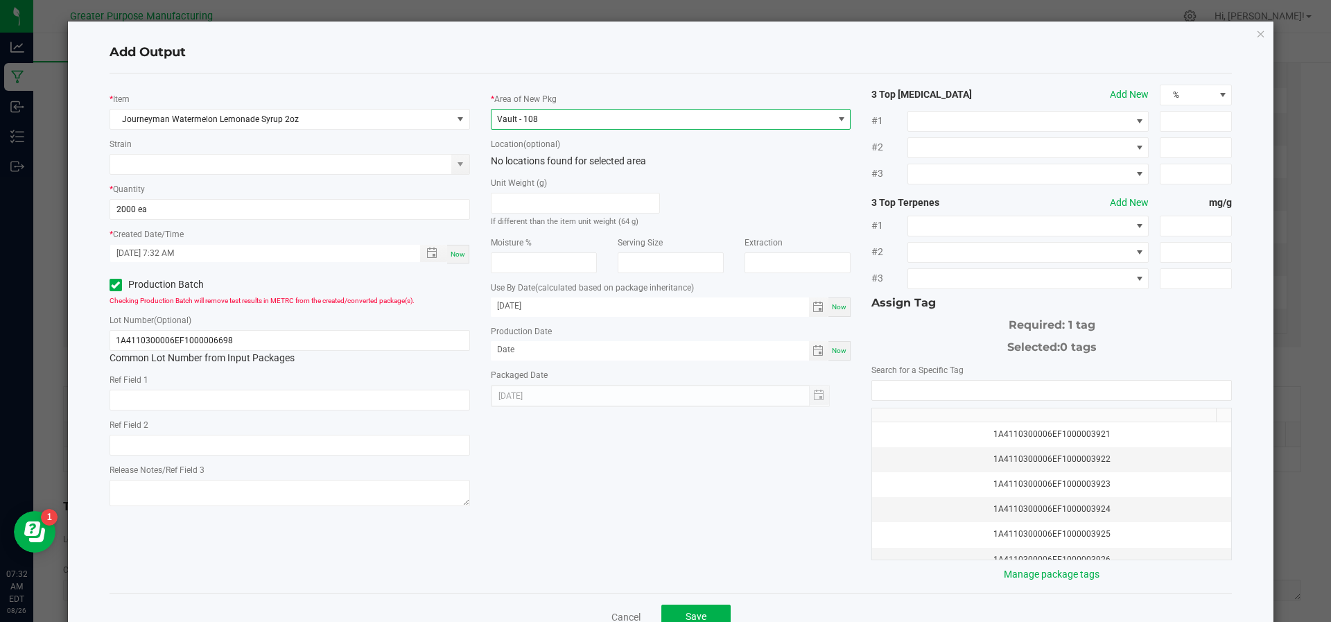
click at [832, 352] on span "Now" at bounding box center [839, 351] width 15 height 8
type input "[DATE]"
click at [946, 397] on input "NO DATA FOUND" at bounding box center [1051, 390] width 359 height 19
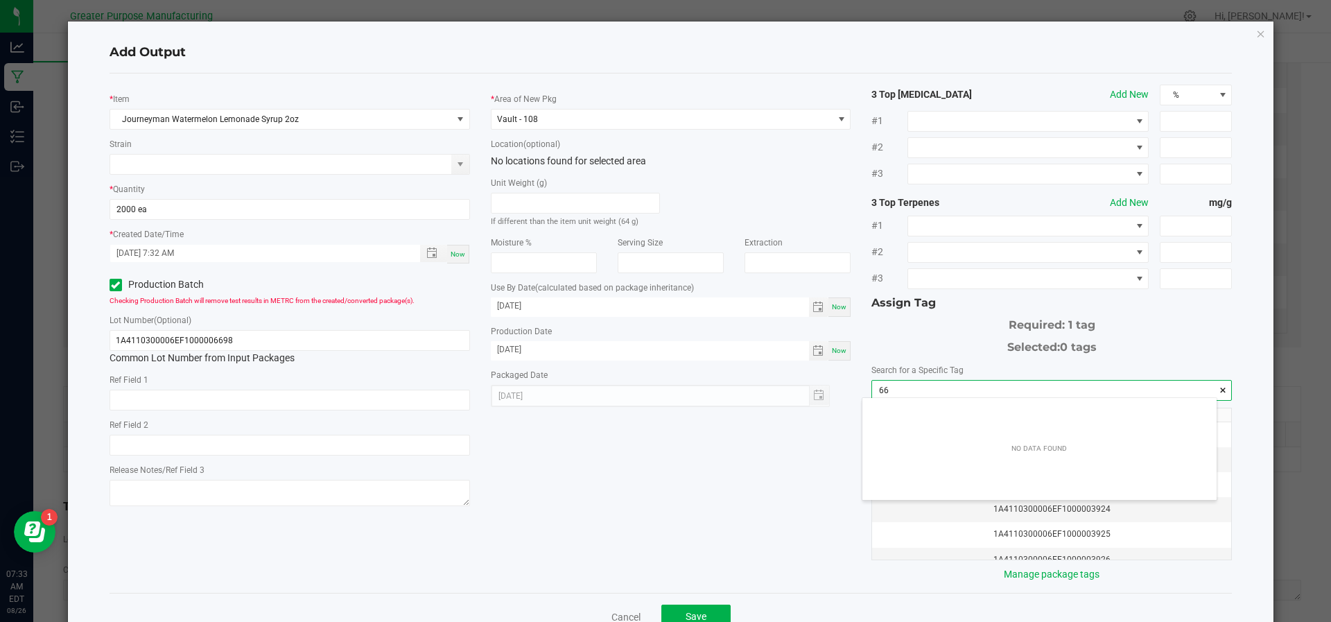
scroll to position [19, 355]
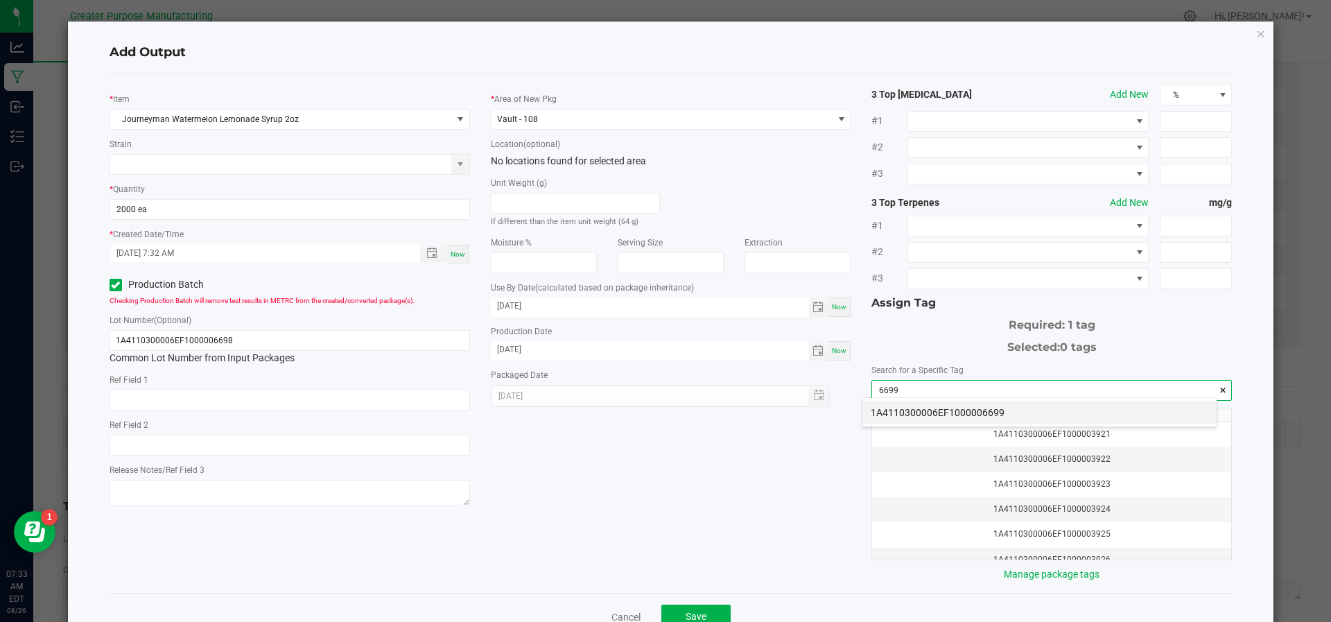
click at [945, 406] on li "1A4110300006EF1000006699" at bounding box center [1040, 413] width 354 height 24
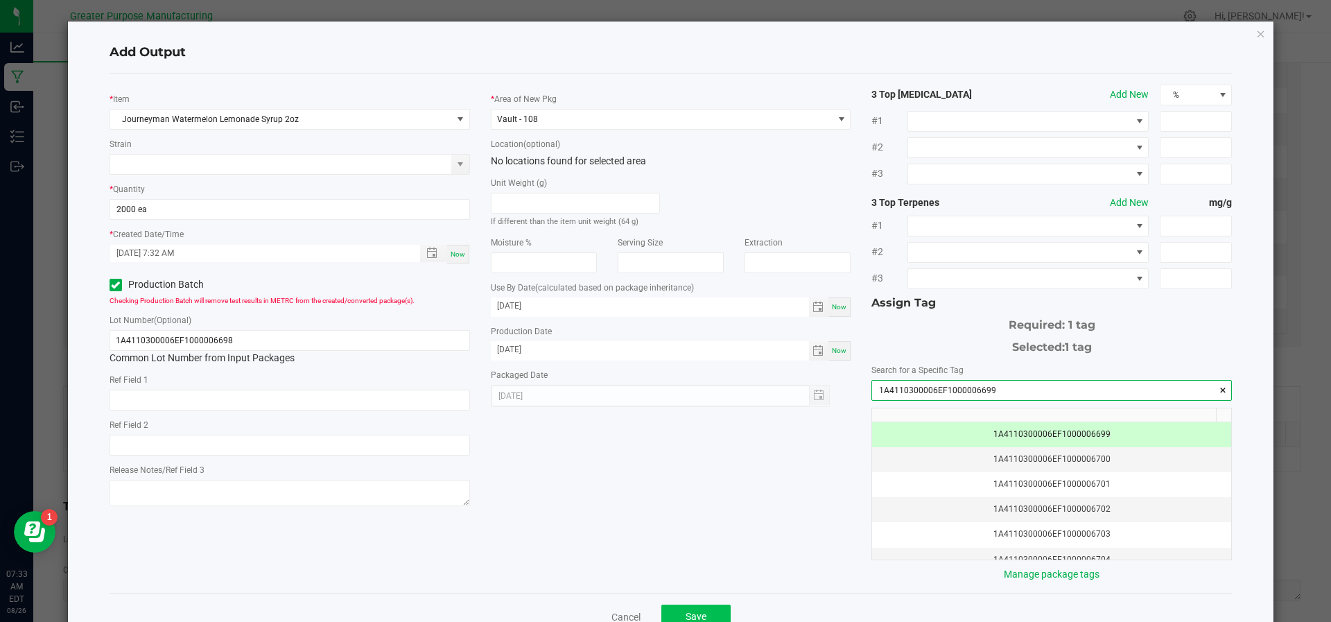
type input "1A4110300006EF1000006699"
click at [688, 605] on button "Save" at bounding box center [695, 617] width 69 height 25
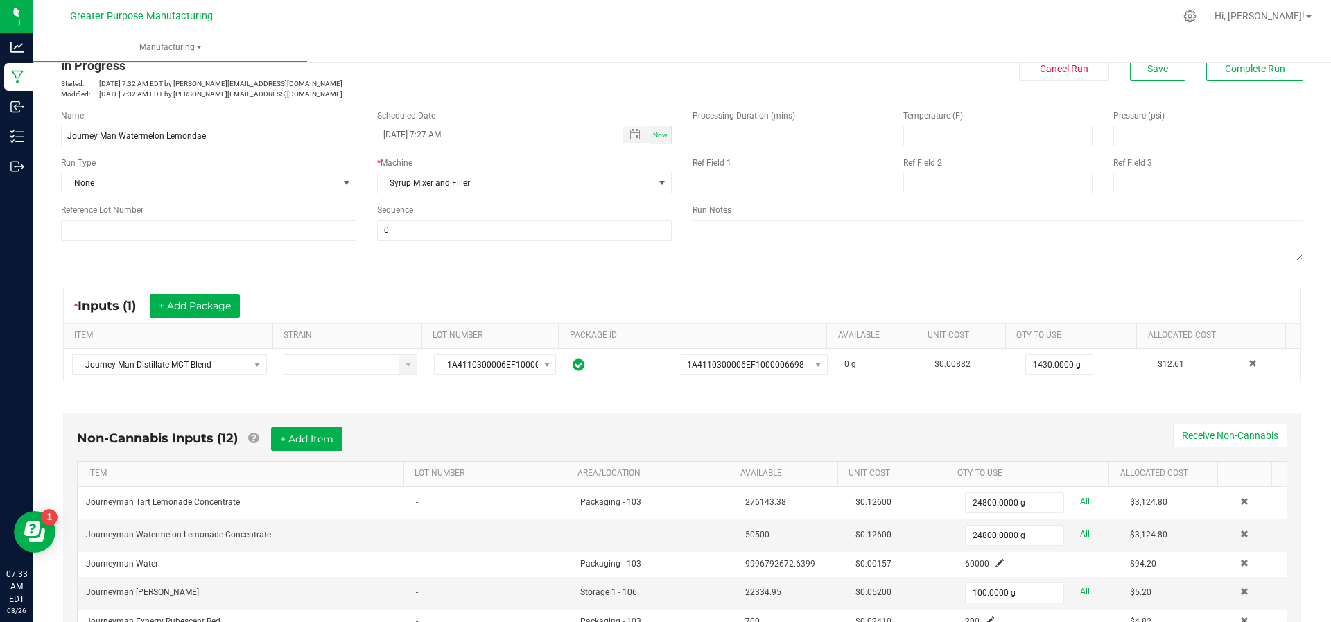
scroll to position [0, 0]
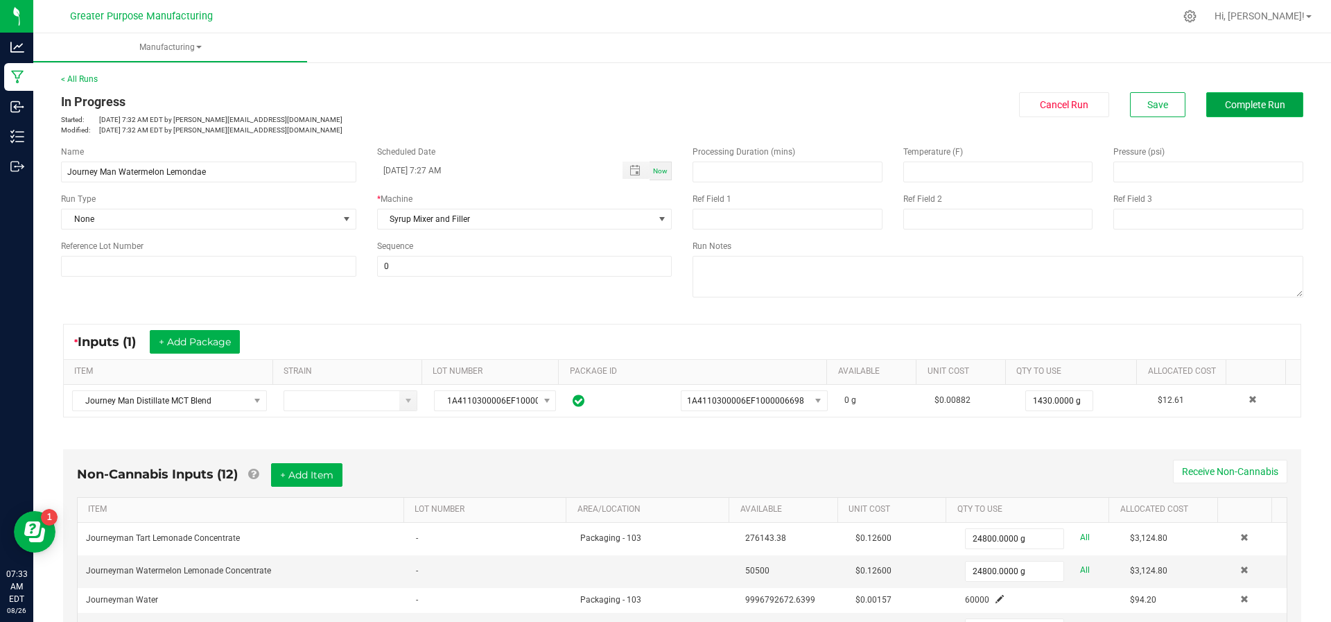
click at [1243, 98] on button "Complete Run" at bounding box center [1254, 104] width 97 height 25
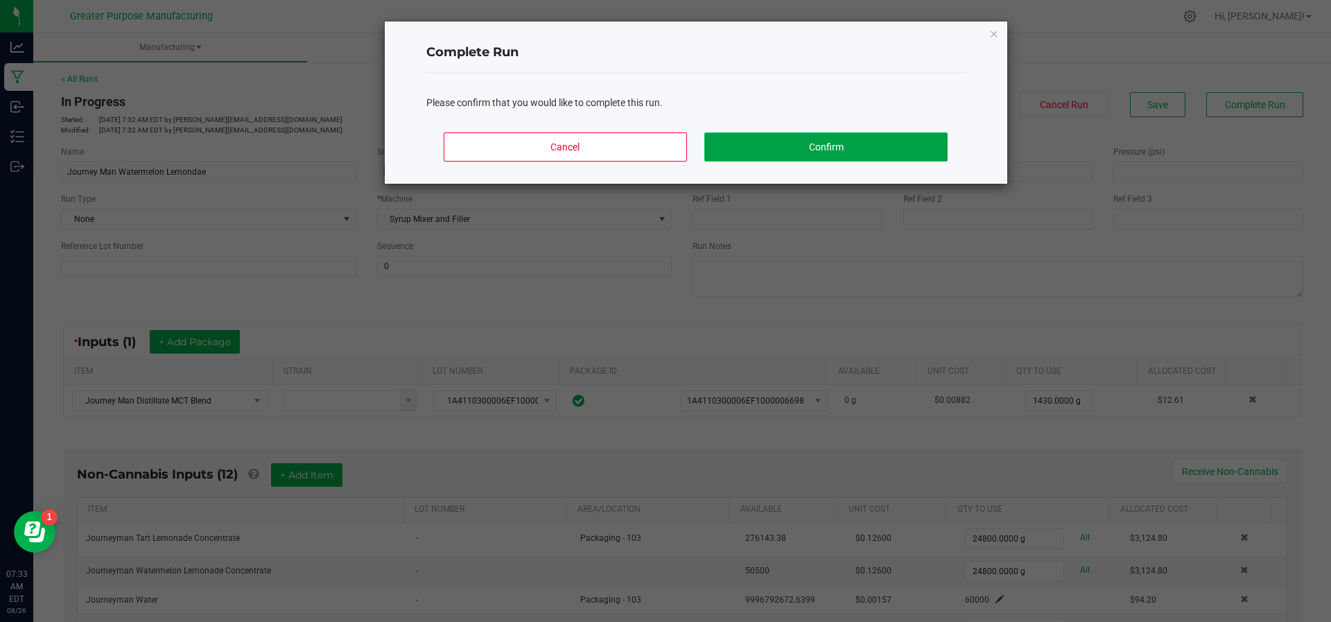
click at [826, 135] on button "Confirm" at bounding box center [825, 146] width 243 height 29
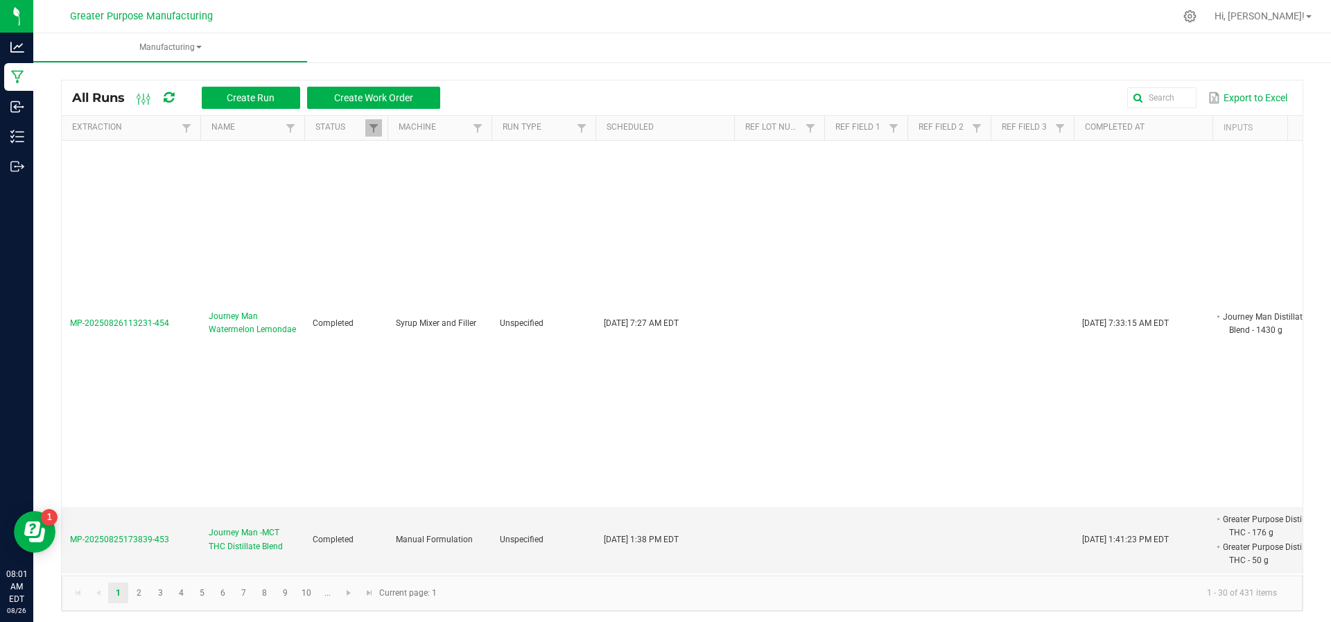
click at [826, 135] on th "Ref Field 1" at bounding box center [865, 128] width 83 height 25
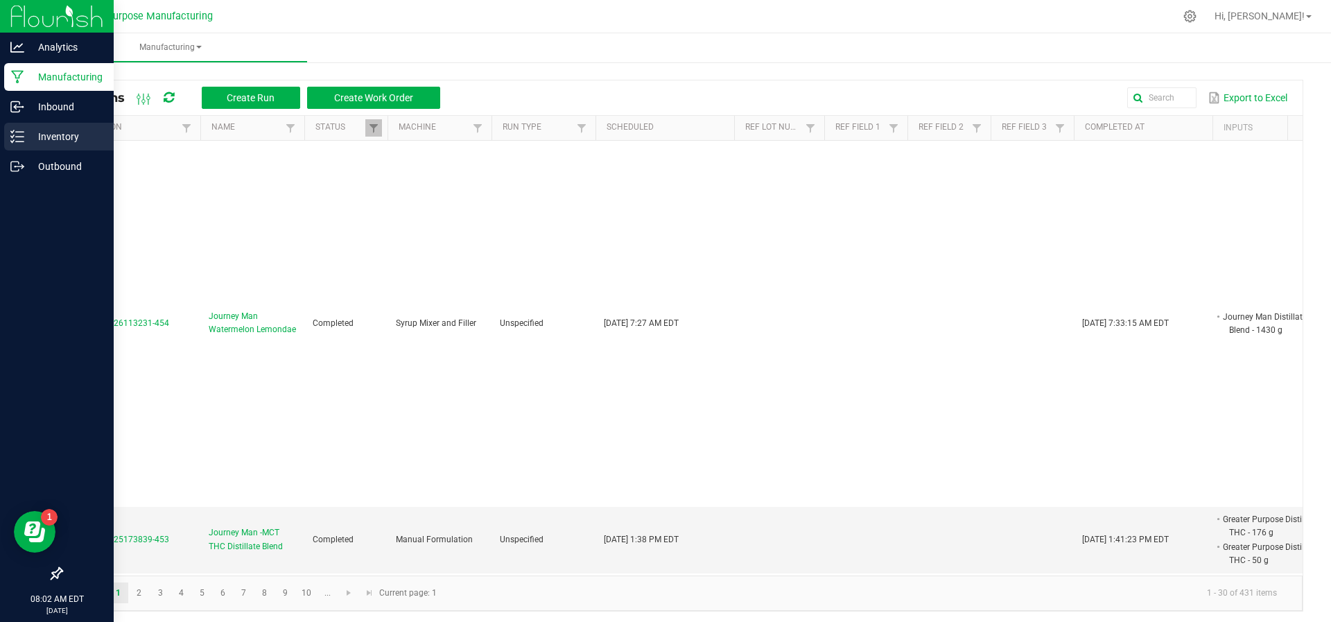
click at [34, 146] on div "Inventory" at bounding box center [59, 137] width 110 height 28
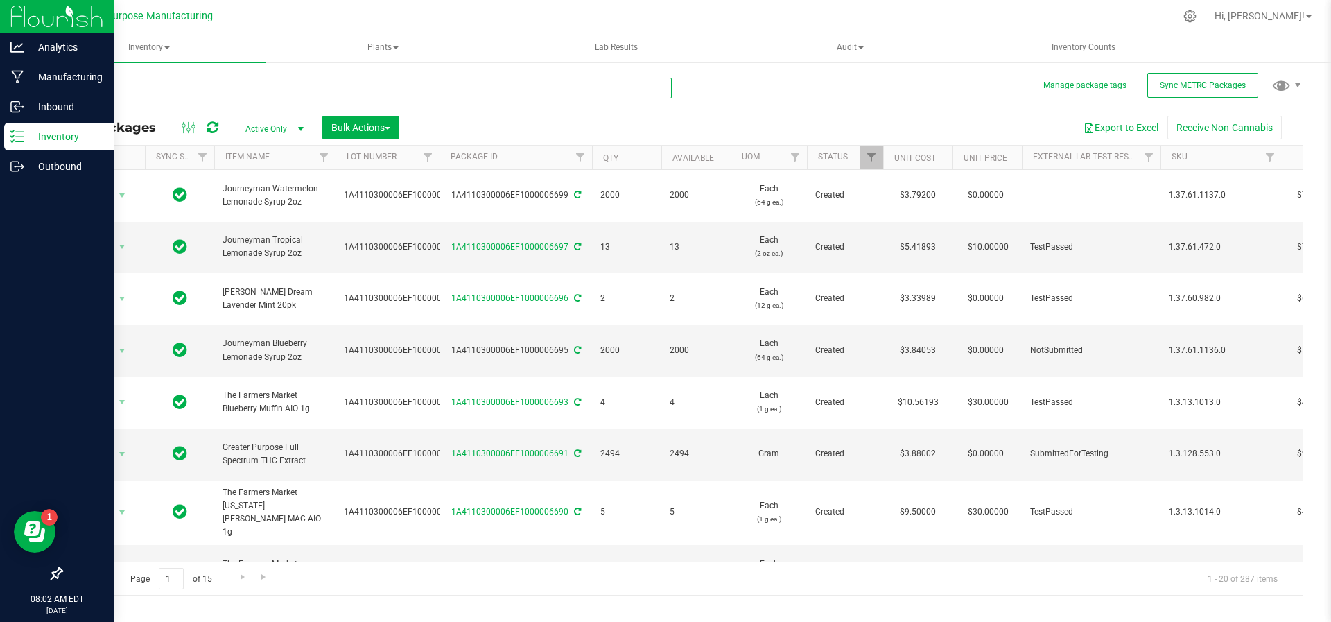
click at [245, 85] on input "text" at bounding box center [366, 88] width 611 height 21
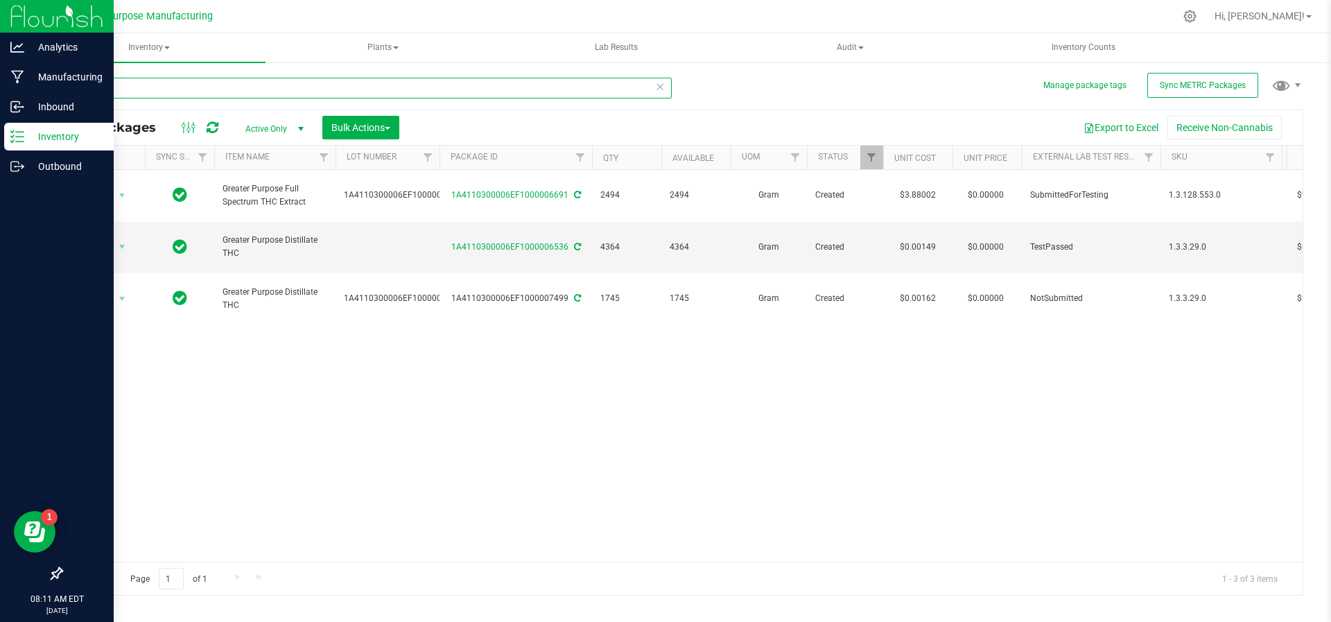
click at [114, 80] on input "Greater" at bounding box center [366, 88] width 611 height 21
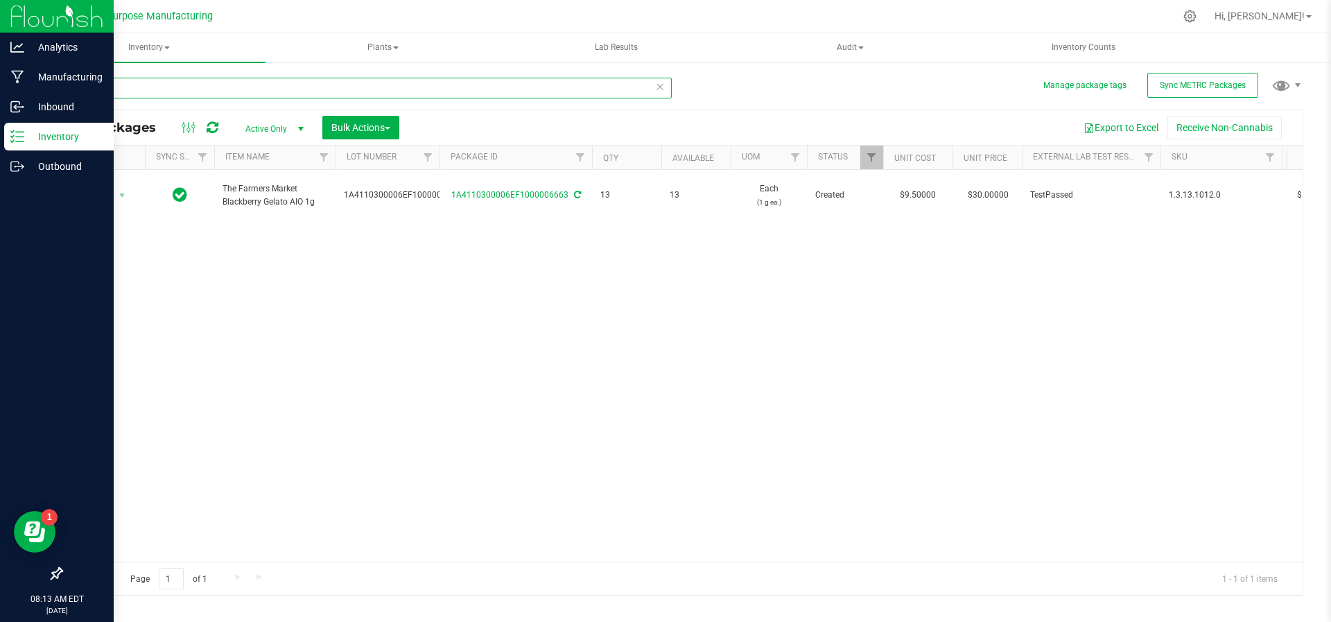
type input "6"
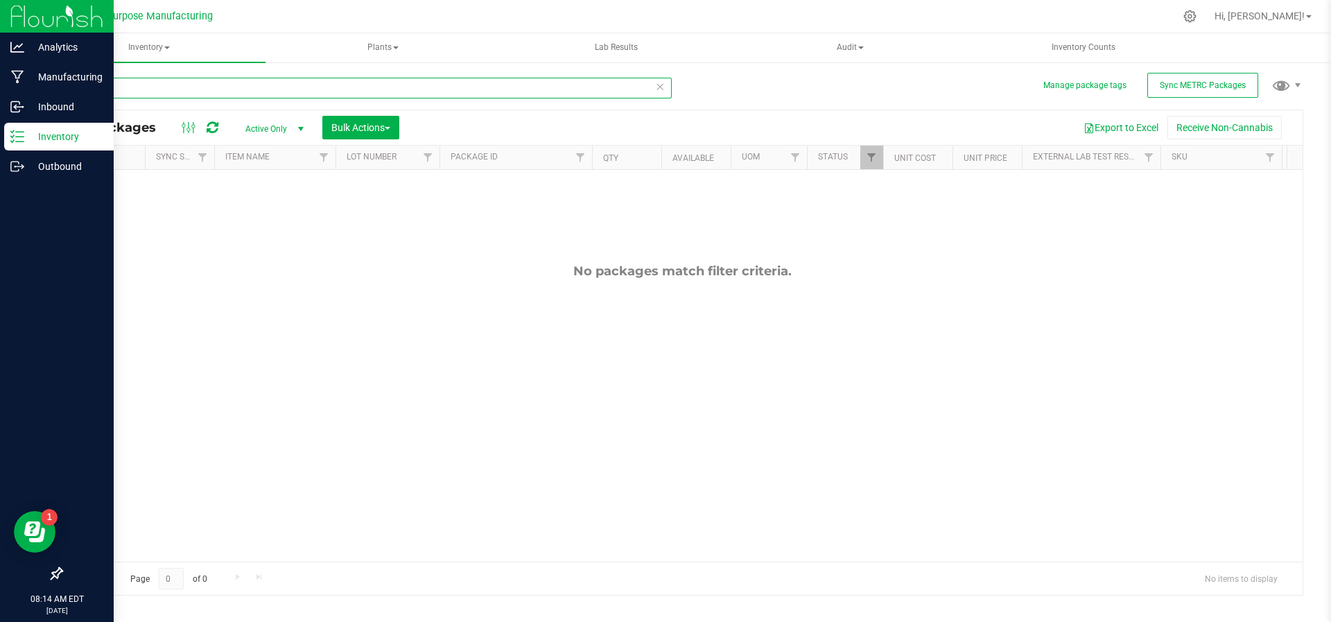
type input "3920"
click at [304, 123] on span "select" at bounding box center [300, 128] width 11 height 11
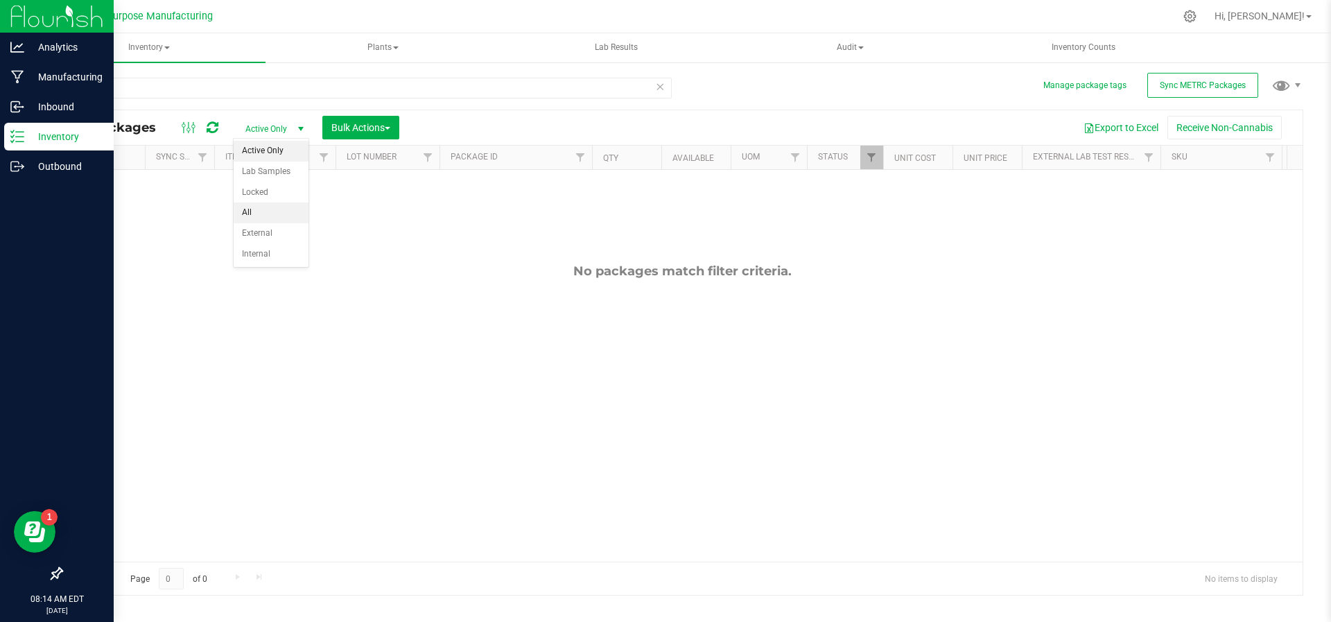
click at [256, 209] on li "All" at bounding box center [271, 212] width 75 height 21
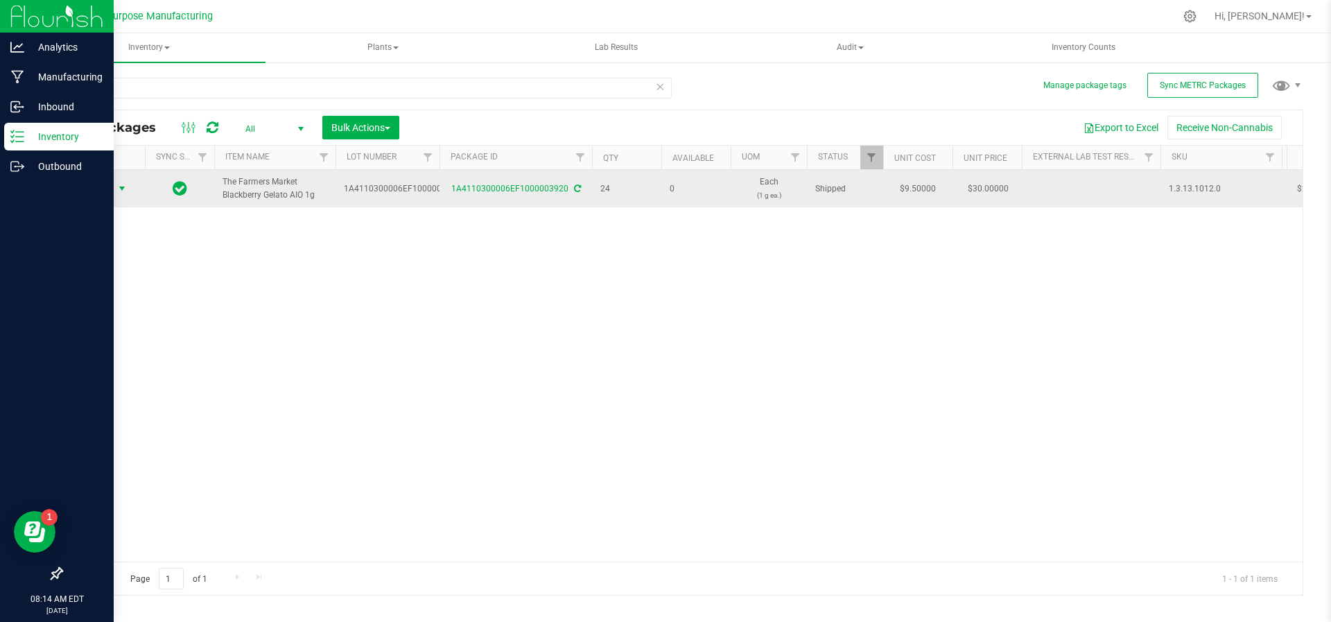
click at [120, 187] on span "select" at bounding box center [121, 188] width 11 height 11
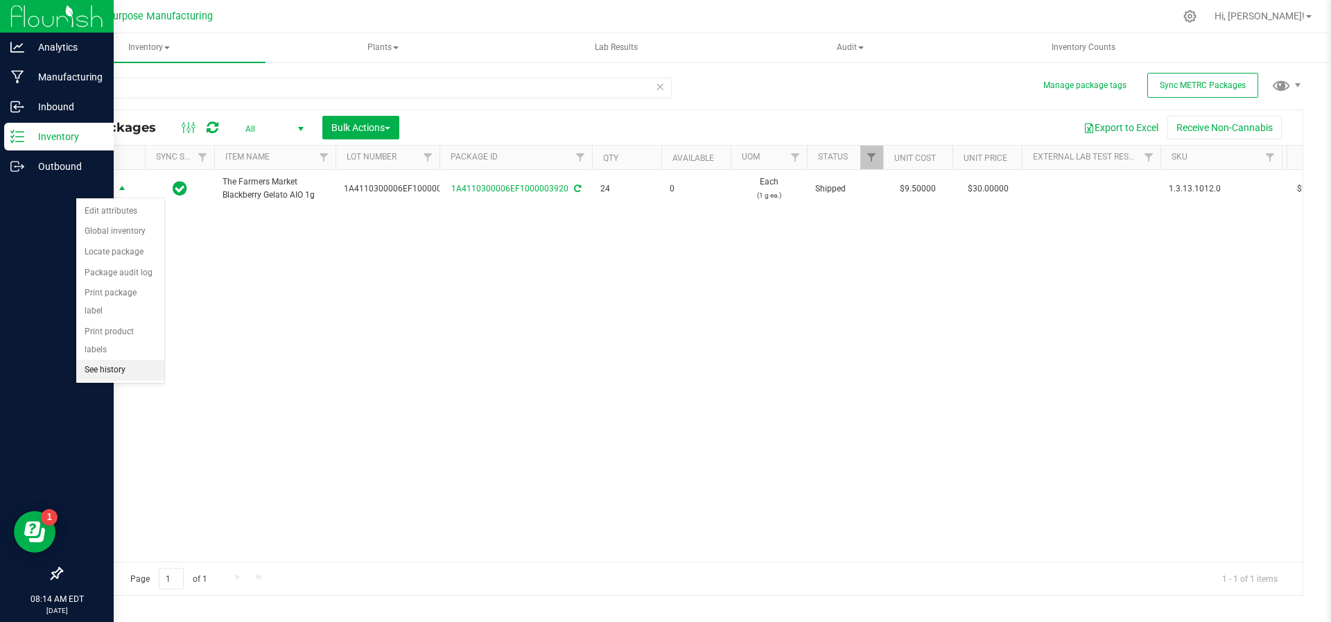
click at [135, 360] on li "See history" at bounding box center [120, 370] width 88 height 21
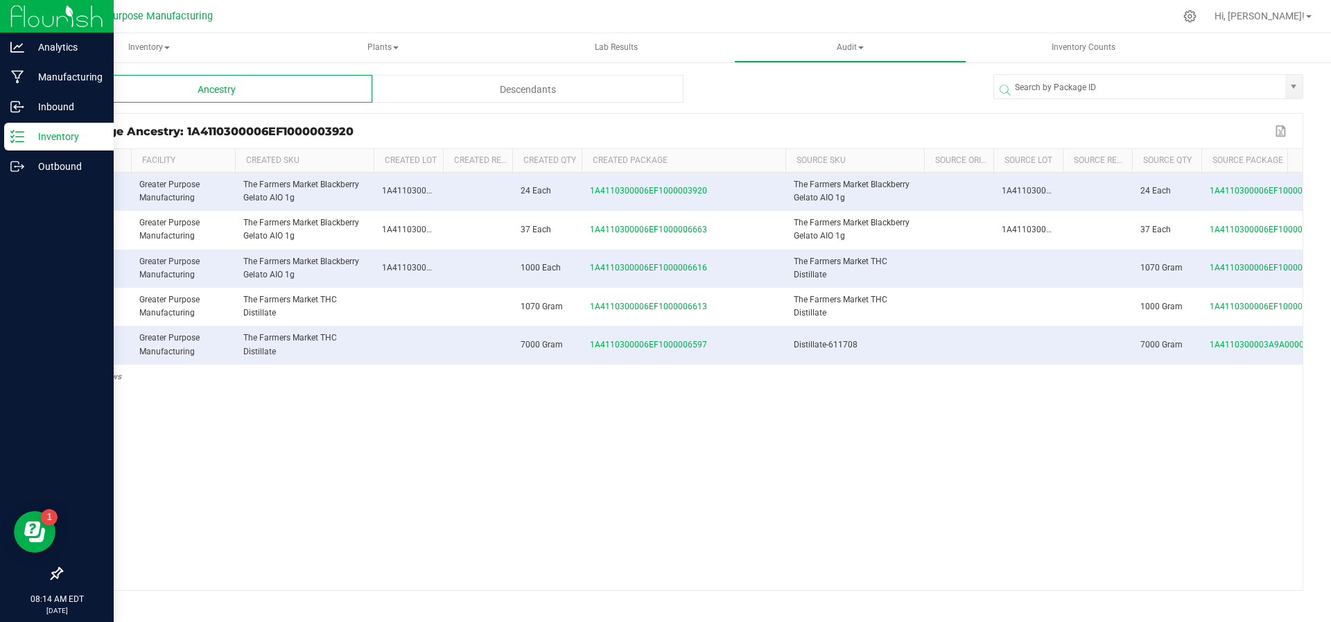
click at [782, 150] on span at bounding box center [783, 262] width 4 height 227
